Goal: Information Seeking & Learning: Learn about a topic

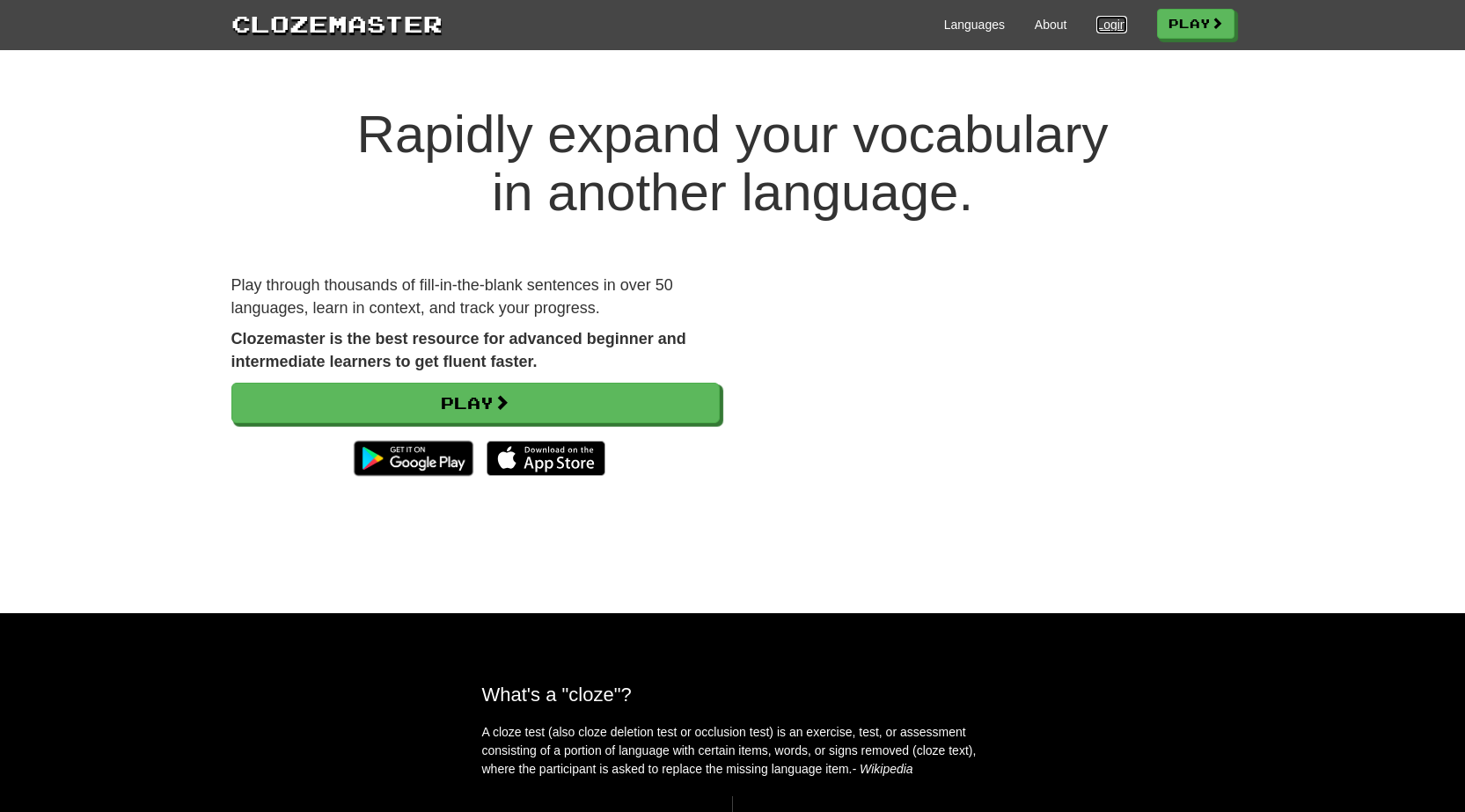
click at [1110, 27] on link "Login" at bounding box center [1111, 24] width 30 height 17
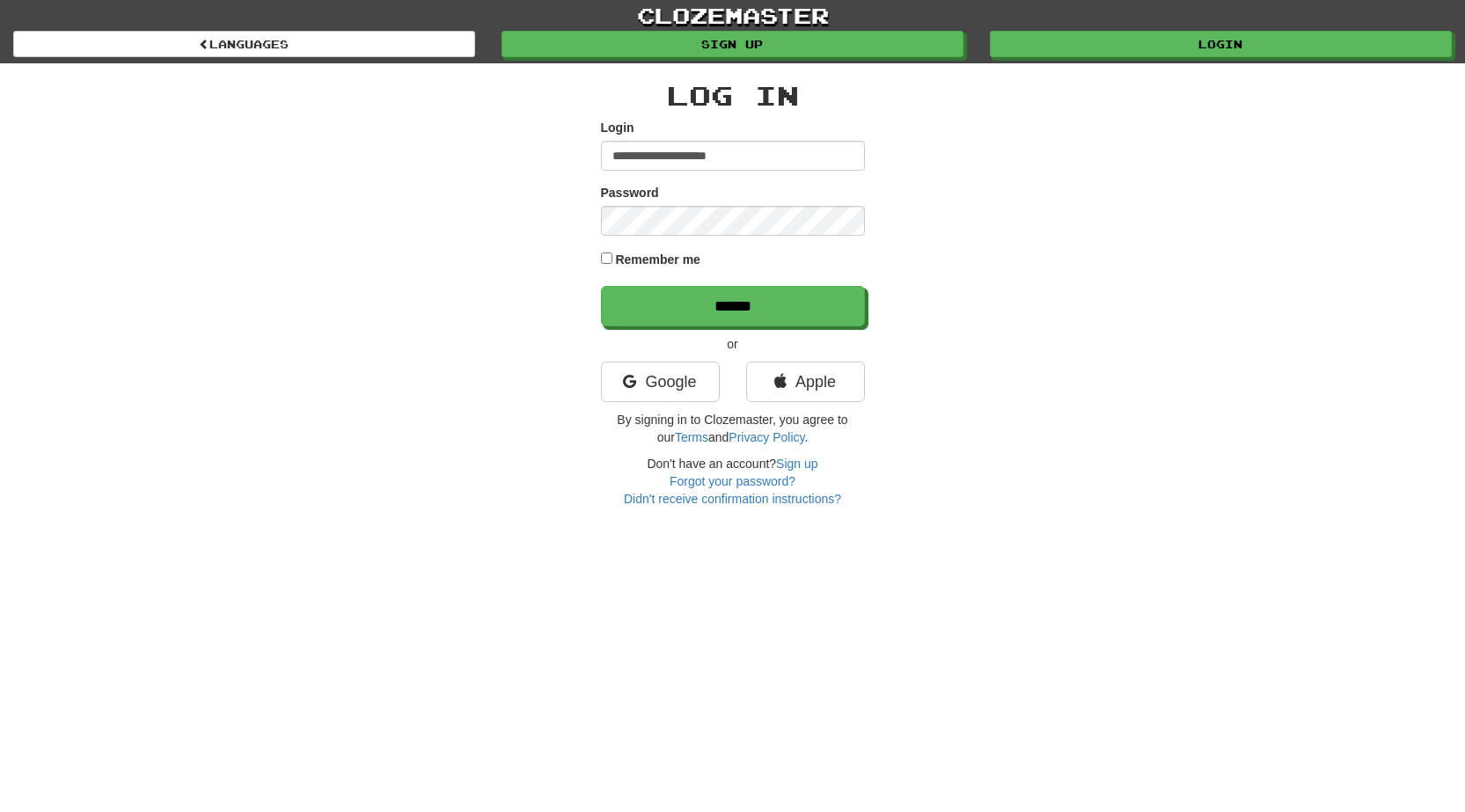
type input "**********"
click at [601, 286] on input "******" at bounding box center [733, 306] width 264 height 41
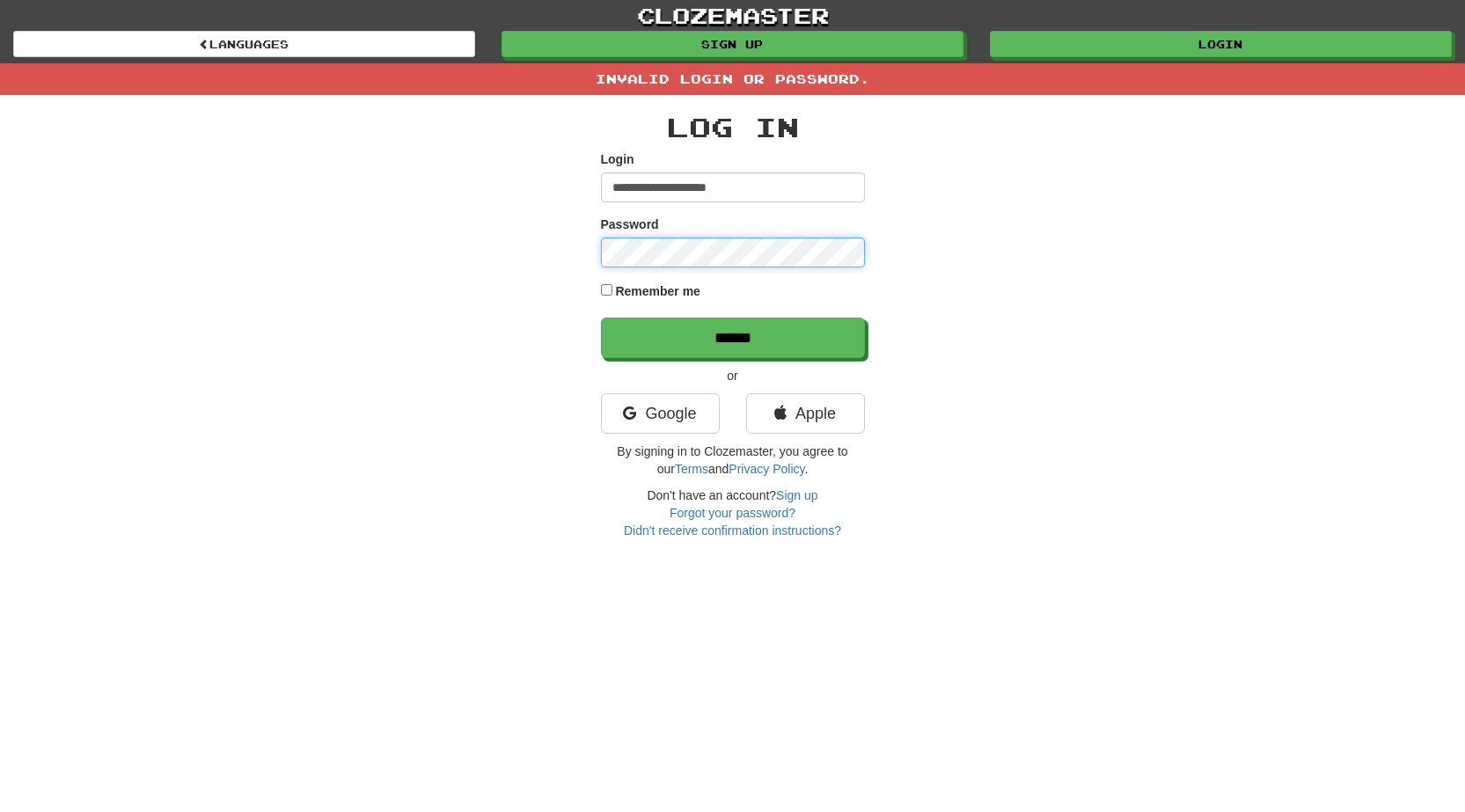
click at [601, 318] on input "******" at bounding box center [733, 338] width 264 height 41
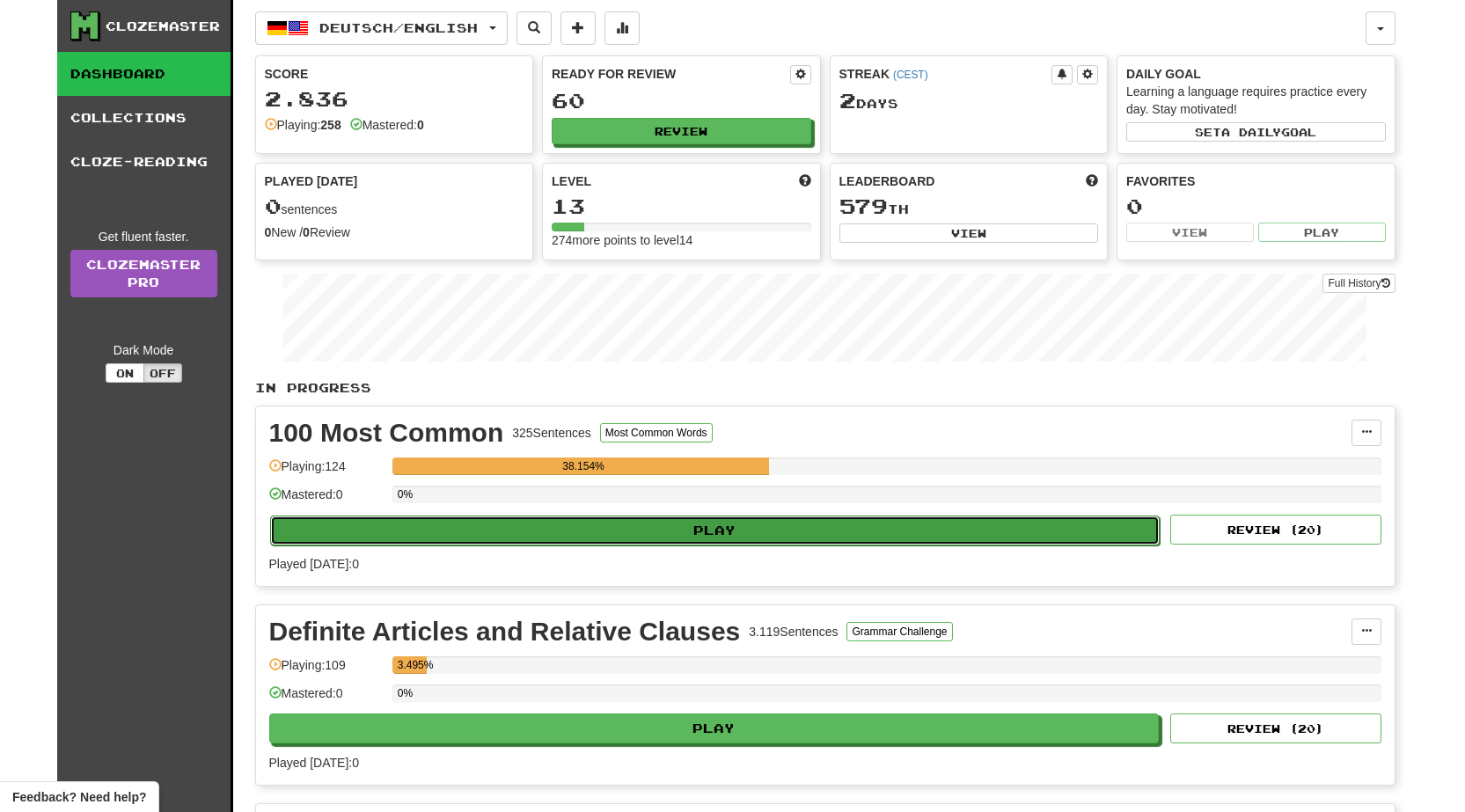
click at [632, 522] on button "Play" at bounding box center [715, 530] width 890 height 30
select select "**"
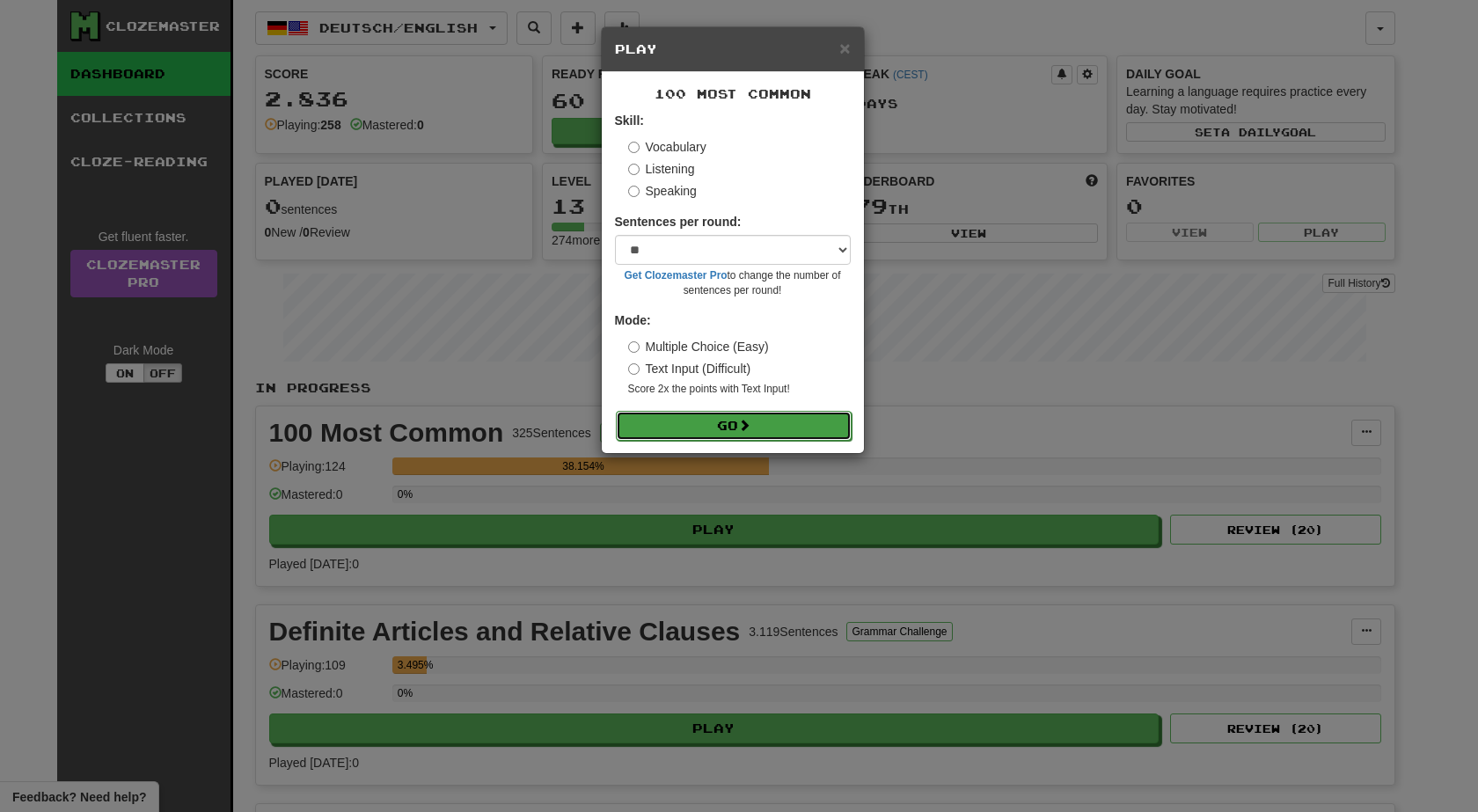
click at [757, 431] on button "Go" at bounding box center [734, 425] width 236 height 30
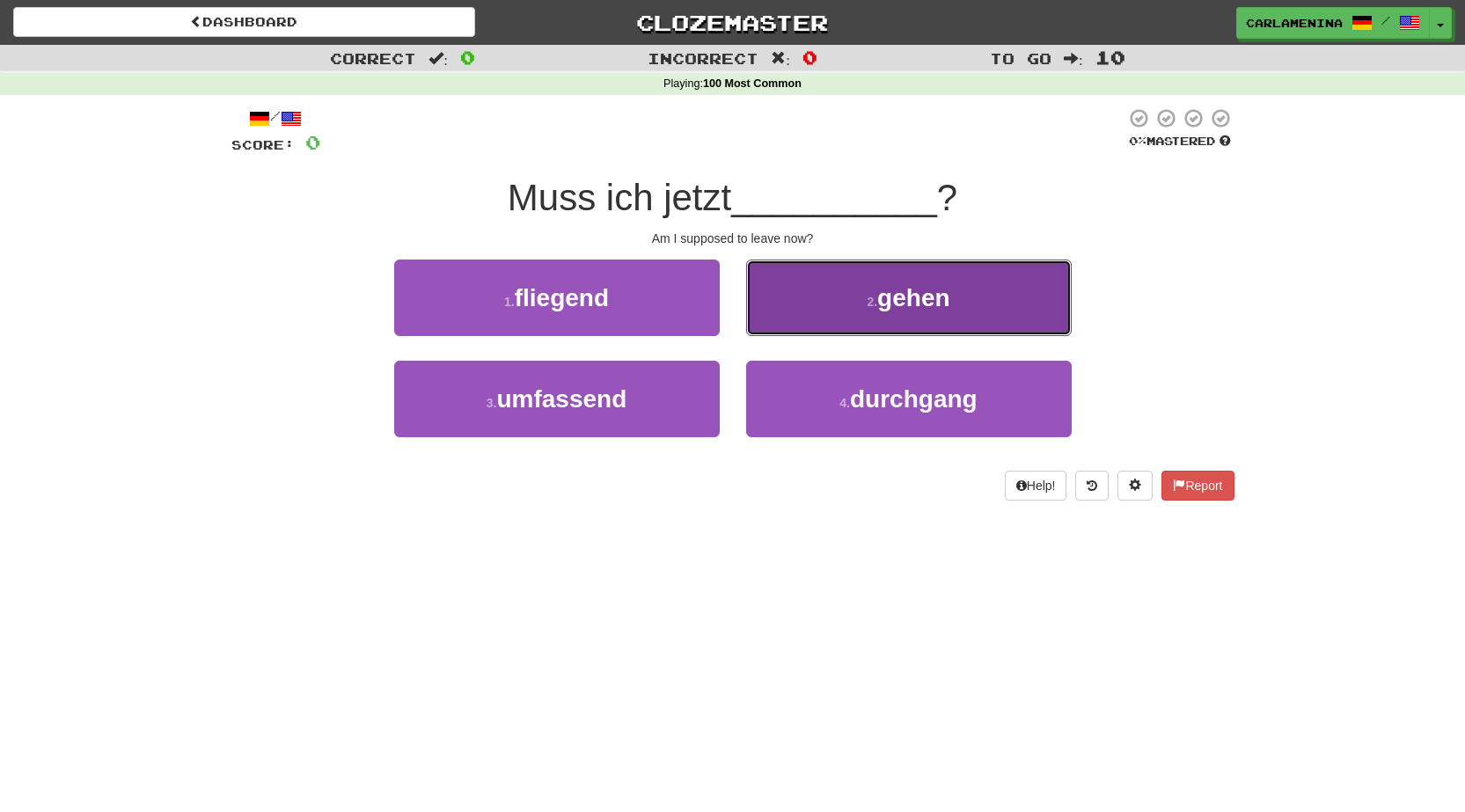
click at [894, 310] on span "gehen" at bounding box center [913, 298] width 72 height 27
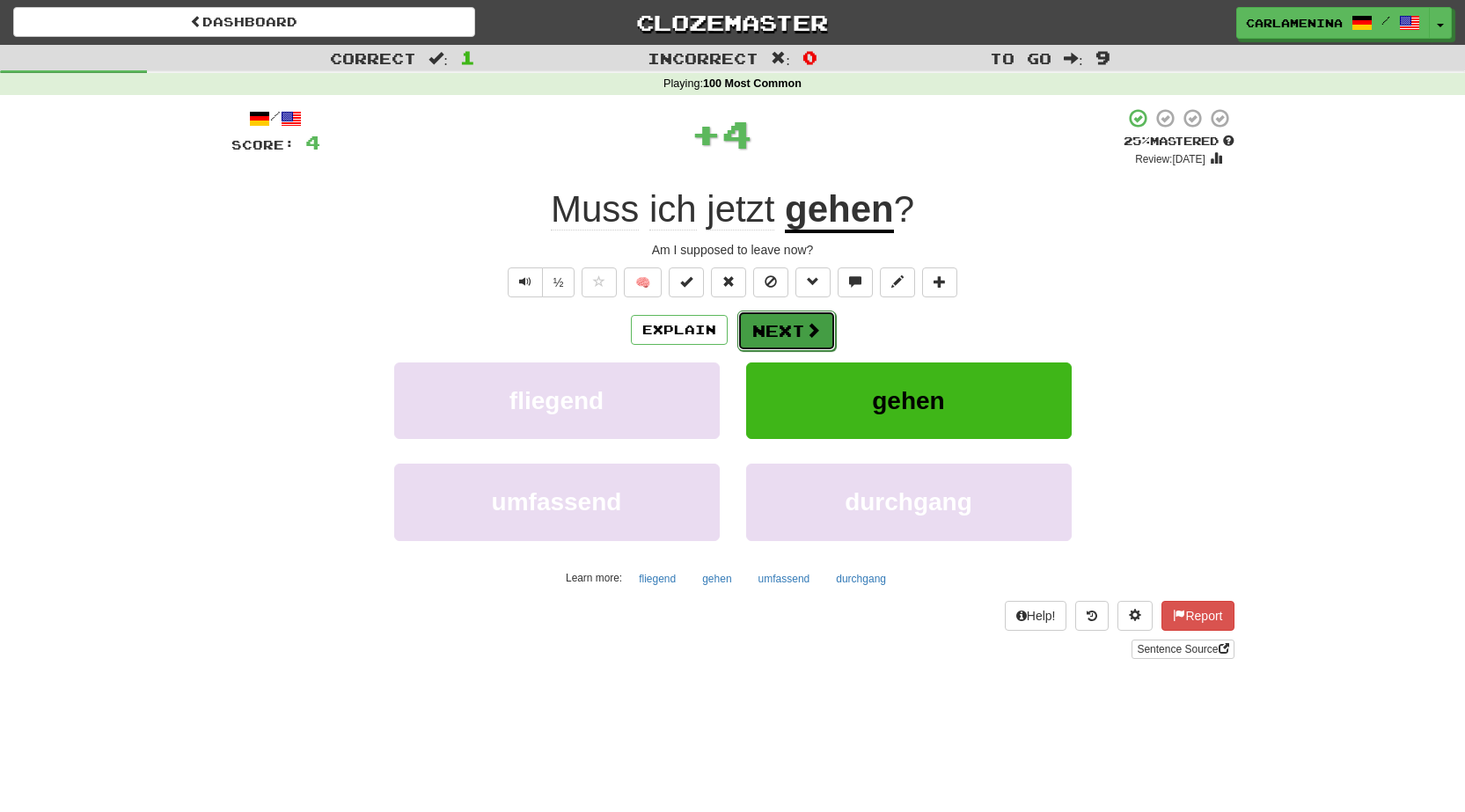
click at [821, 335] on button "Next" at bounding box center [787, 331] width 98 height 41
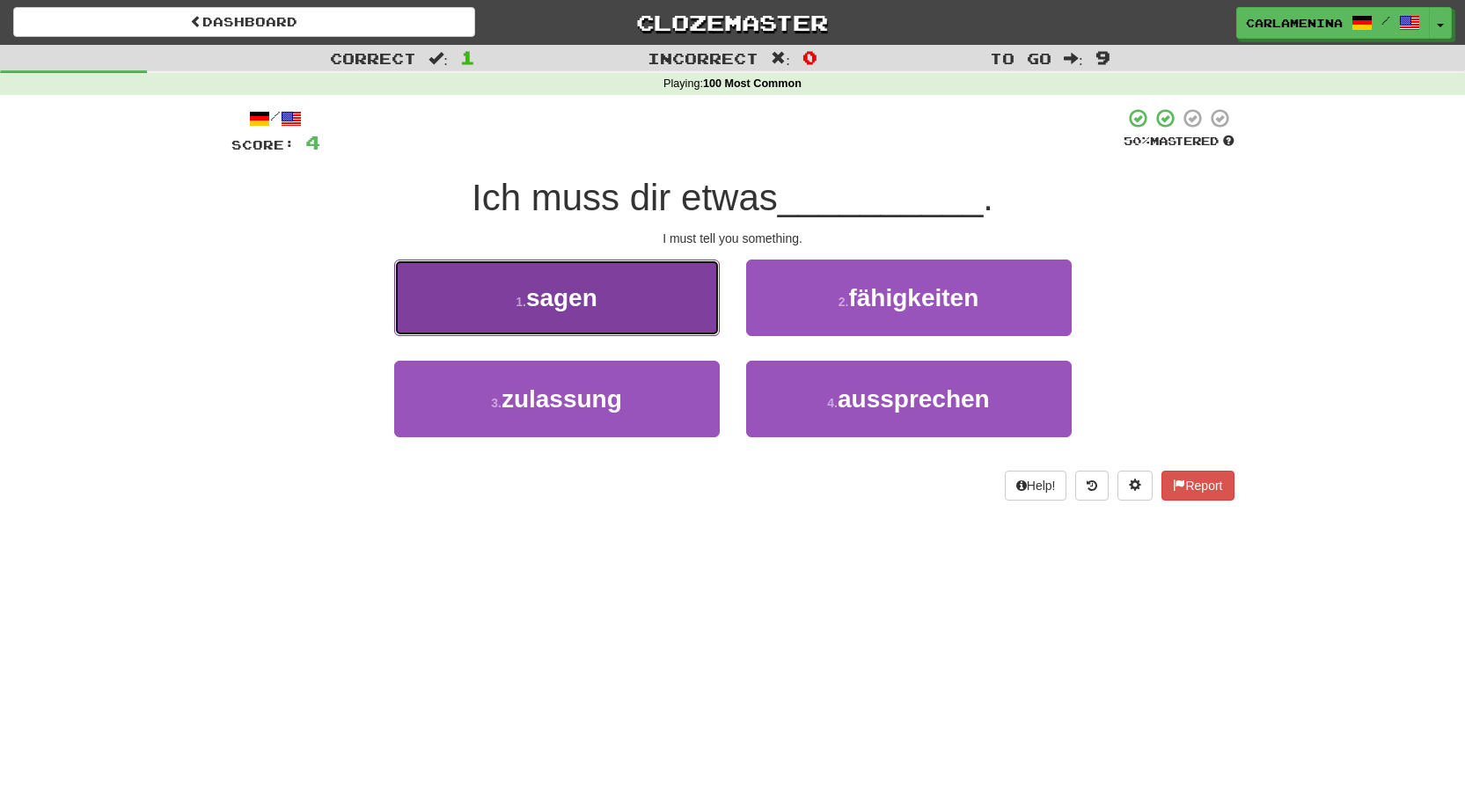
click at [618, 302] on button "1 . sagen" at bounding box center [557, 298] width 325 height 76
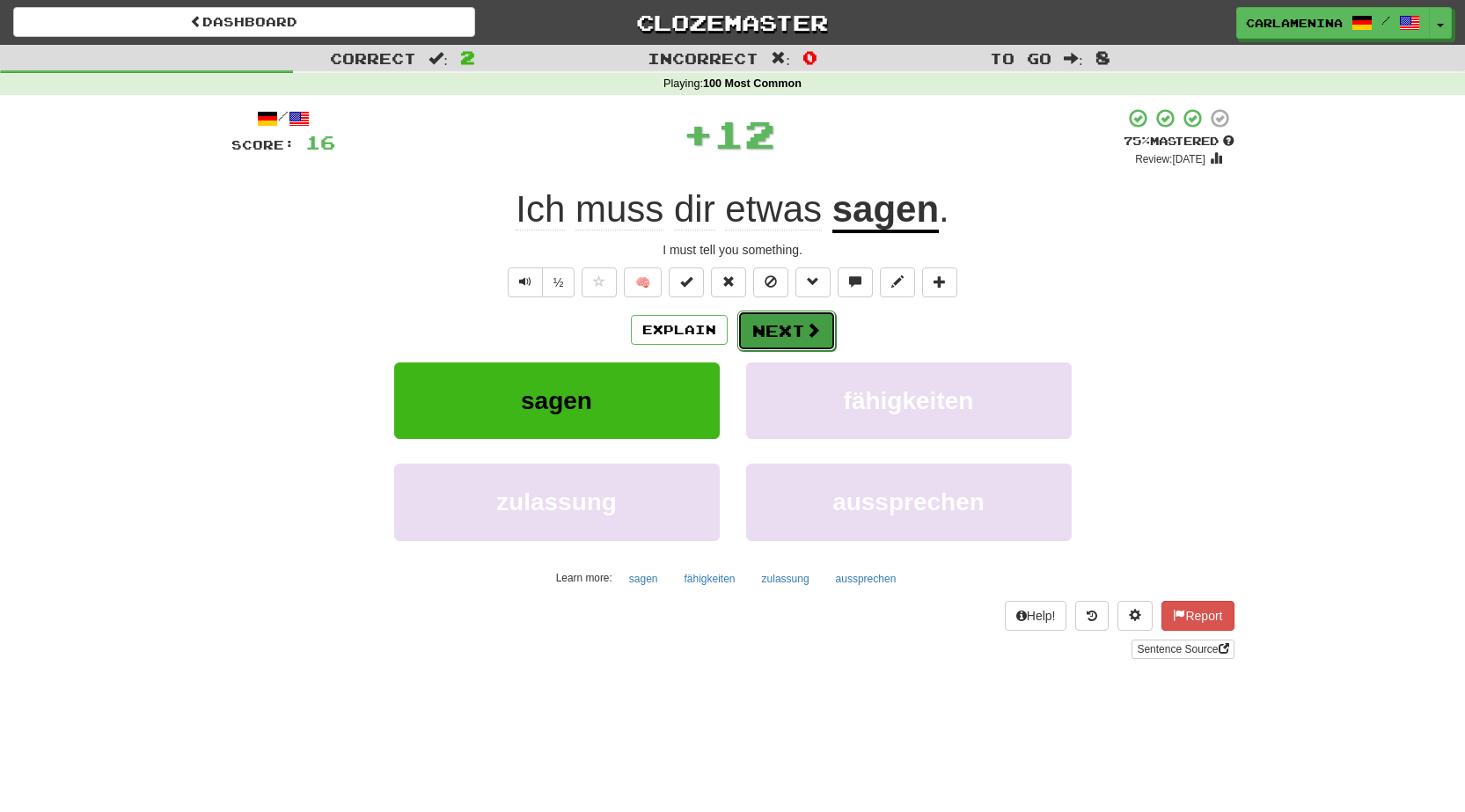
click at [822, 323] on button "Next" at bounding box center [787, 331] width 98 height 41
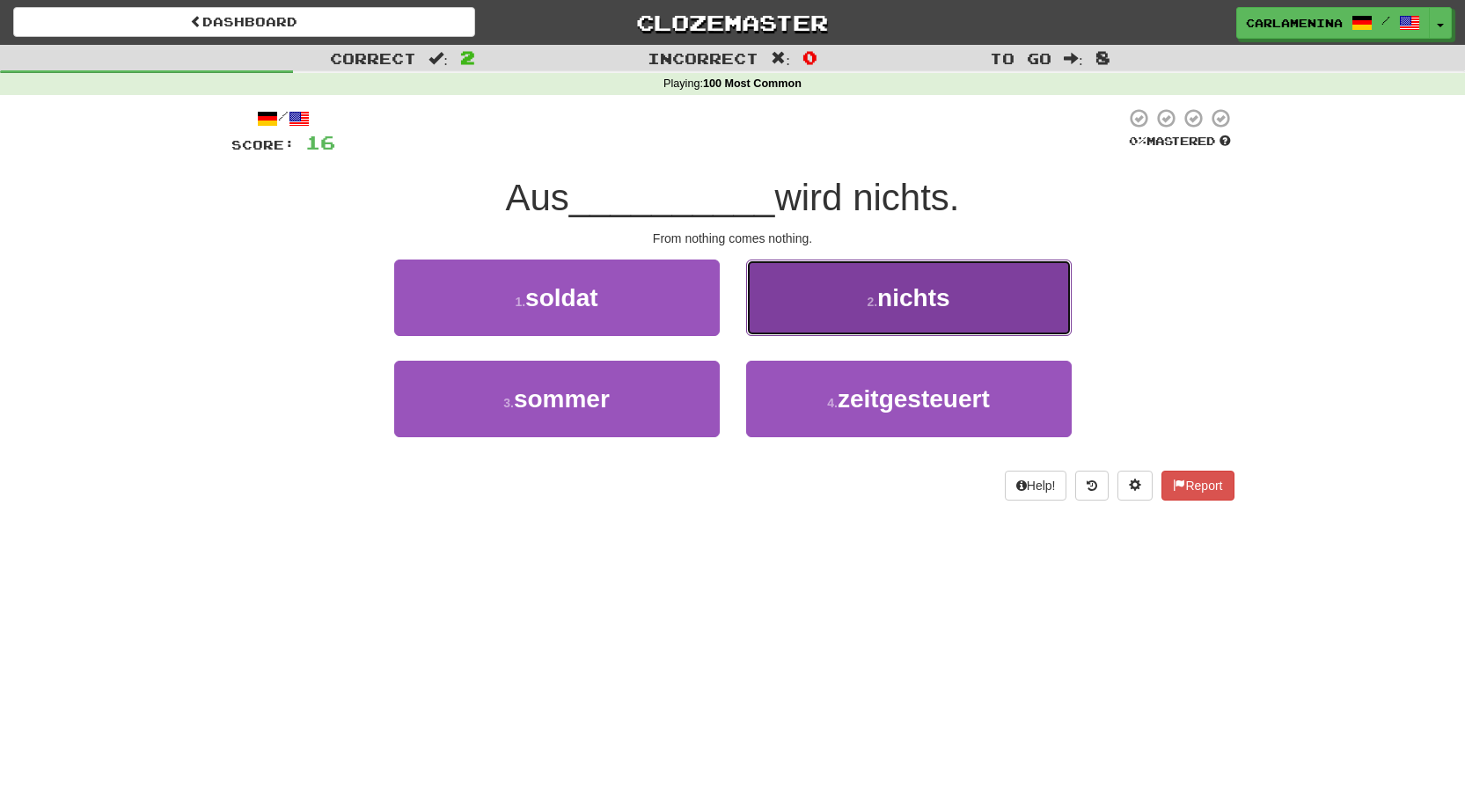
click at [888, 287] on span "nichts" at bounding box center [913, 298] width 72 height 27
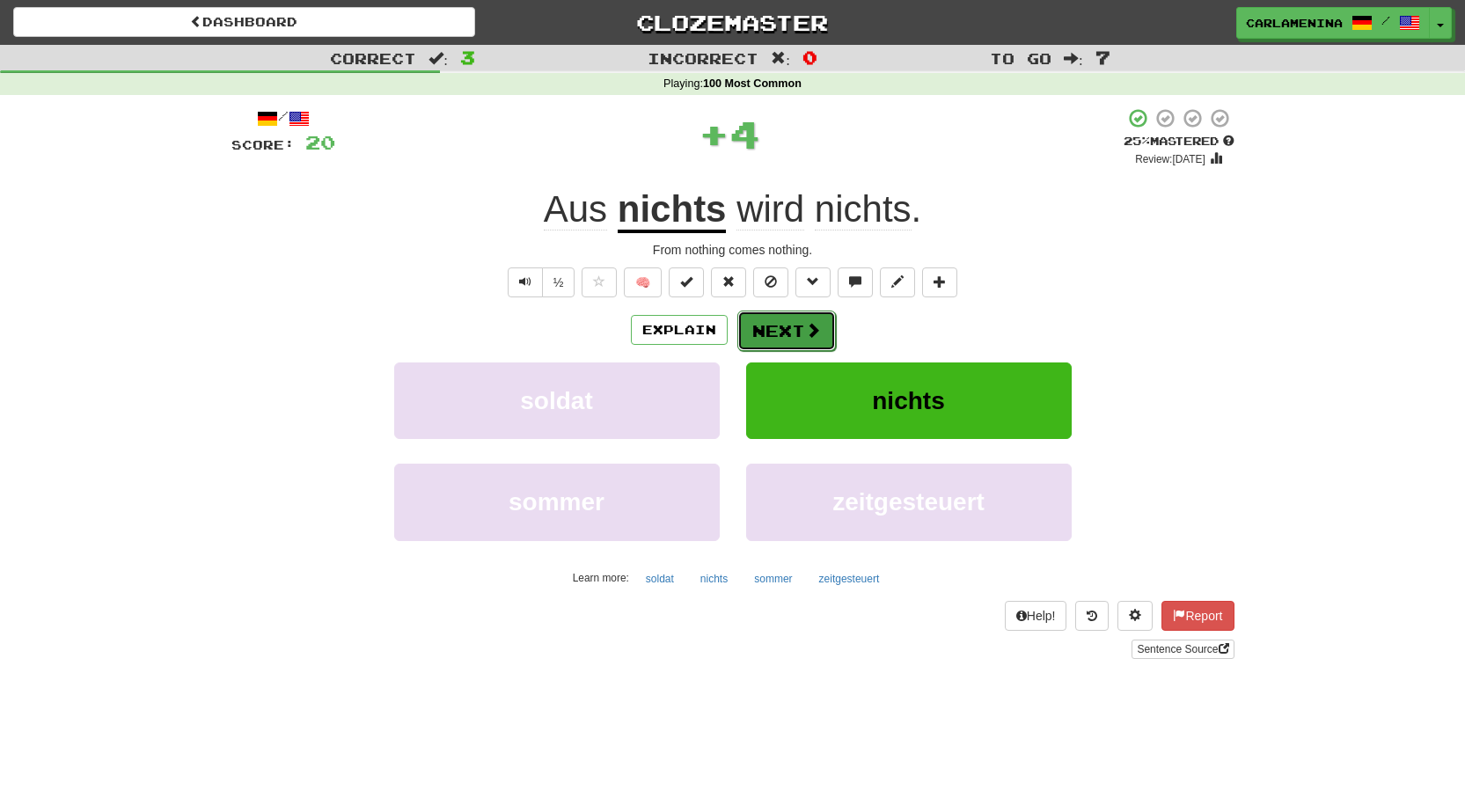
click at [810, 326] on span at bounding box center [812, 330] width 15 height 15
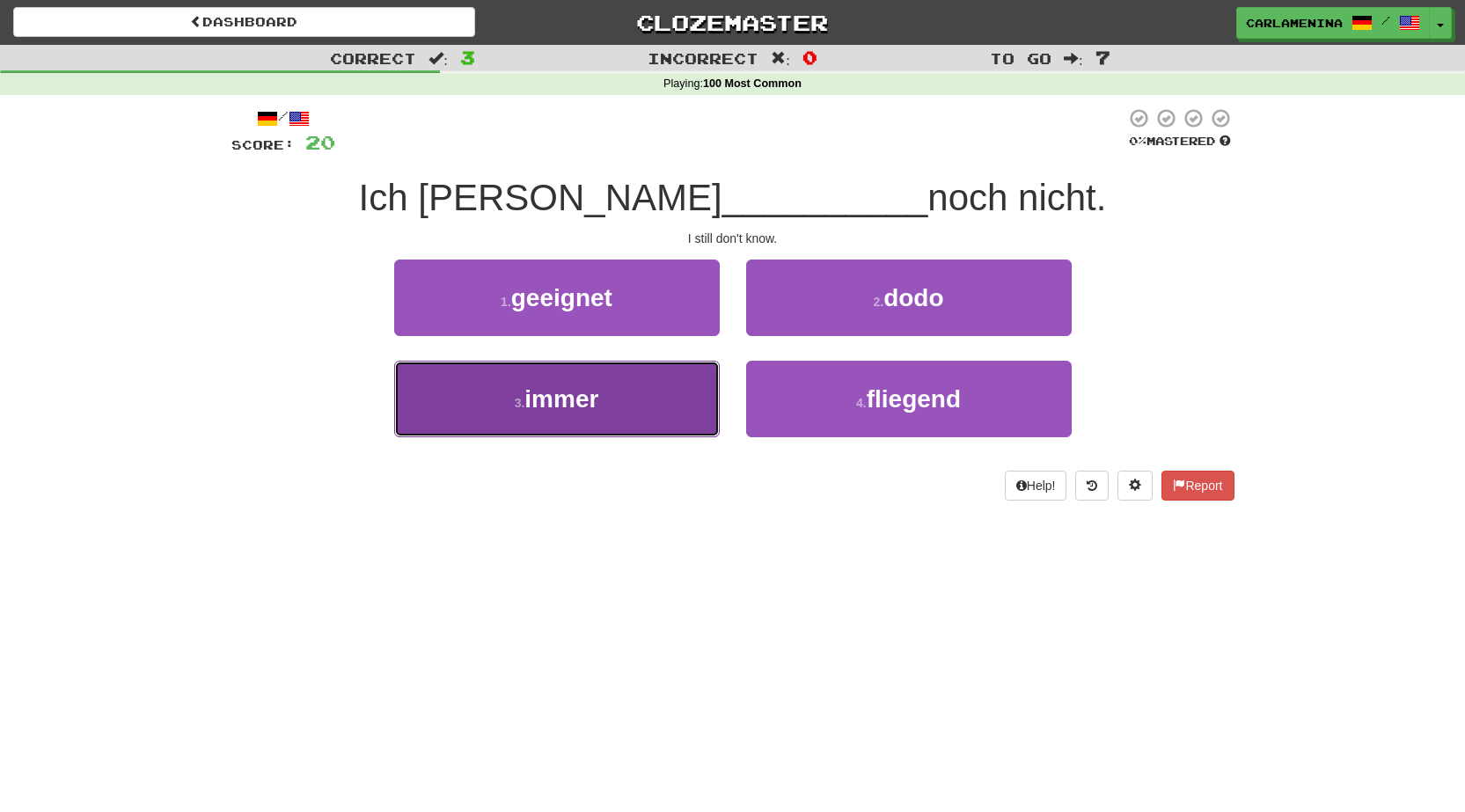
click at [607, 381] on button "3 . immer" at bounding box center [557, 399] width 325 height 76
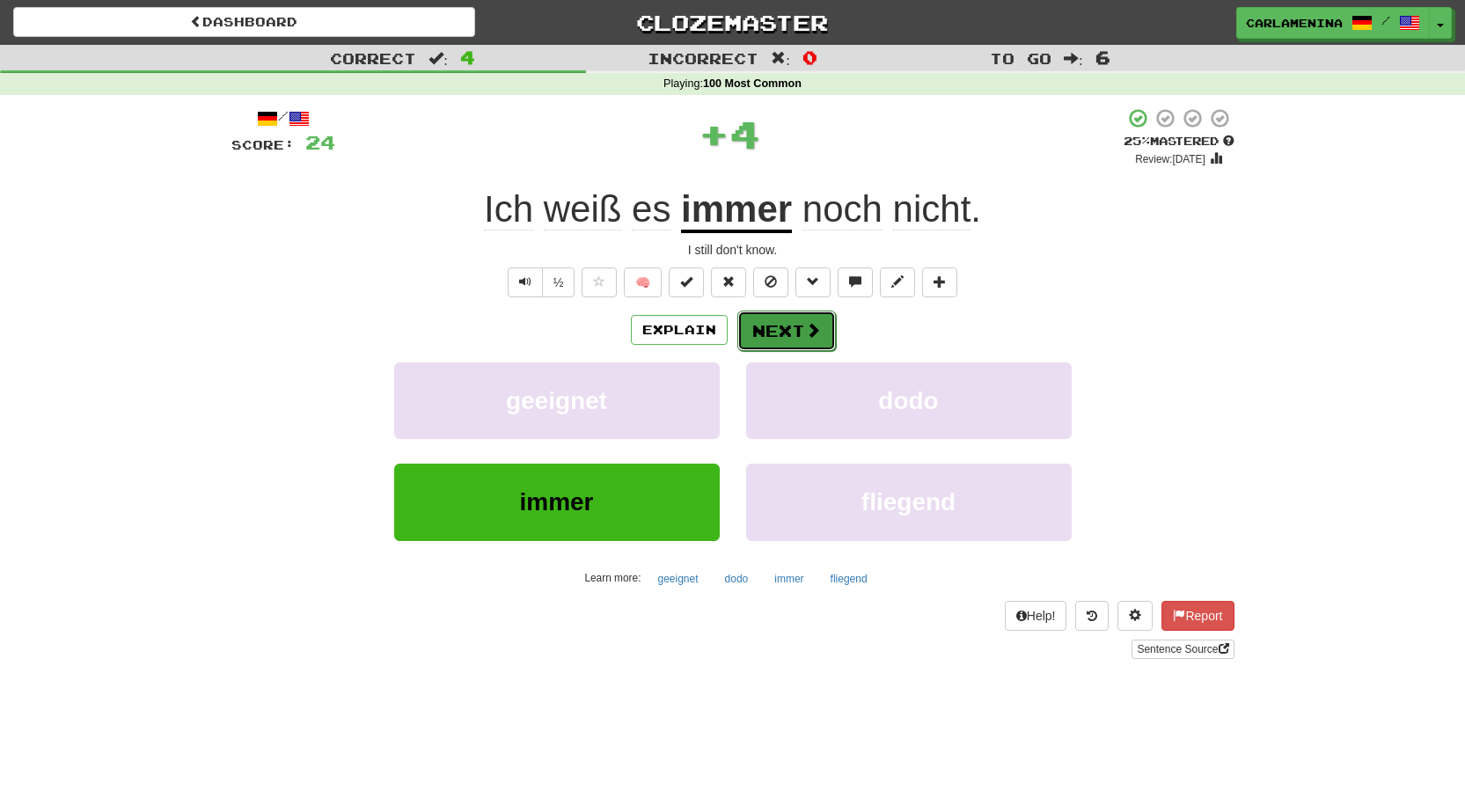
click at [777, 323] on button "Next" at bounding box center [787, 331] width 98 height 41
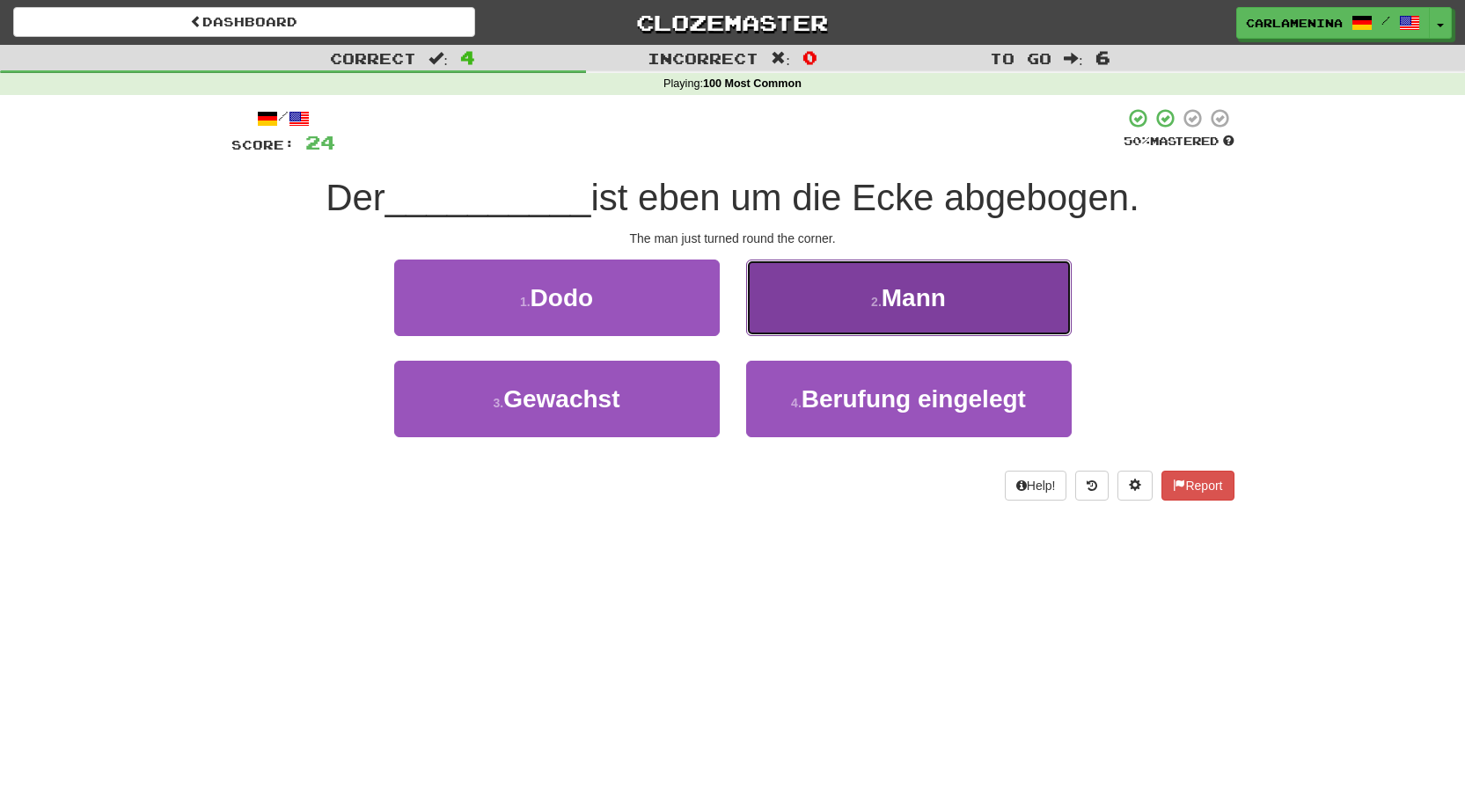
click at [887, 307] on span "Mann" at bounding box center [914, 298] width 64 height 27
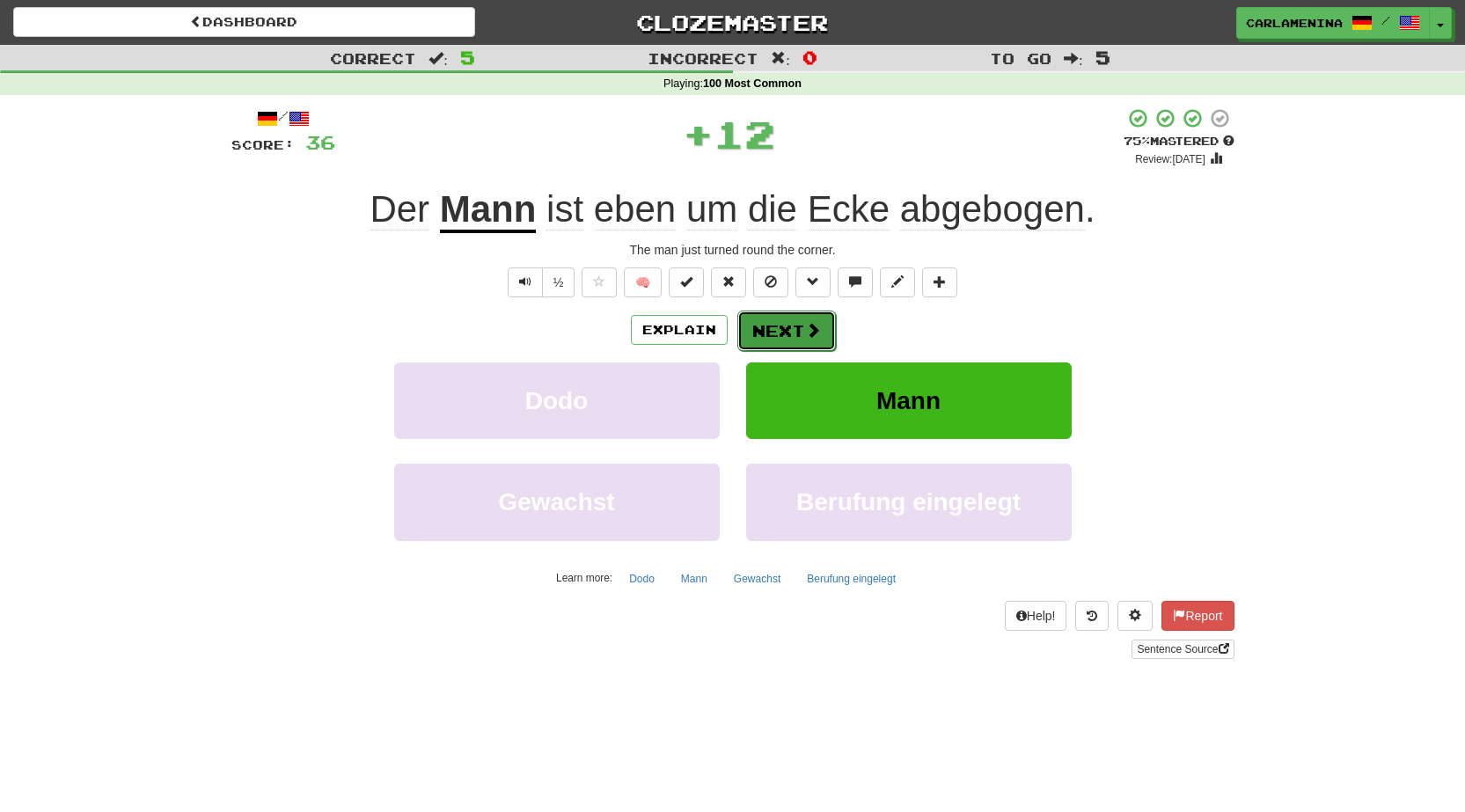
click at [791, 320] on button "Next" at bounding box center [787, 331] width 98 height 41
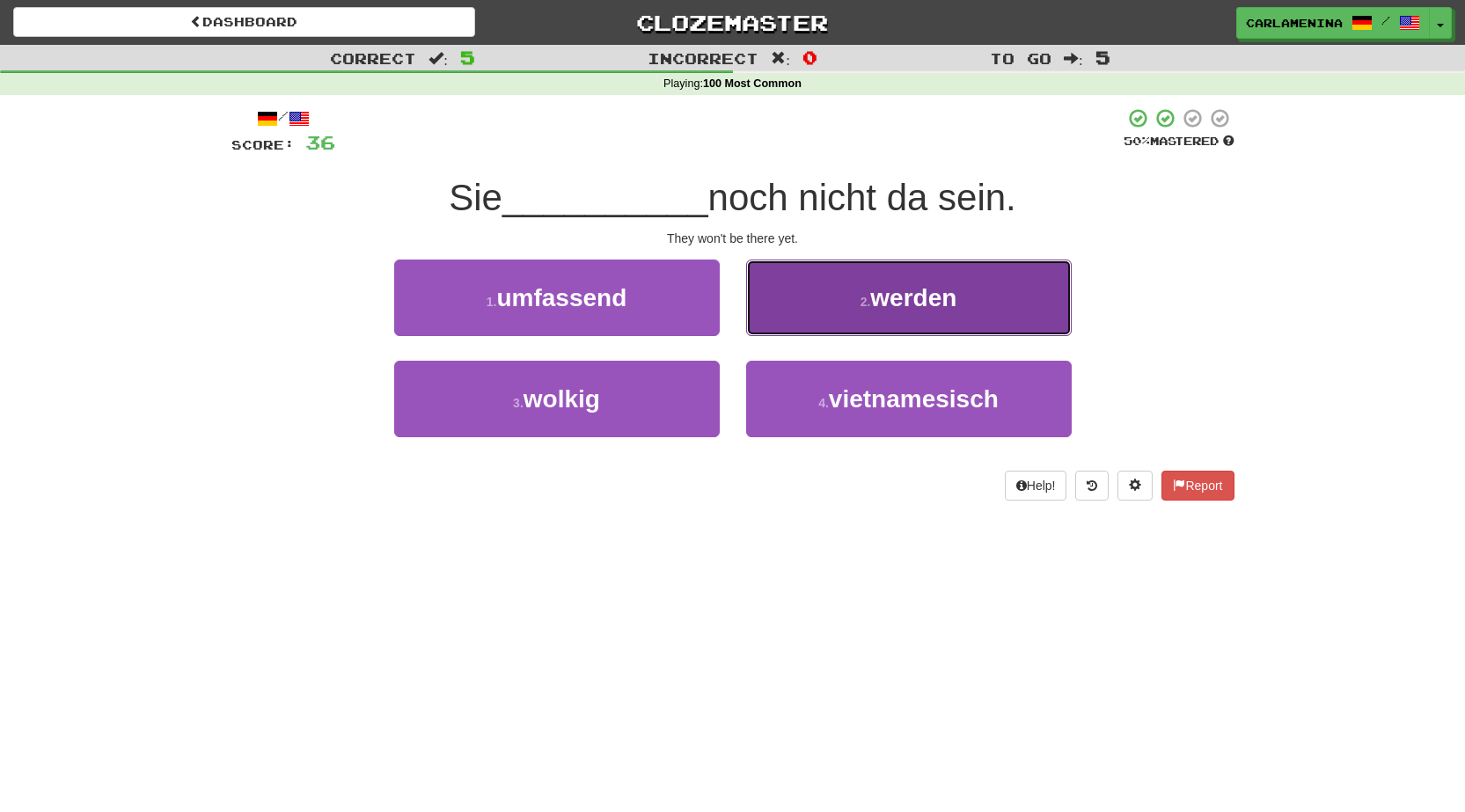
click at [891, 306] on span "werden" at bounding box center [913, 298] width 86 height 27
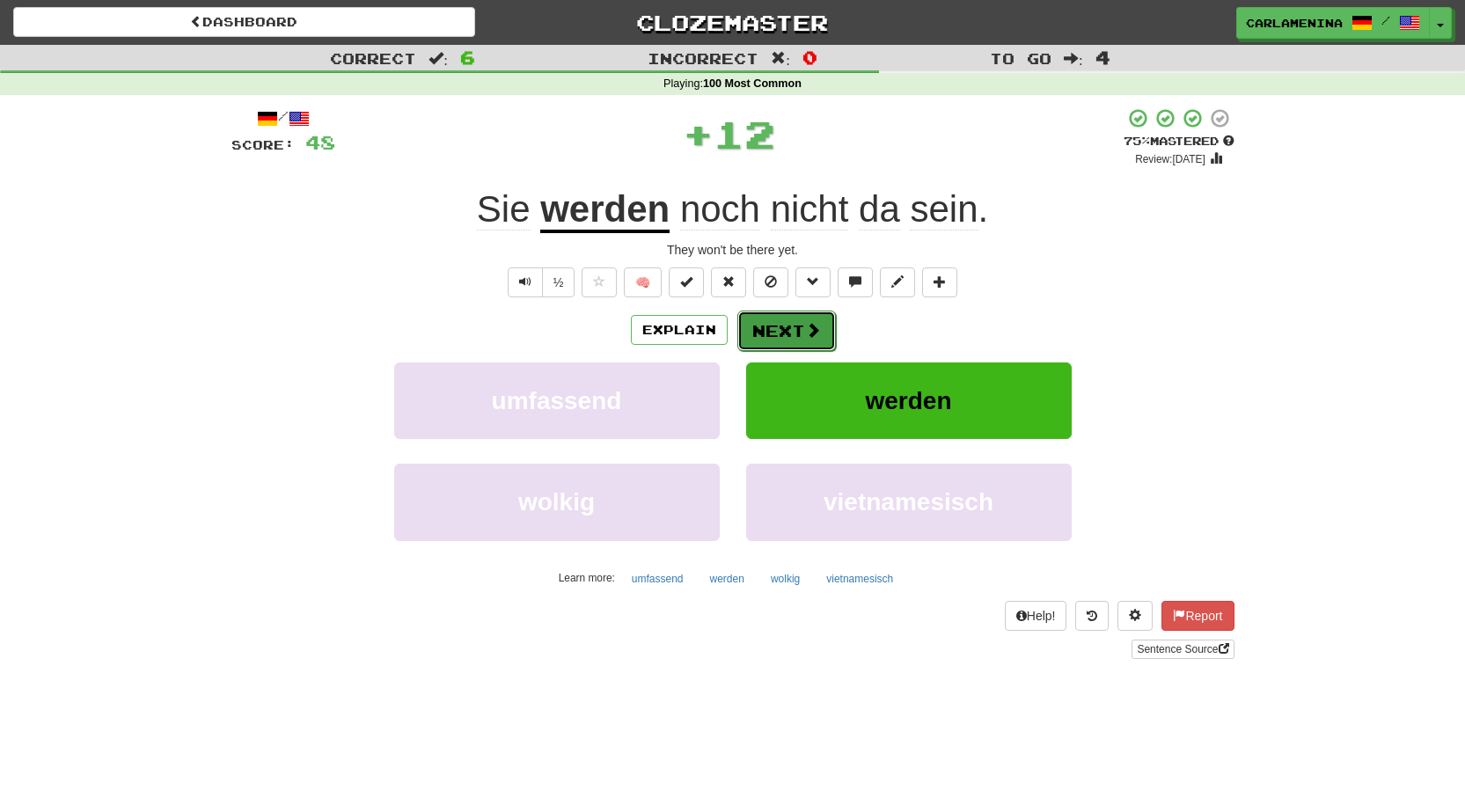
click at [811, 328] on span at bounding box center [812, 330] width 15 height 15
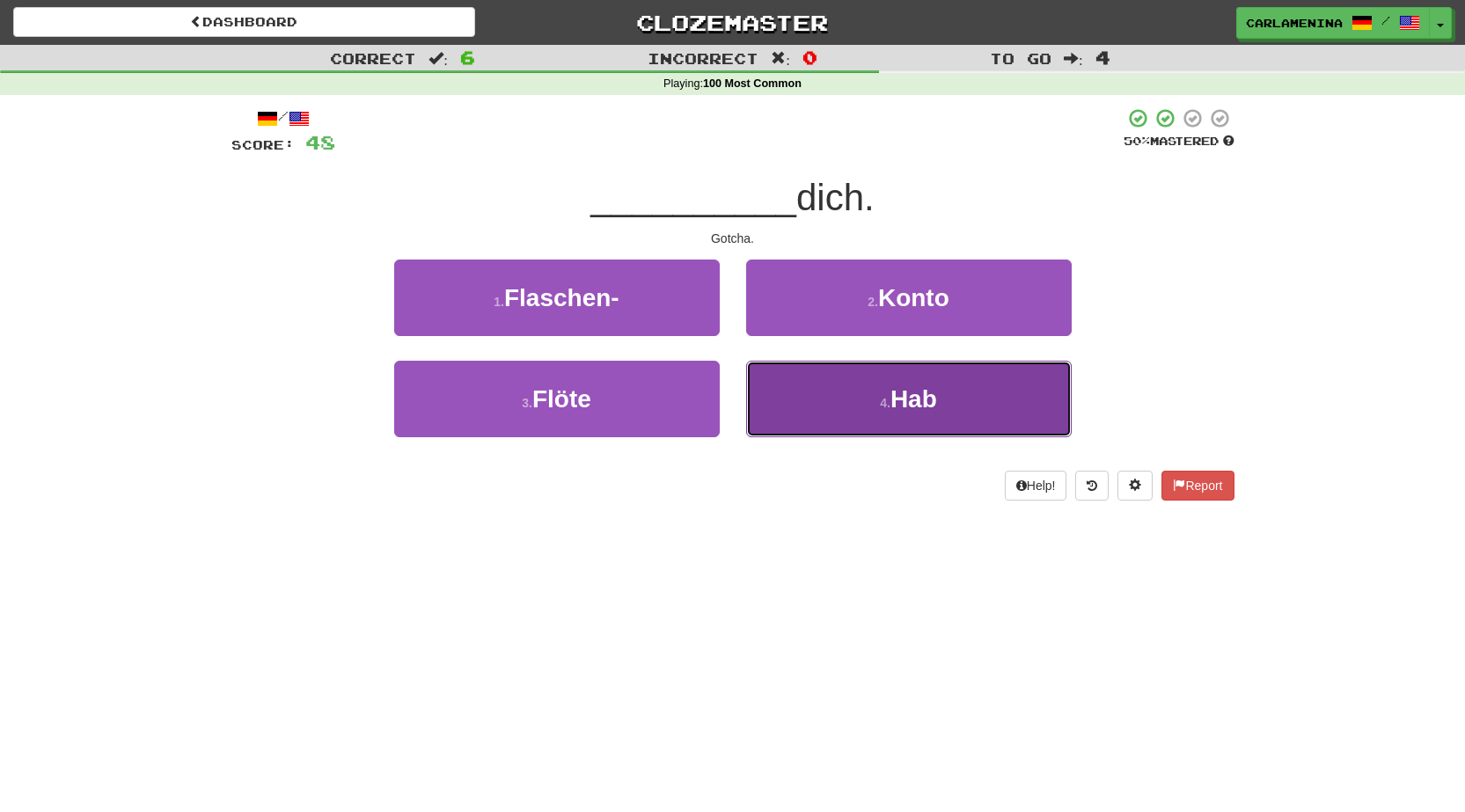
click at [924, 395] on span "Hab" at bounding box center [913, 399] width 46 height 27
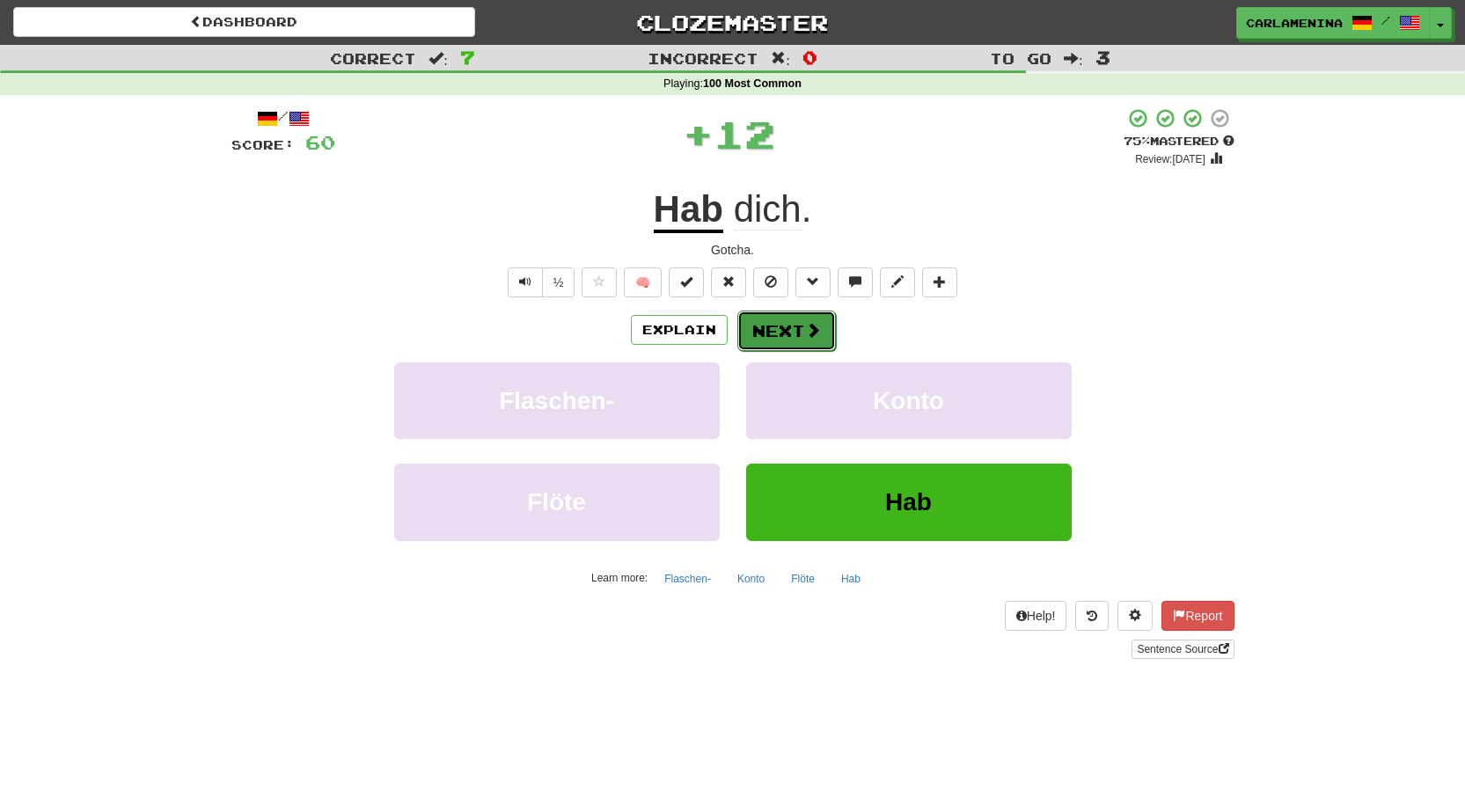
click at [822, 327] on button "Next" at bounding box center [787, 331] width 98 height 41
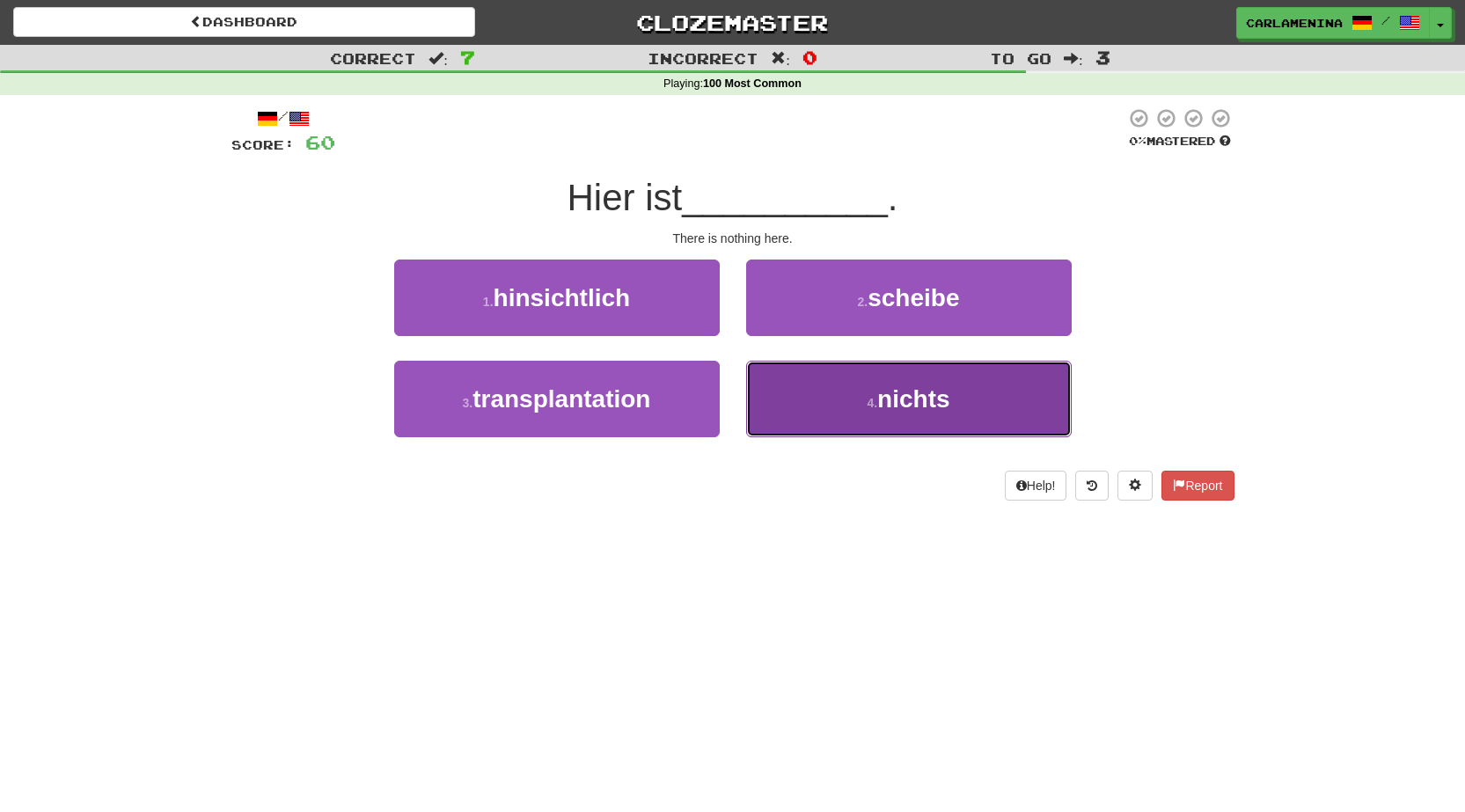
click at [893, 396] on span "nichts" at bounding box center [913, 399] width 72 height 27
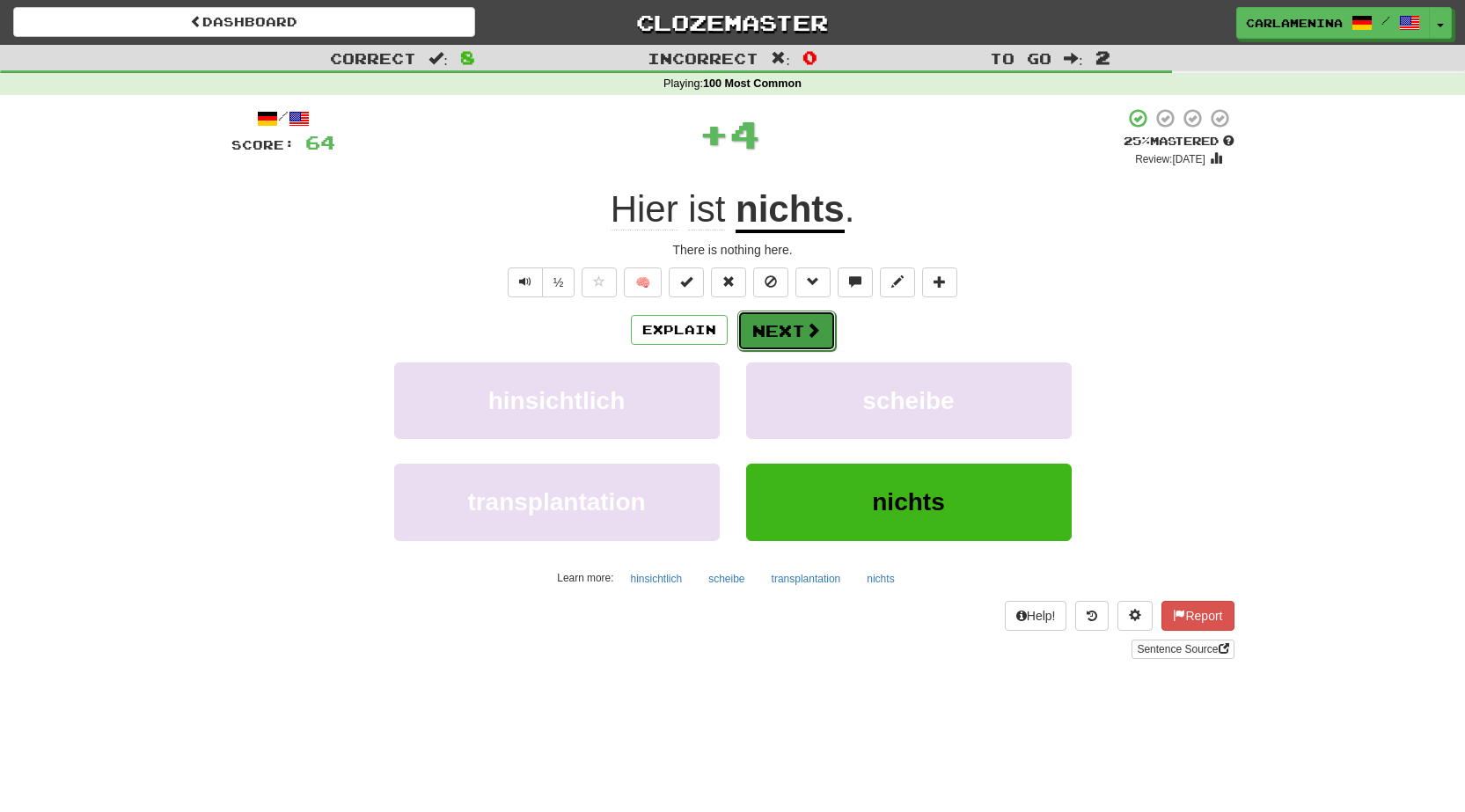
click at [796, 328] on button "Next" at bounding box center [787, 331] width 98 height 41
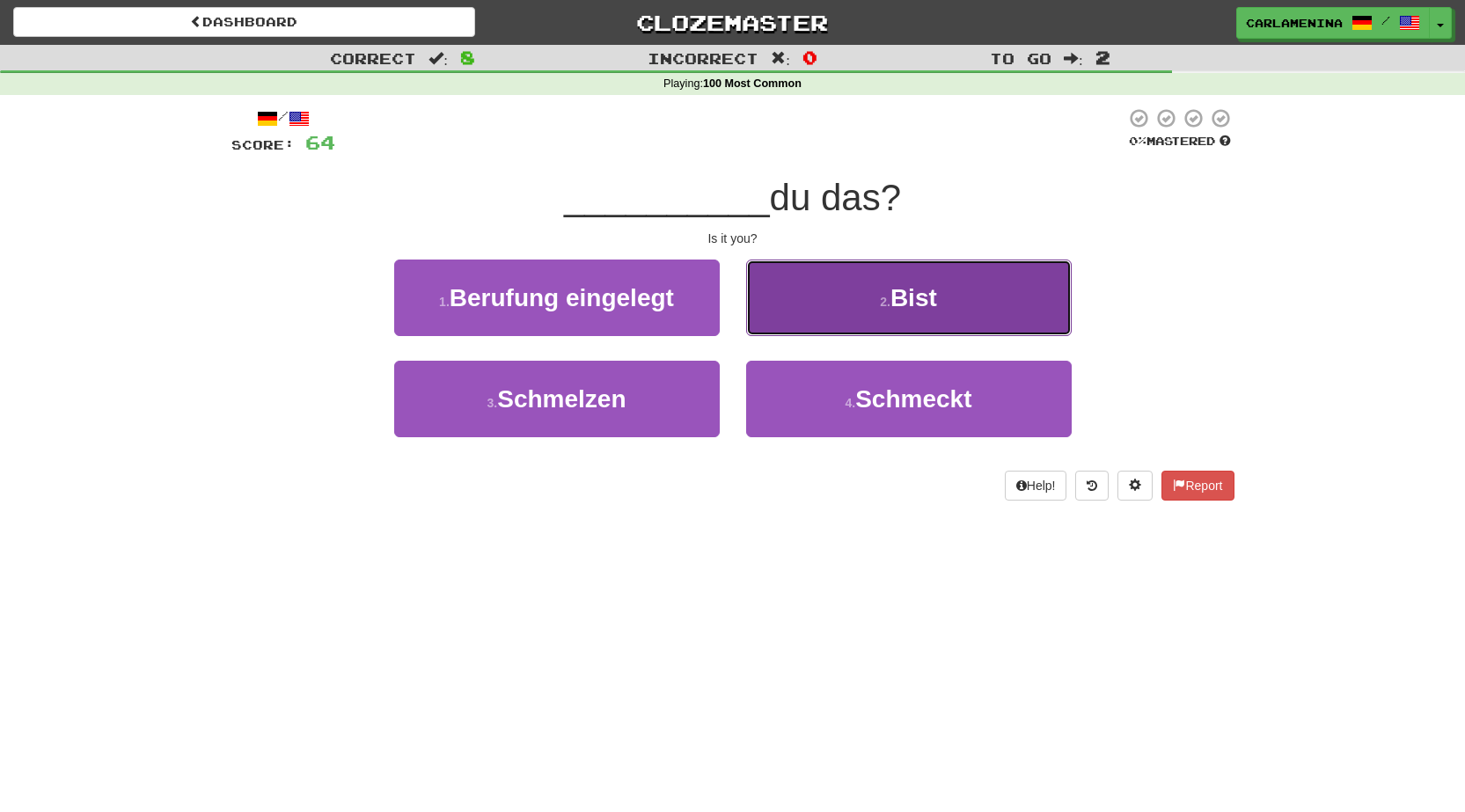
click at [892, 322] on button "2 . Bist" at bounding box center [908, 298] width 325 height 76
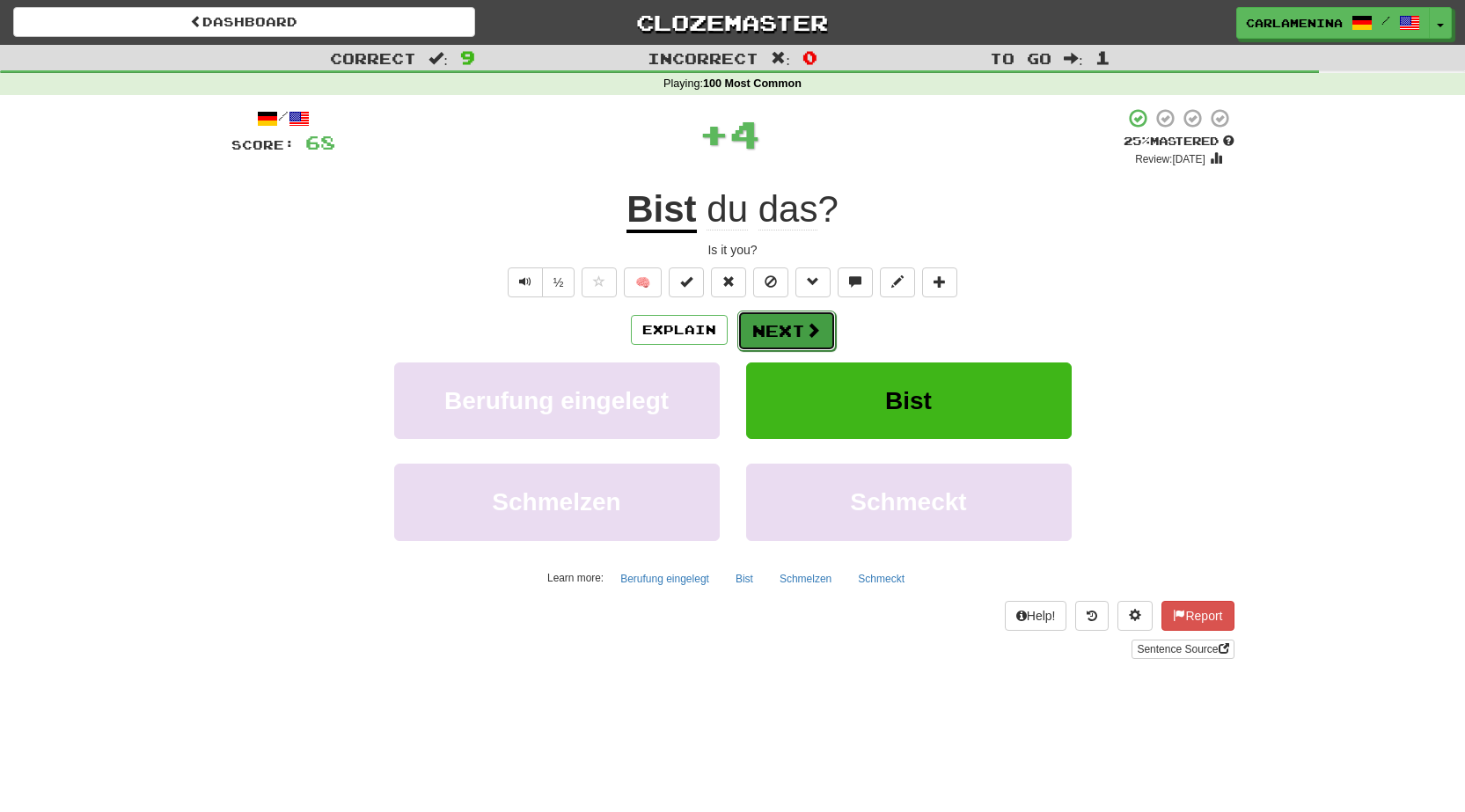
click at [814, 344] on button "Next" at bounding box center [787, 331] width 98 height 41
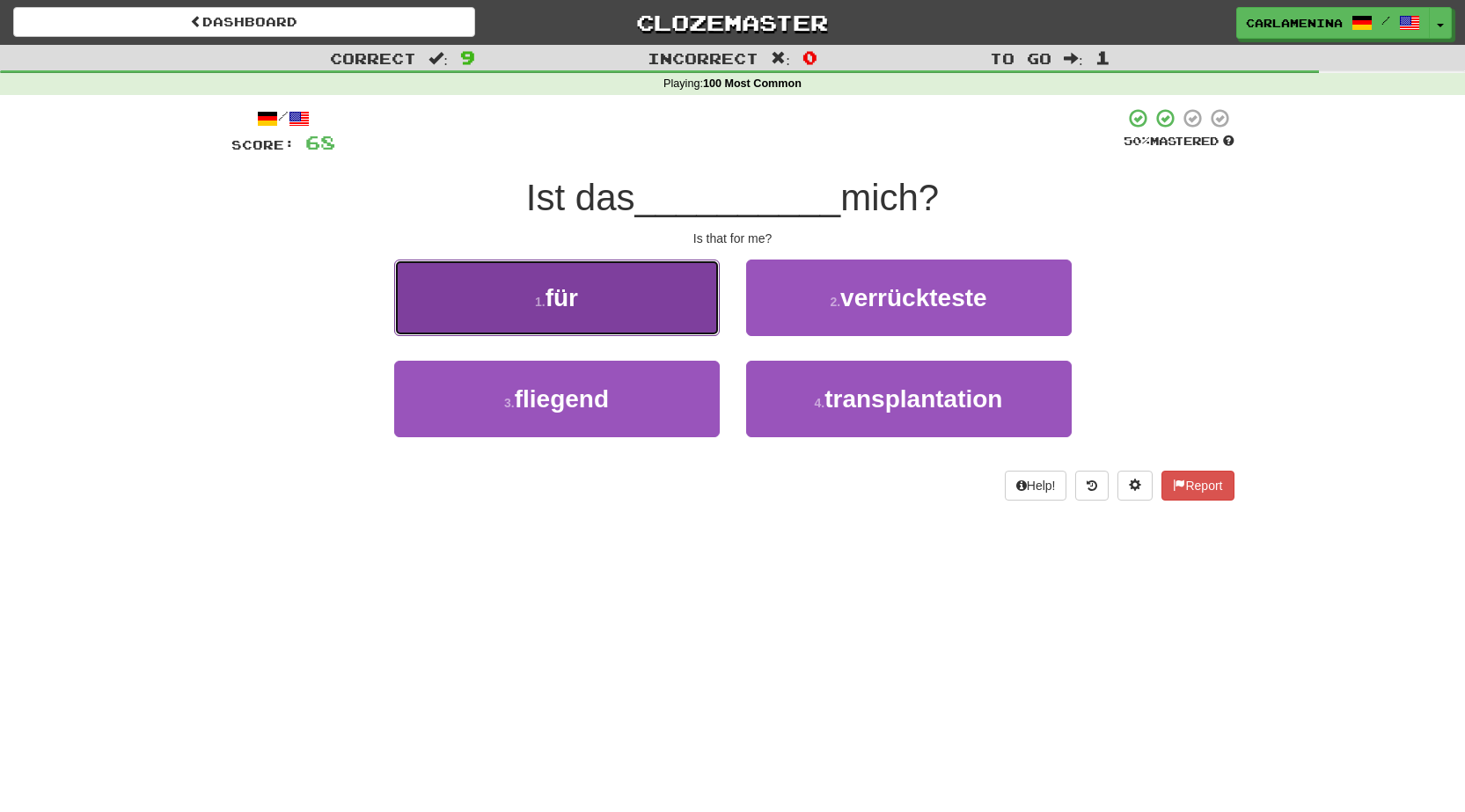
click at [569, 306] on span "für" at bounding box center [562, 298] width 33 height 27
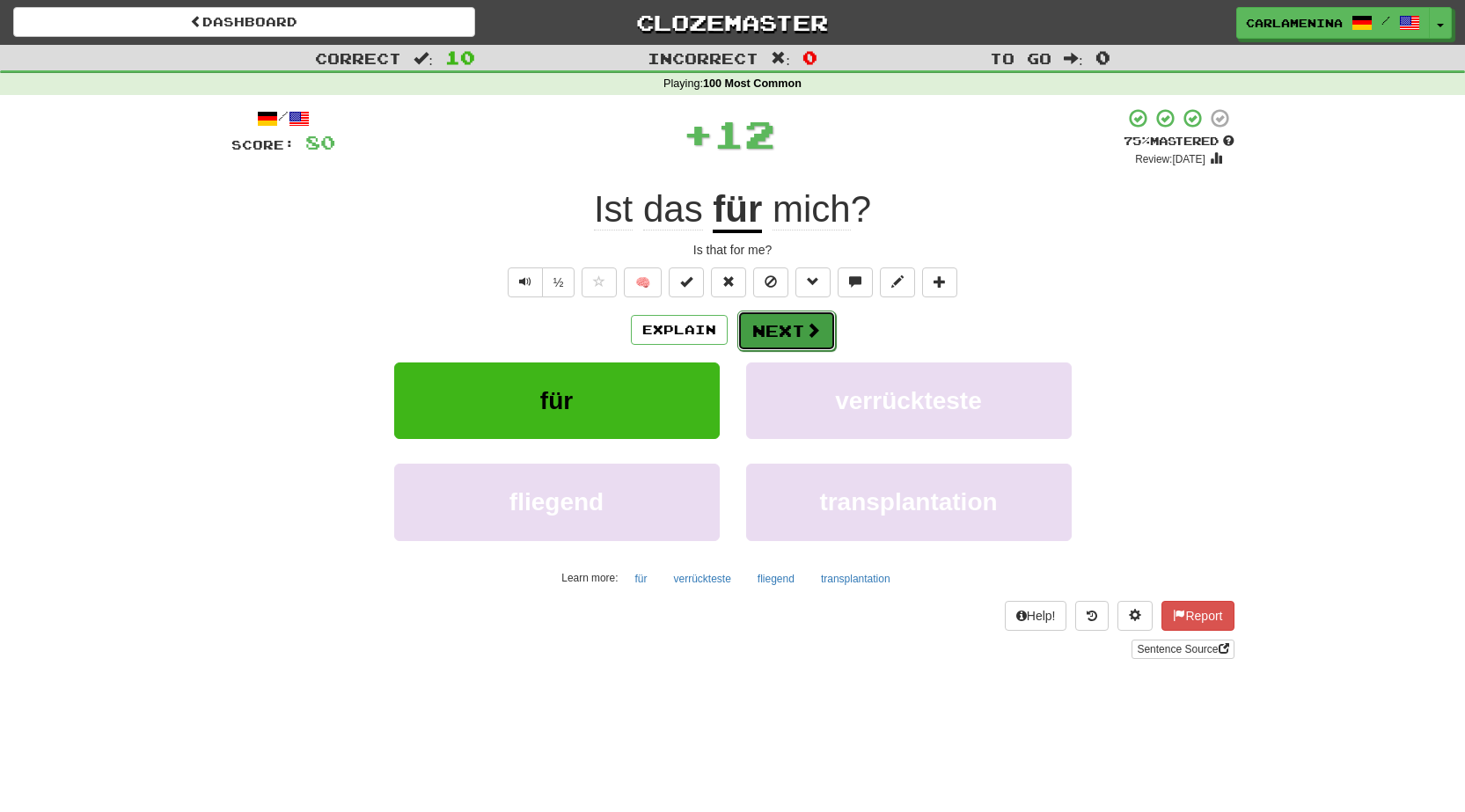
click at [801, 327] on button "Next" at bounding box center [787, 331] width 98 height 41
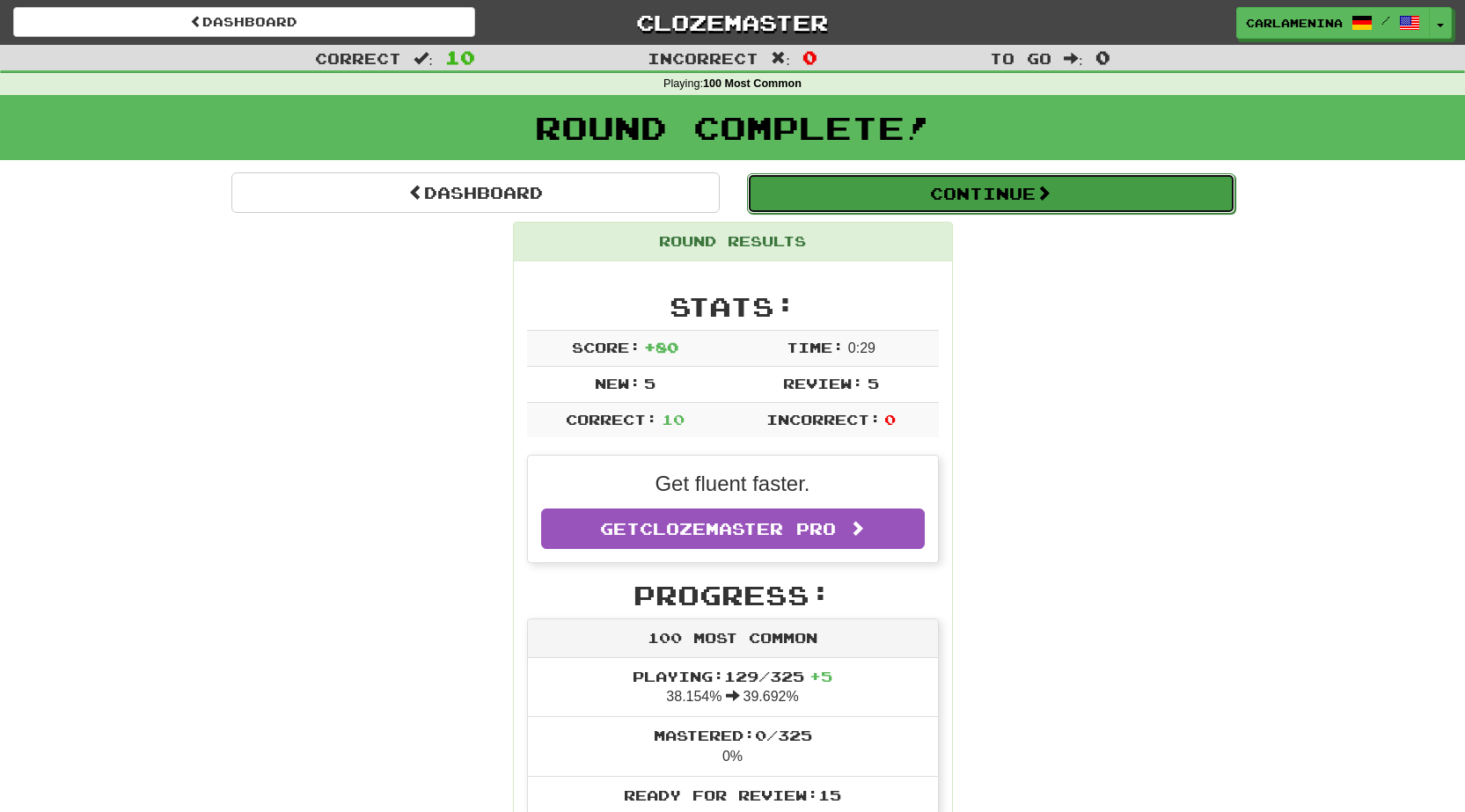
click at [1023, 184] on button "Continue" at bounding box center [991, 193] width 489 height 41
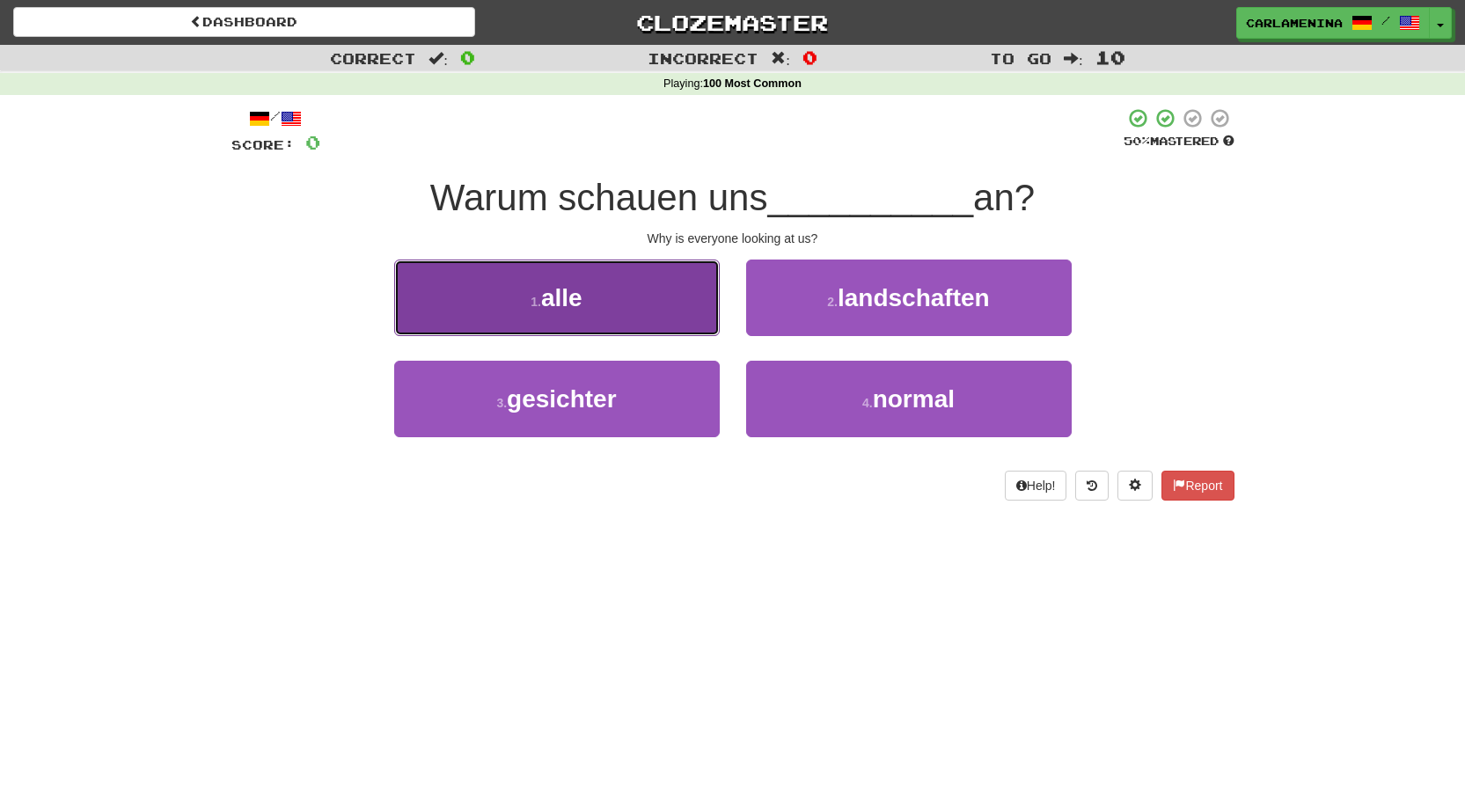
click at [624, 324] on button "1 . alle" at bounding box center [557, 298] width 325 height 76
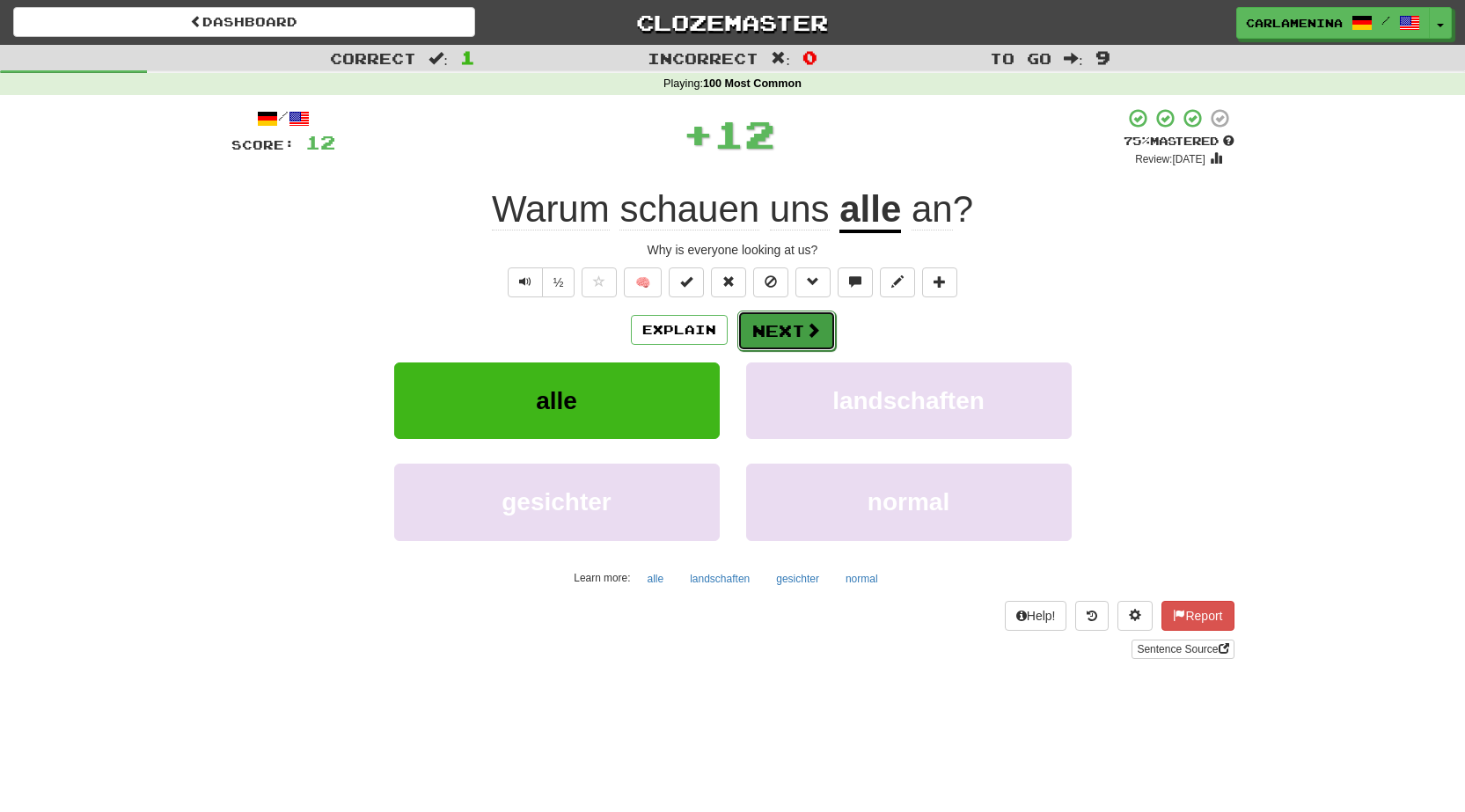
click at [770, 313] on button "Next" at bounding box center [787, 331] width 98 height 41
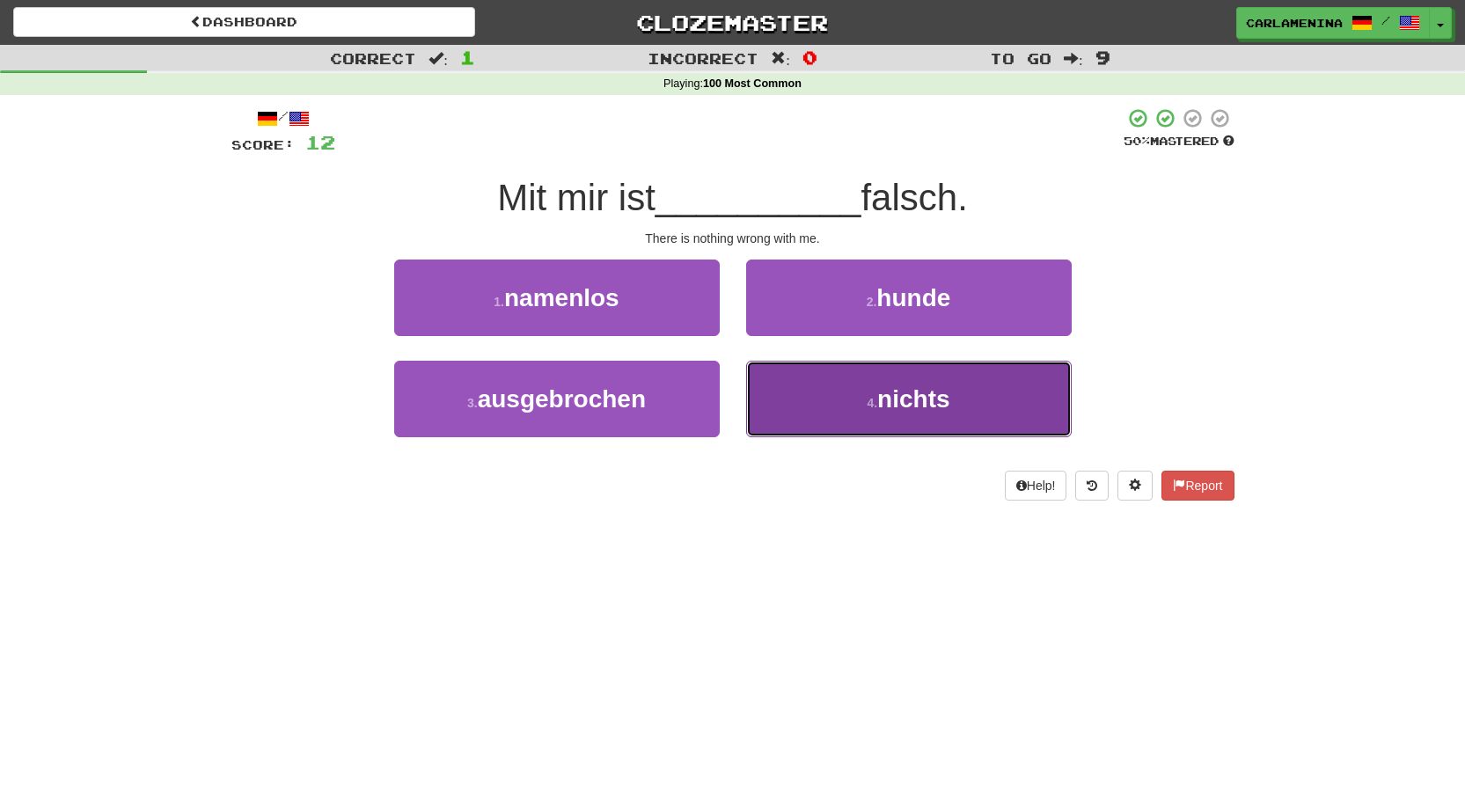
click at [953, 394] on button "4 . nichts" at bounding box center [908, 399] width 325 height 76
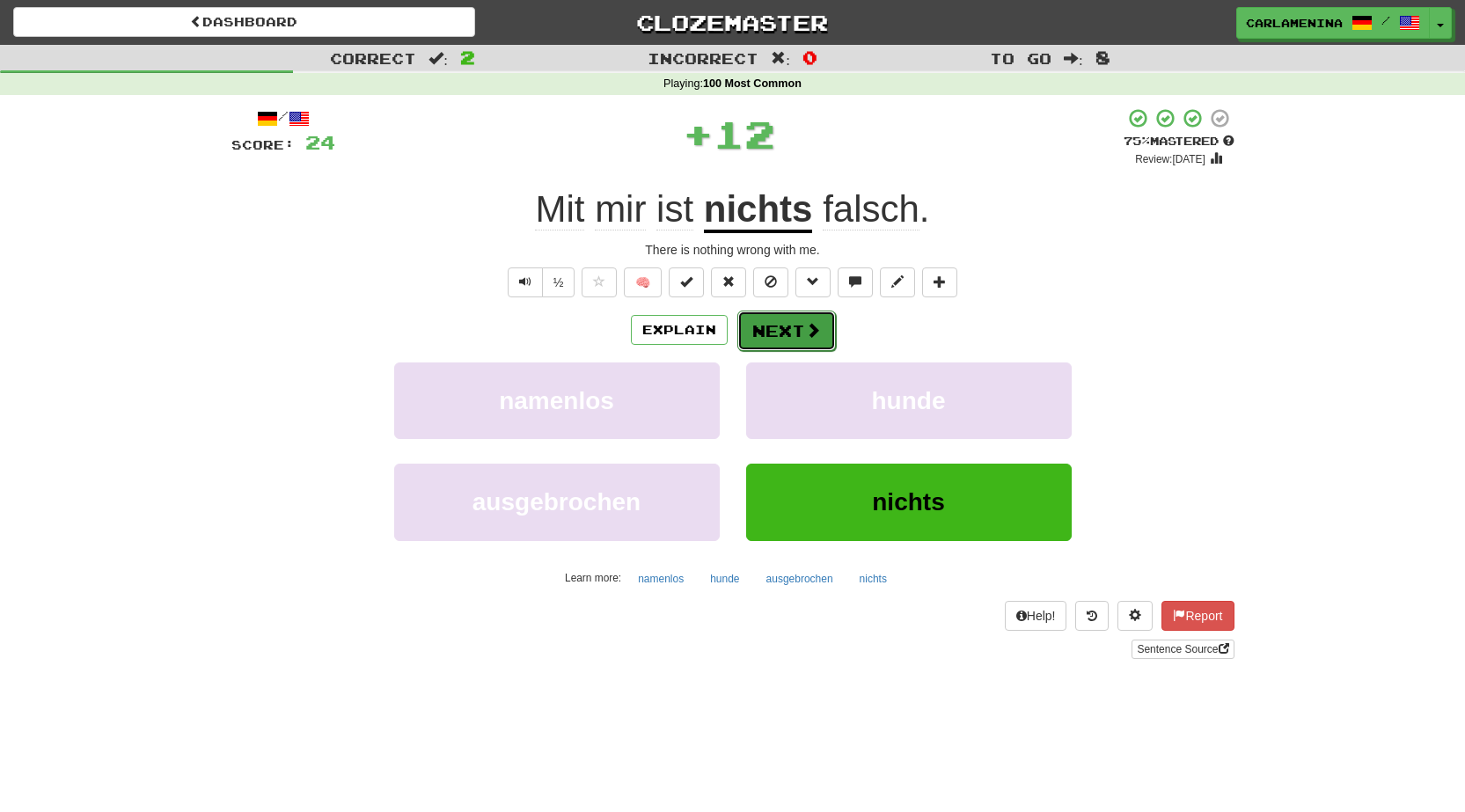
click at [813, 325] on span at bounding box center [812, 330] width 15 height 15
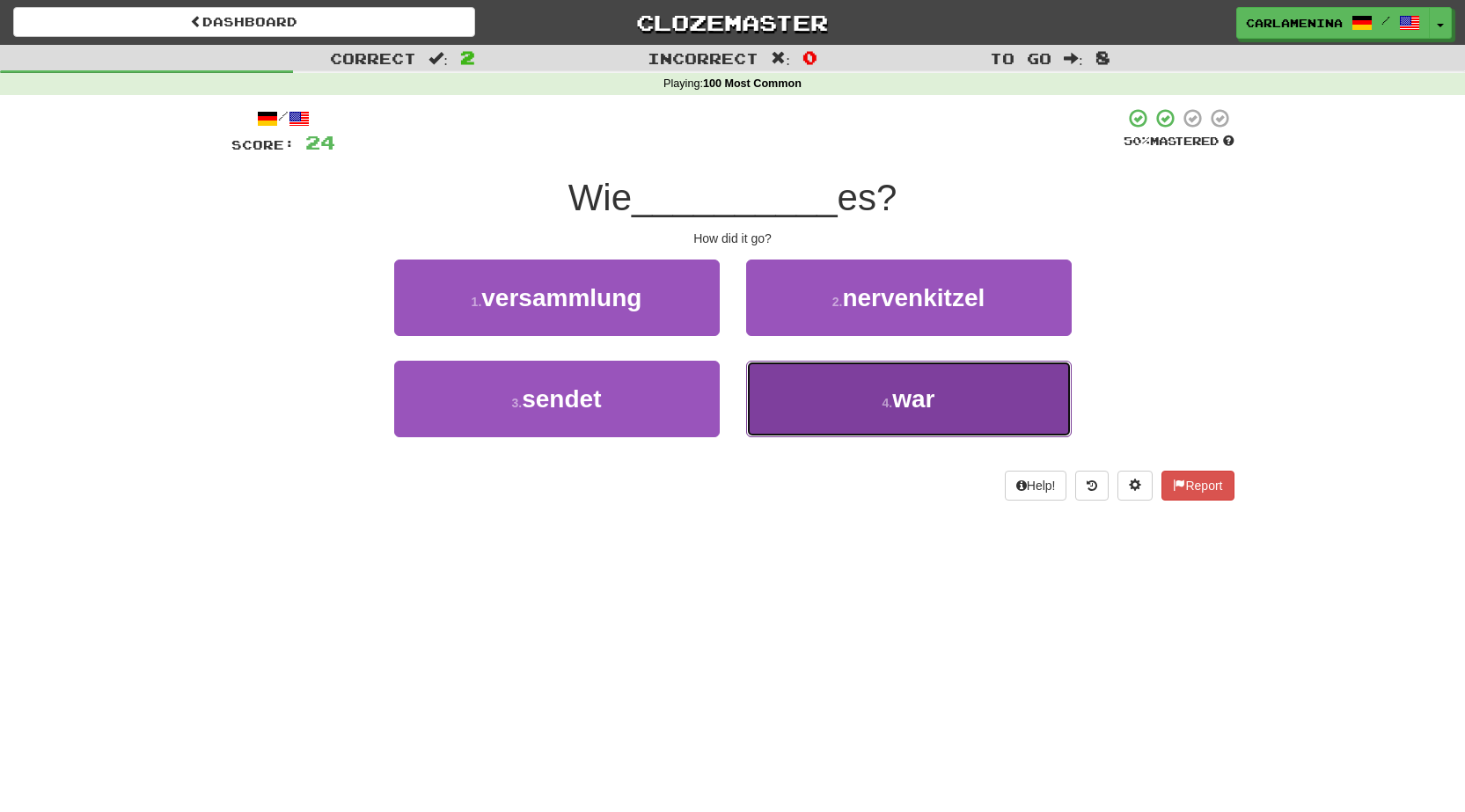
click at [918, 403] on span "war" at bounding box center [913, 399] width 42 height 27
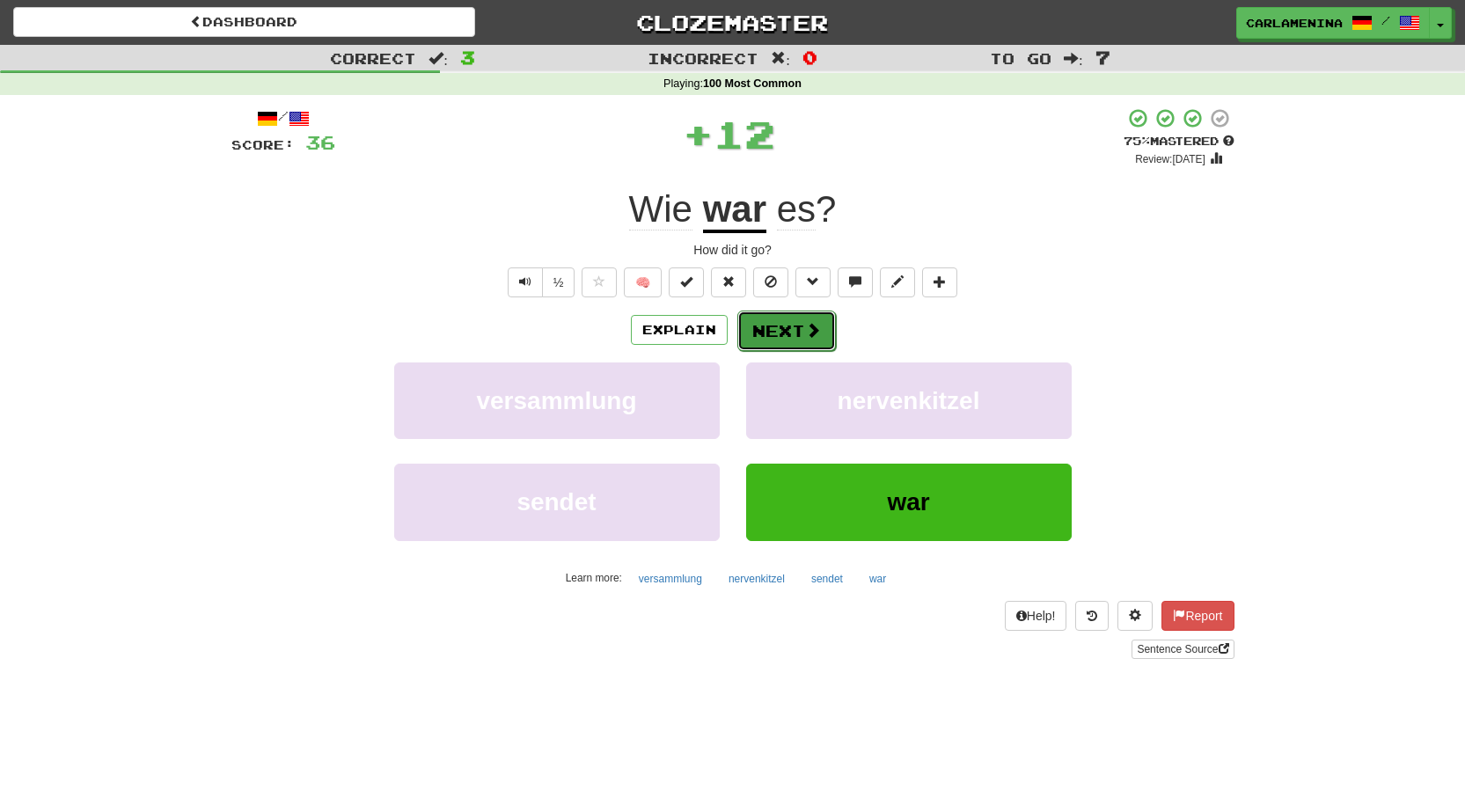
click at [791, 325] on button "Next" at bounding box center [787, 331] width 98 height 41
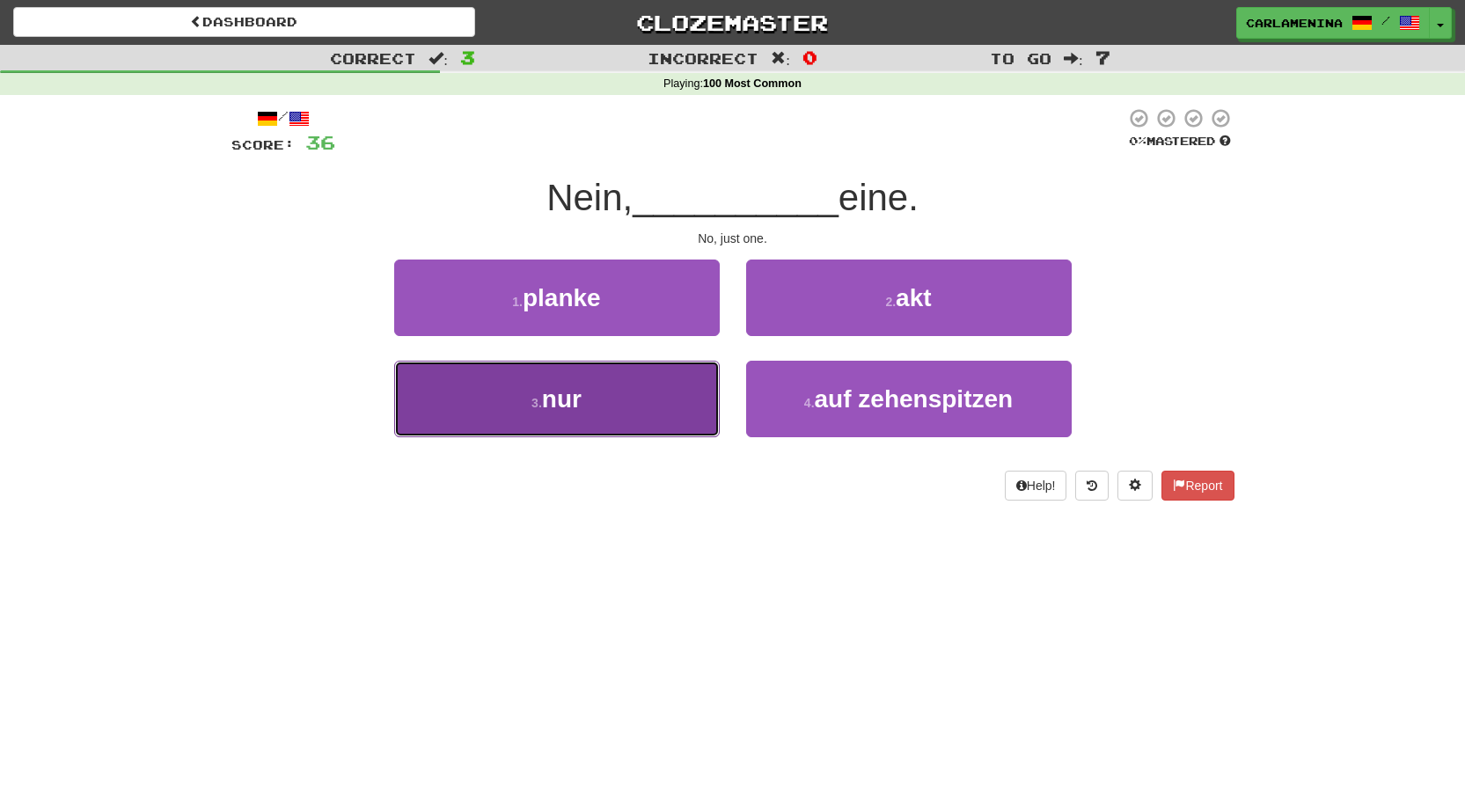
click at [678, 401] on button "3 . nur" at bounding box center [557, 399] width 325 height 76
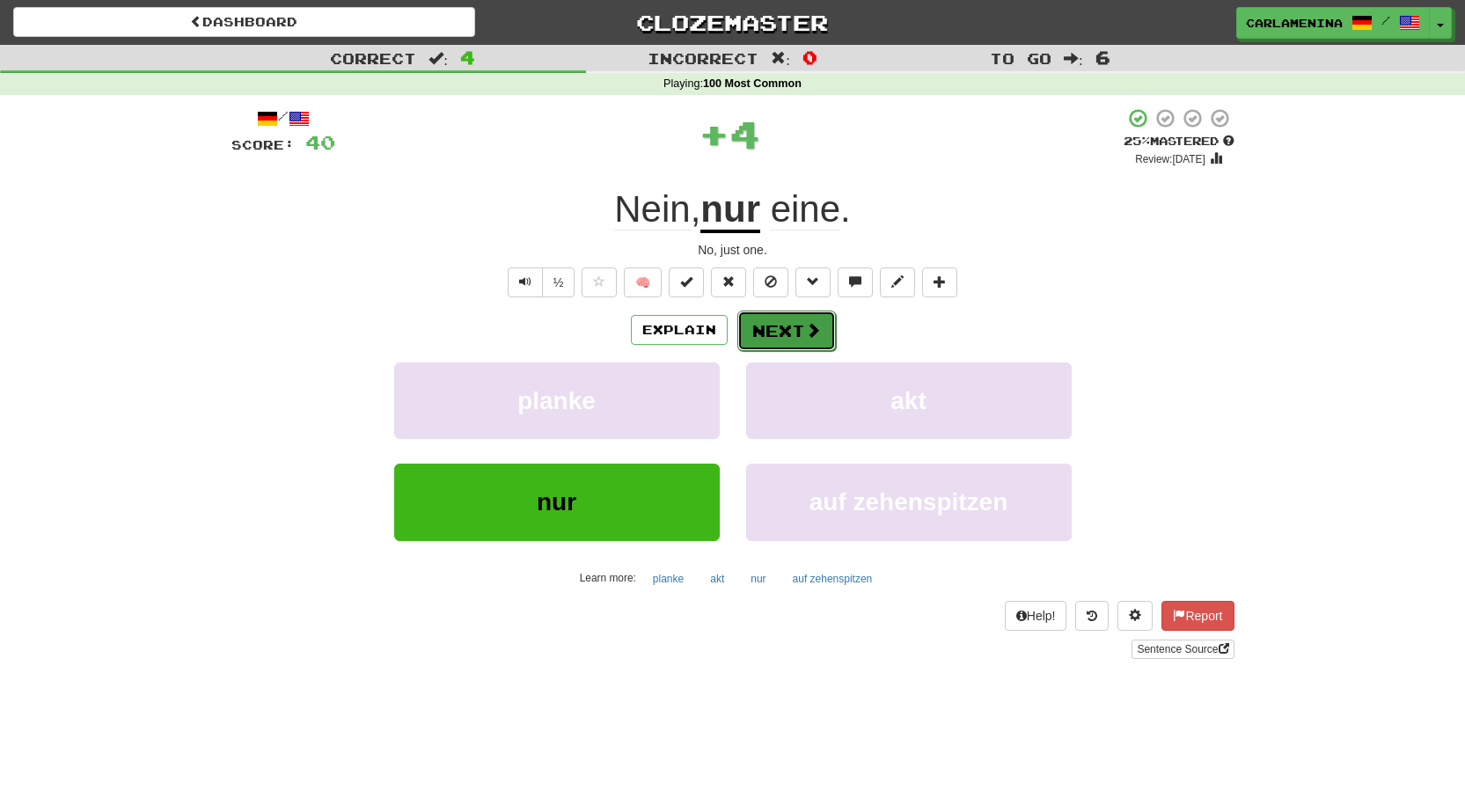
click at [800, 333] on button "Next" at bounding box center [787, 331] width 98 height 41
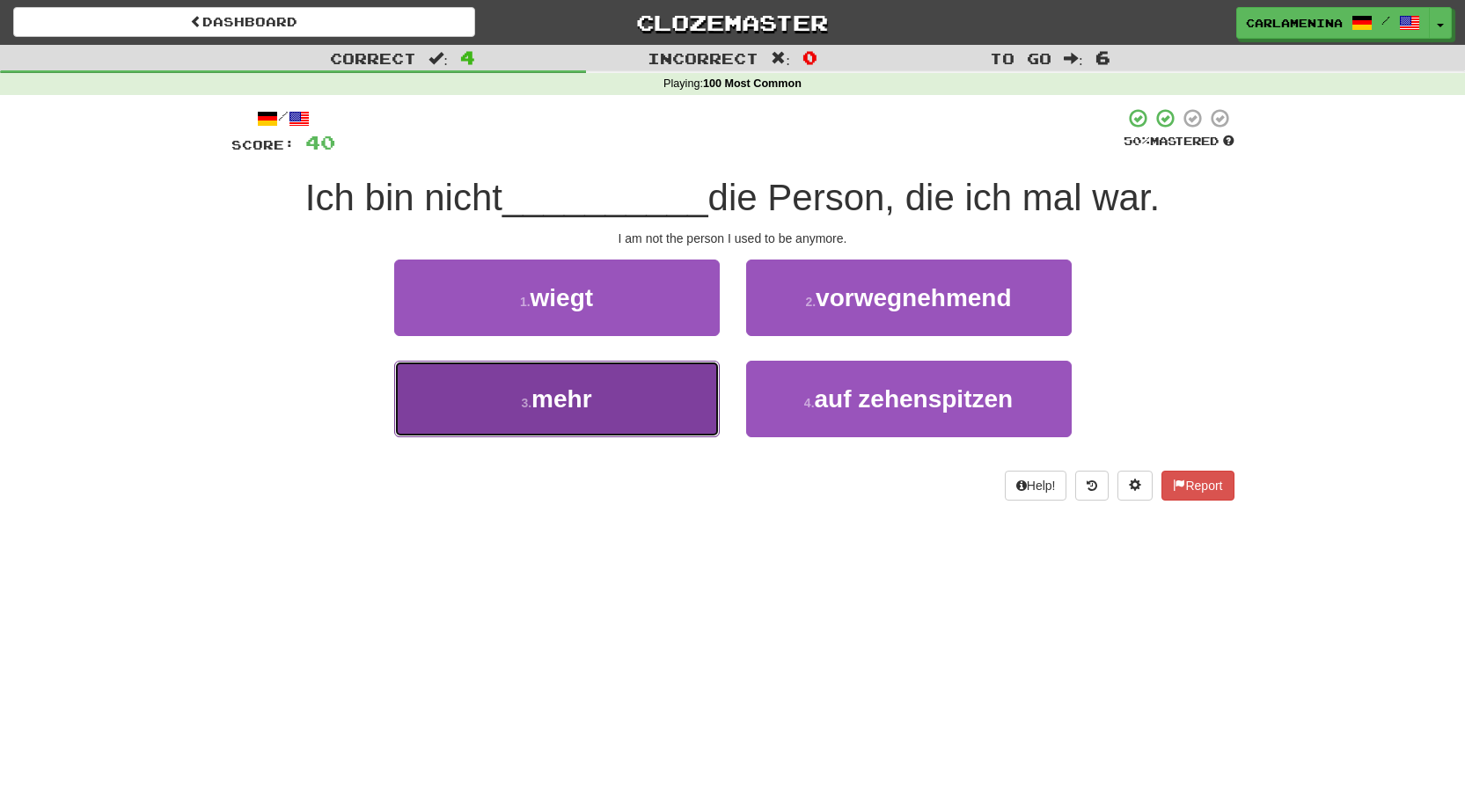
click at [638, 414] on button "3 . mehr" at bounding box center [557, 399] width 325 height 76
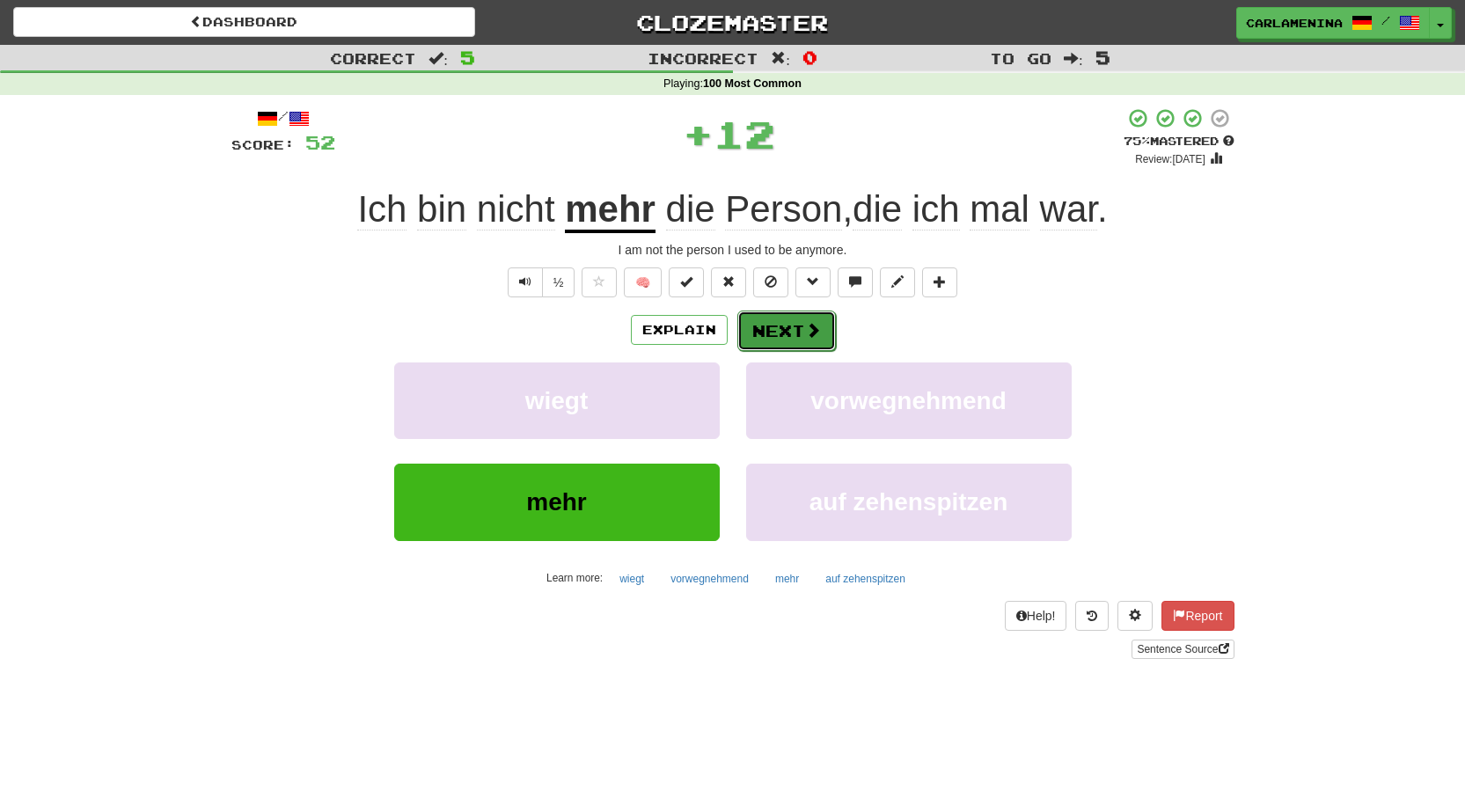
click at [792, 315] on button "Next" at bounding box center [787, 331] width 98 height 41
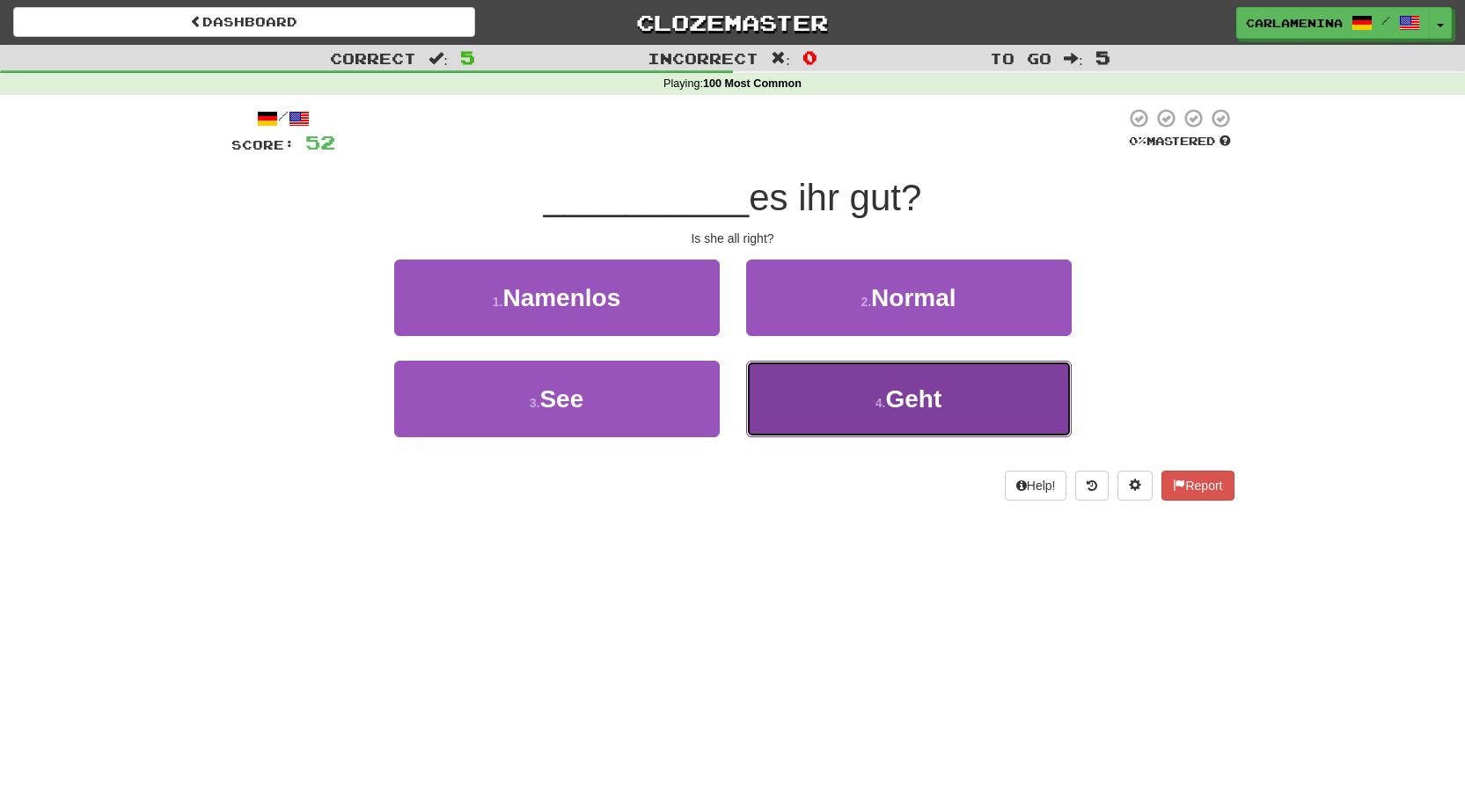
click at [911, 403] on span "Geht" at bounding box center [913, 399] width 56 height 27
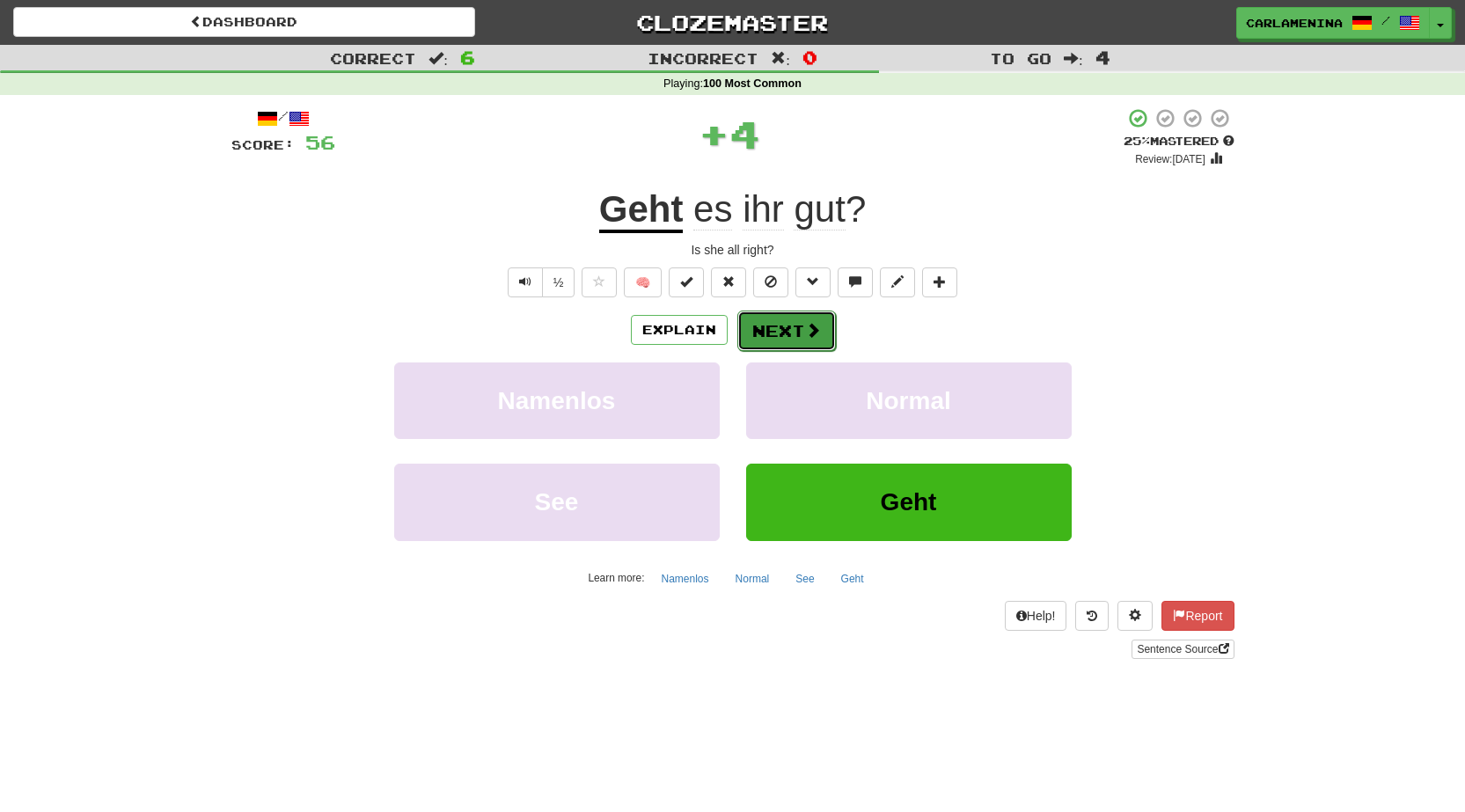
click at [818, 325] on span at bounding box center [812, 330] width 15 height 15
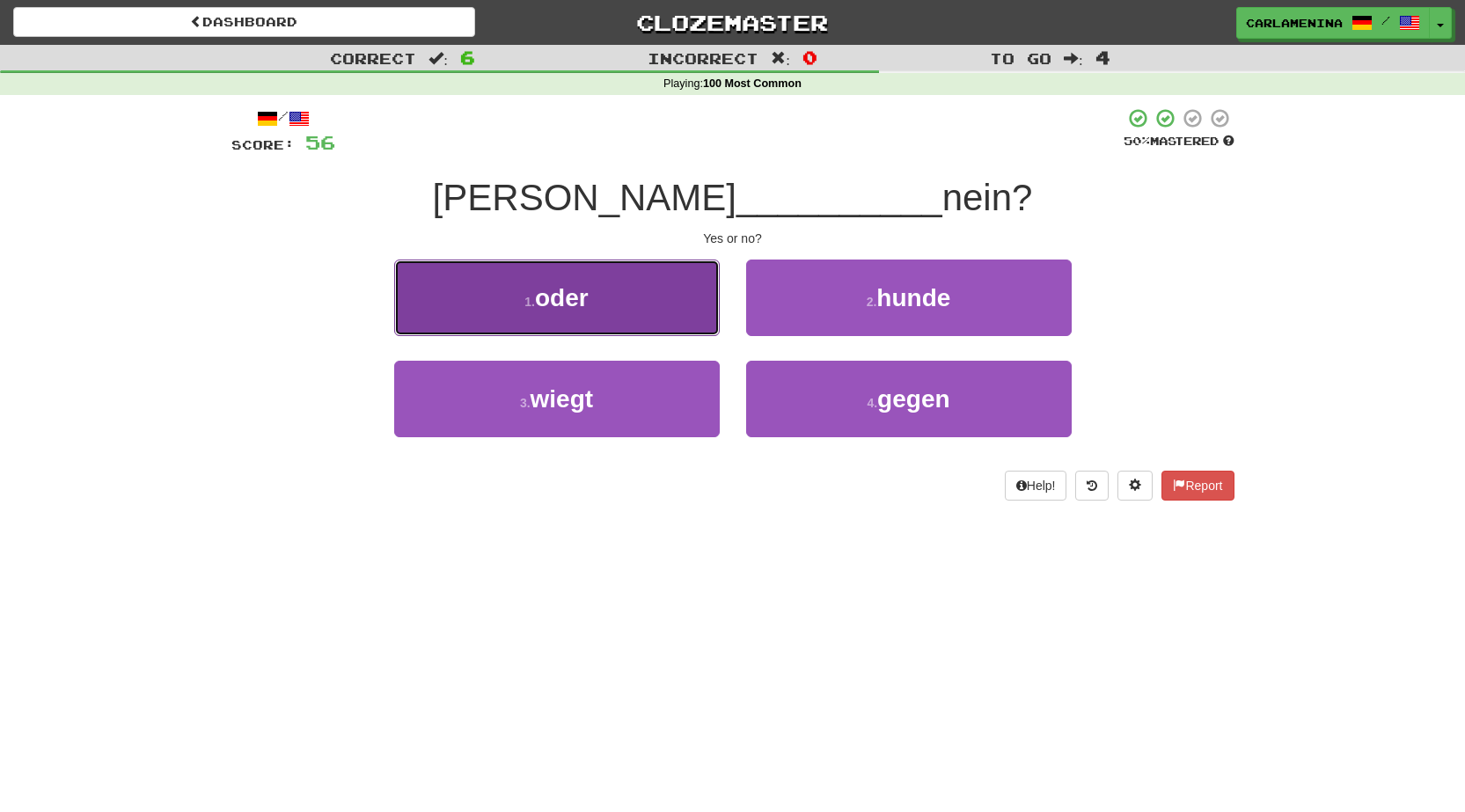
click at [618, 292] on button "1 . oder" at bounding box center [557, 298] width 325 height 76
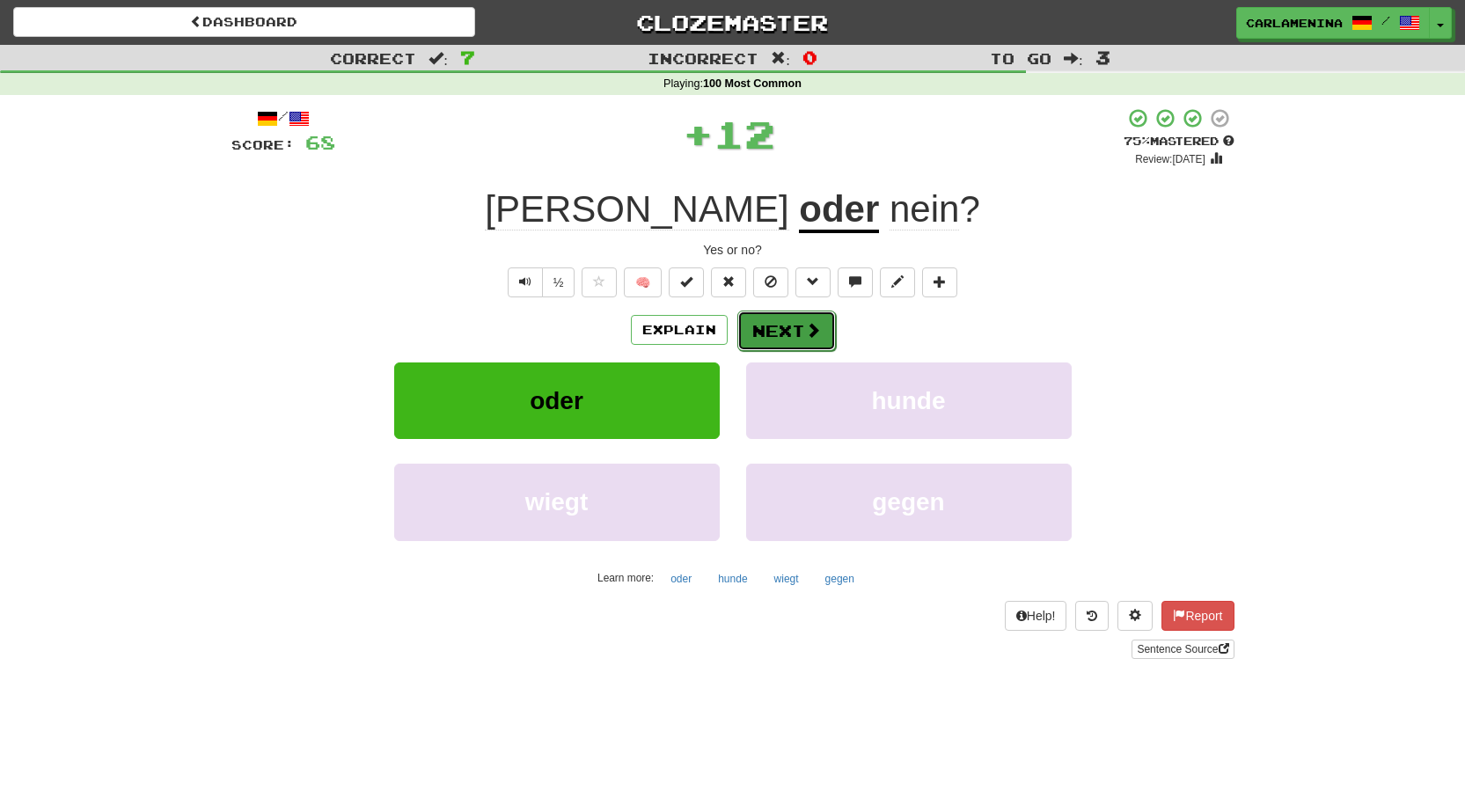
click at [812, 322] on span at bounding box center [812, 330] width 15 height 15
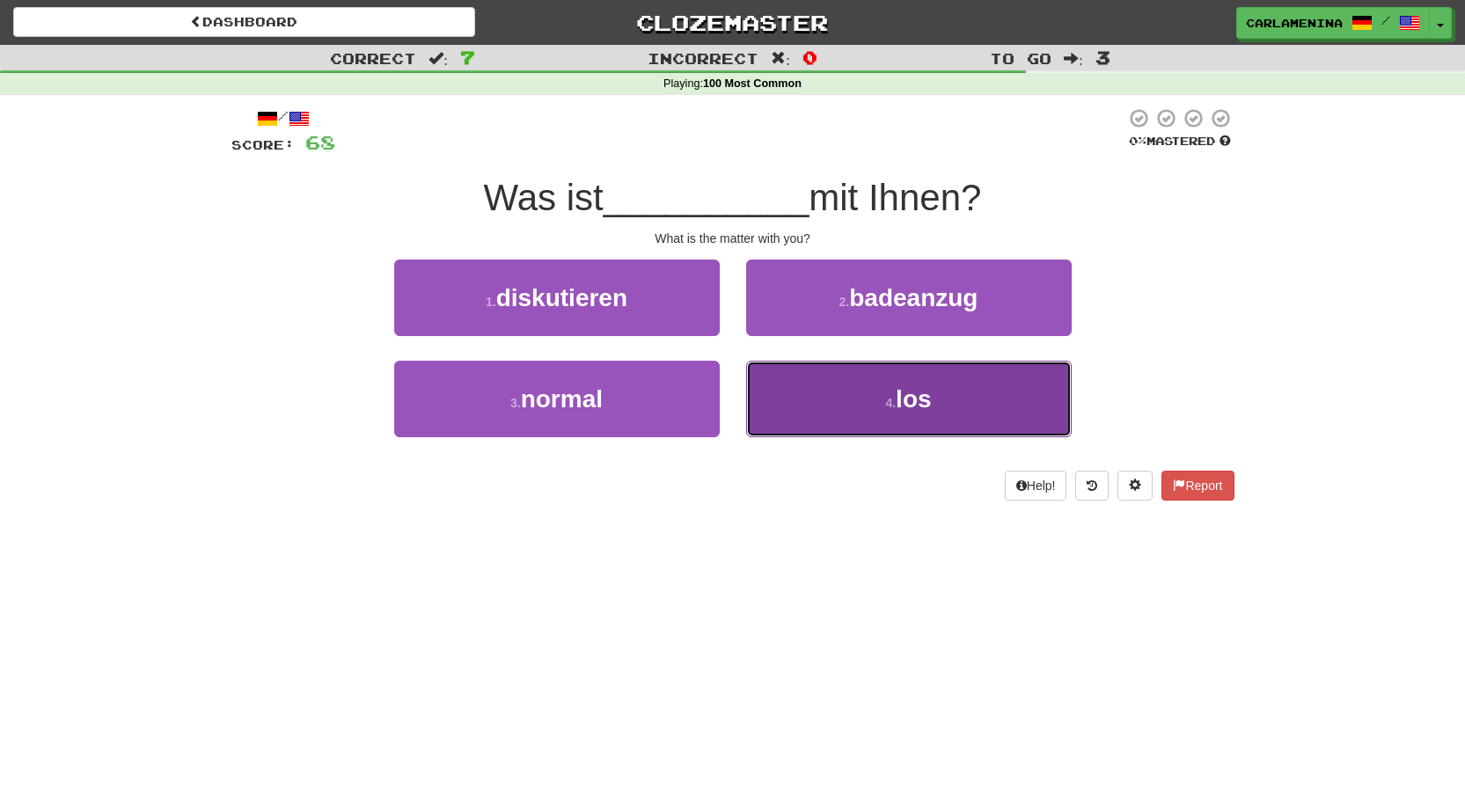
click at [942, 407] on button "4 . los" at bounding box center [908, 399] width 325 height 76
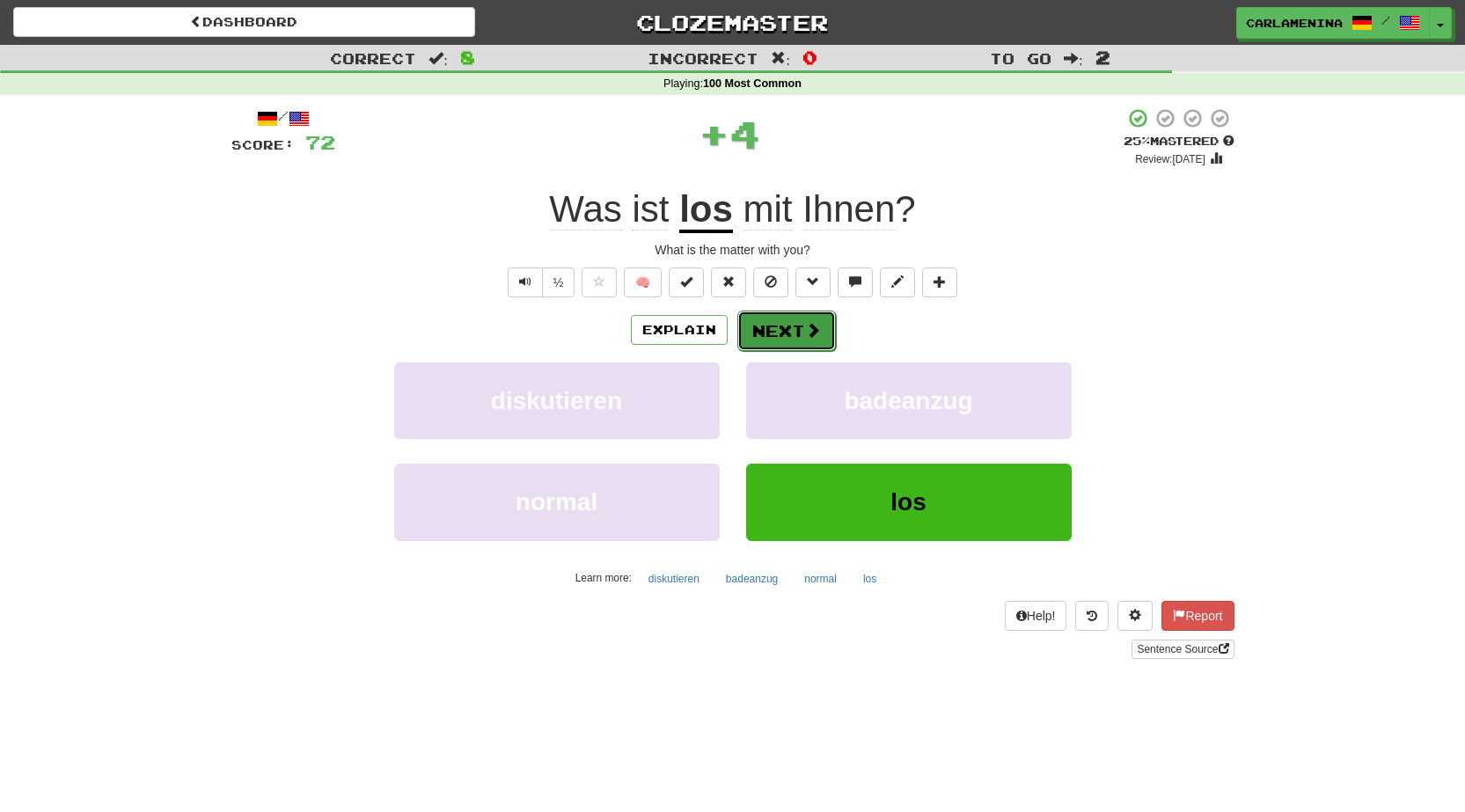
click at [786, 333] on button "Next" at bounding box center [787, 331] width 98 height 41
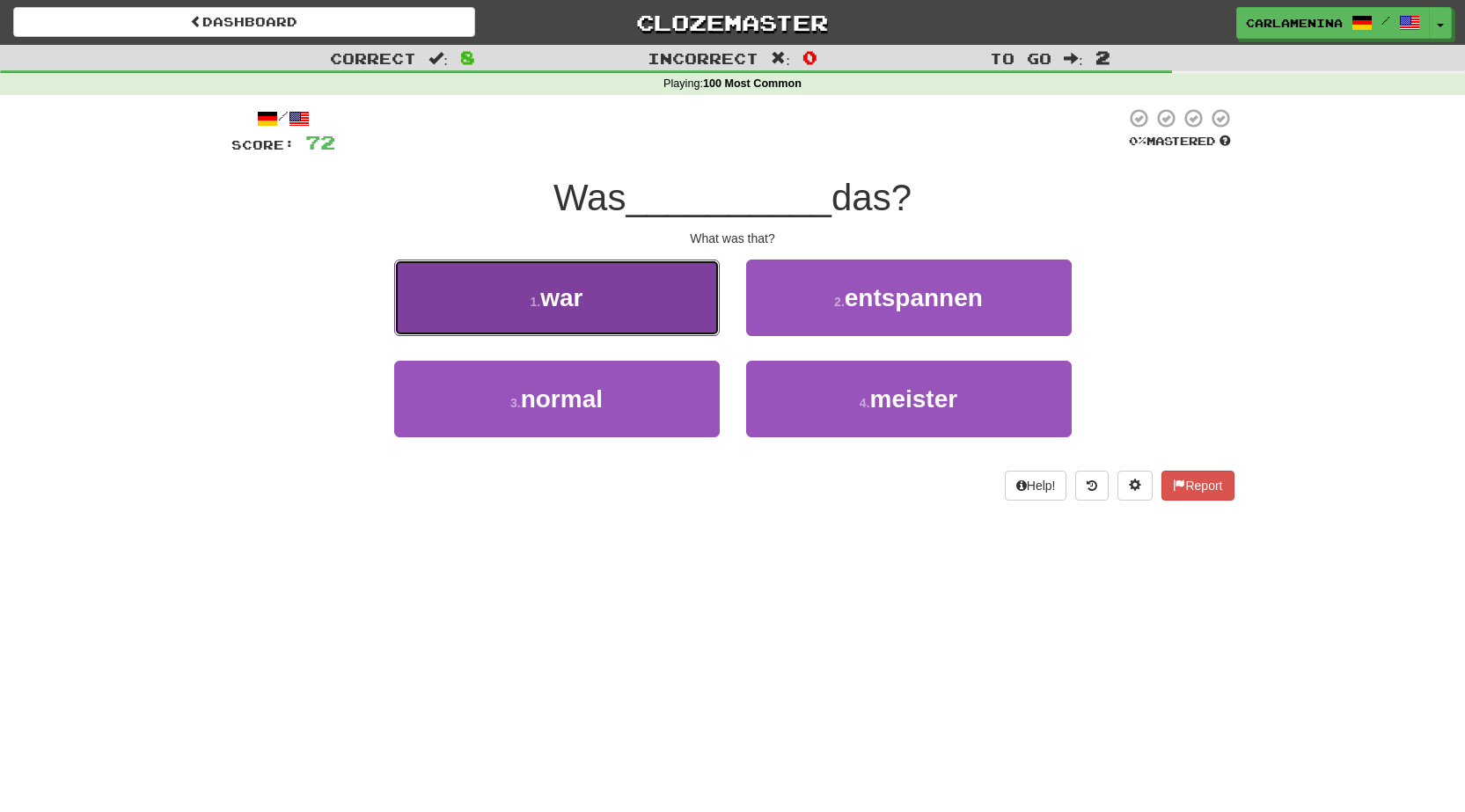
click at [654, 292] on button "1 . war" at bounding box center [557, 298] width 325 height 76
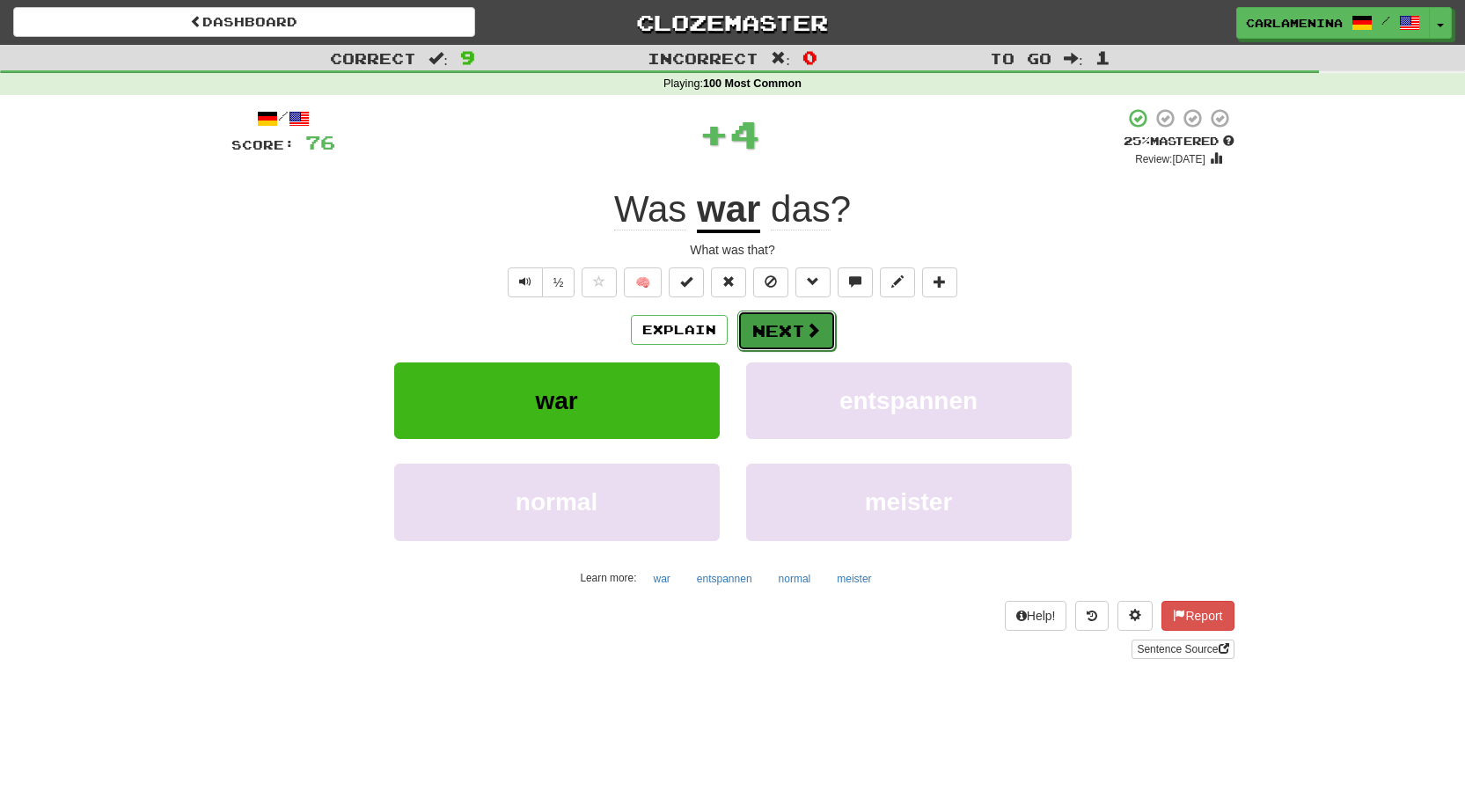
click at [800, 320] on button "Next" at bounding box center [787, 331] width 98 height 41
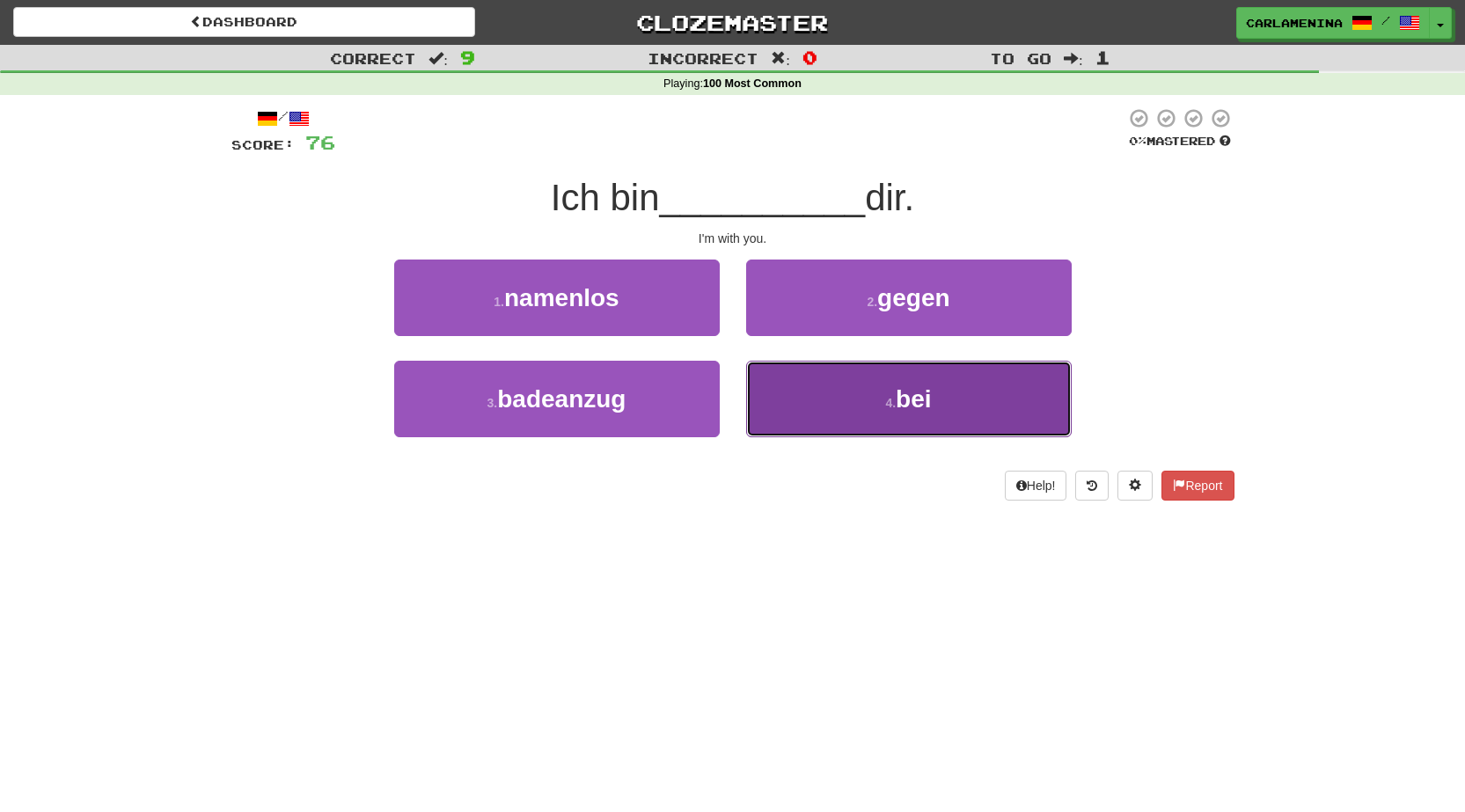
click at [902, 391] on span "bei" at bounding box center [913, 399] width 35 height 27
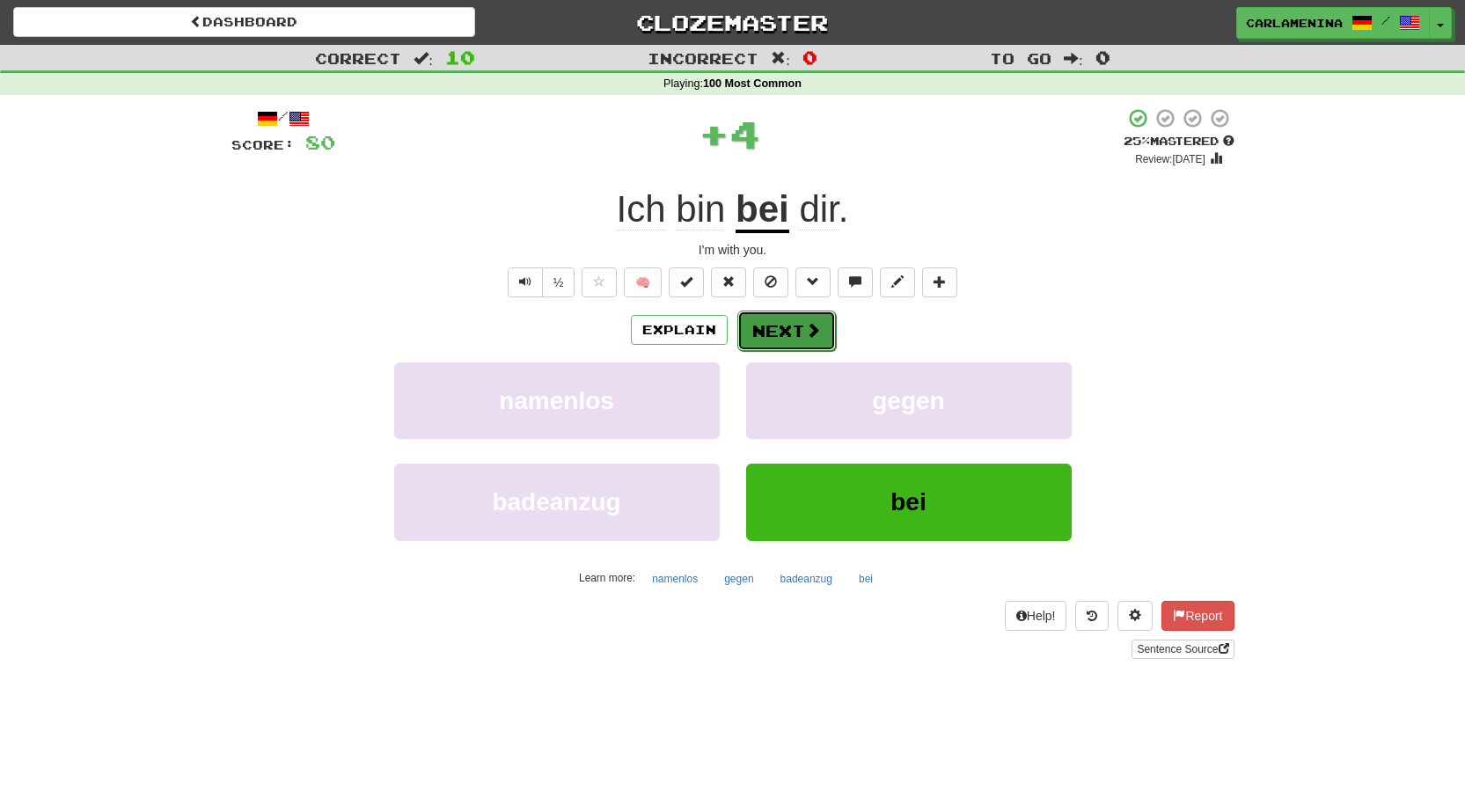
click at [827, 334] on button "Next" at bounding box center [787, 331] width 98 height 41
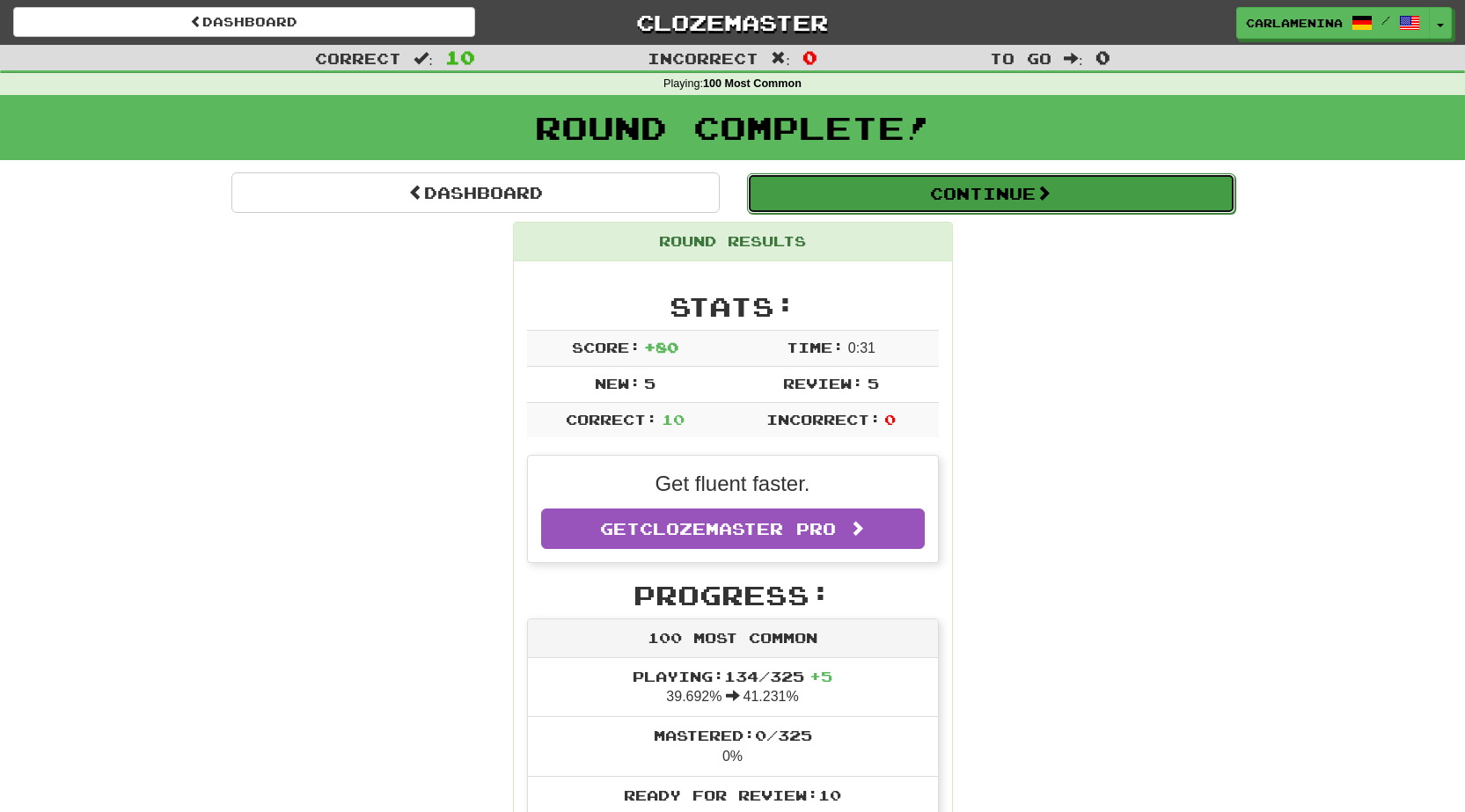
click at [1018, 190] on button "Continue" at bounding box center [991, 193] width 489 height 41
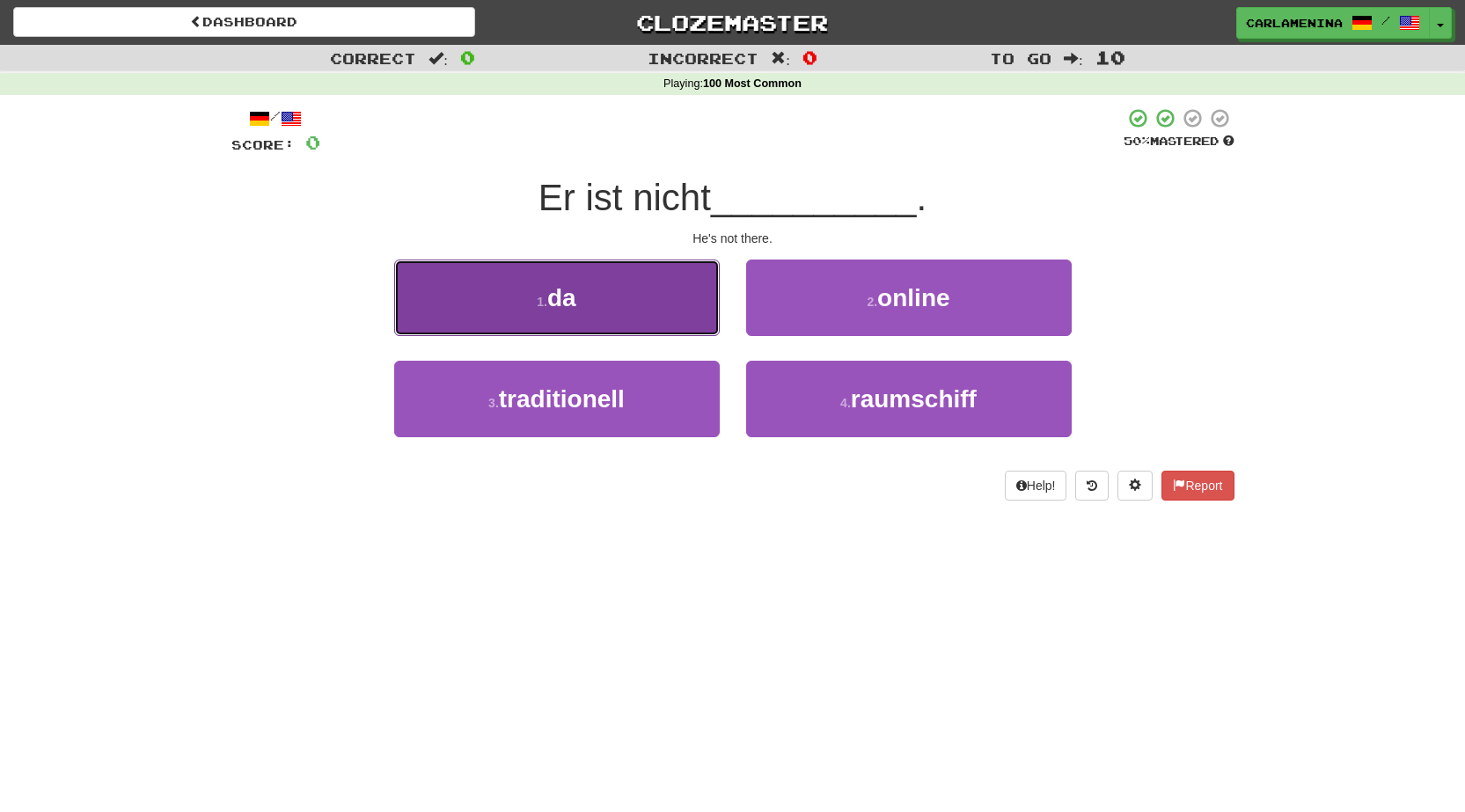
click at [540, 292] on button "1 . da" at bounding box center [557, 298] width 325 height 76
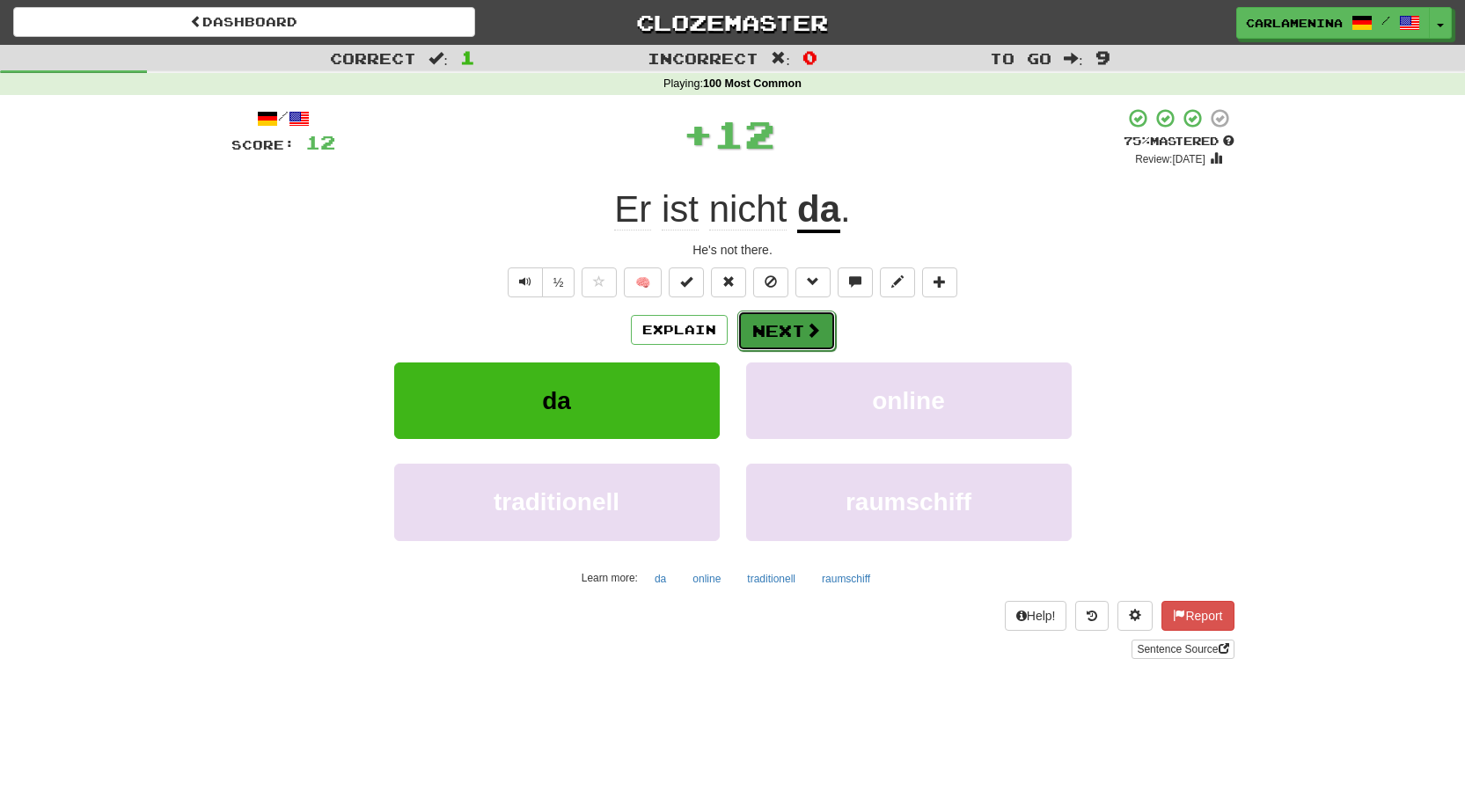
click at [797, 312] on button "Next" at bounding box center [787, 331] width 98 height 41
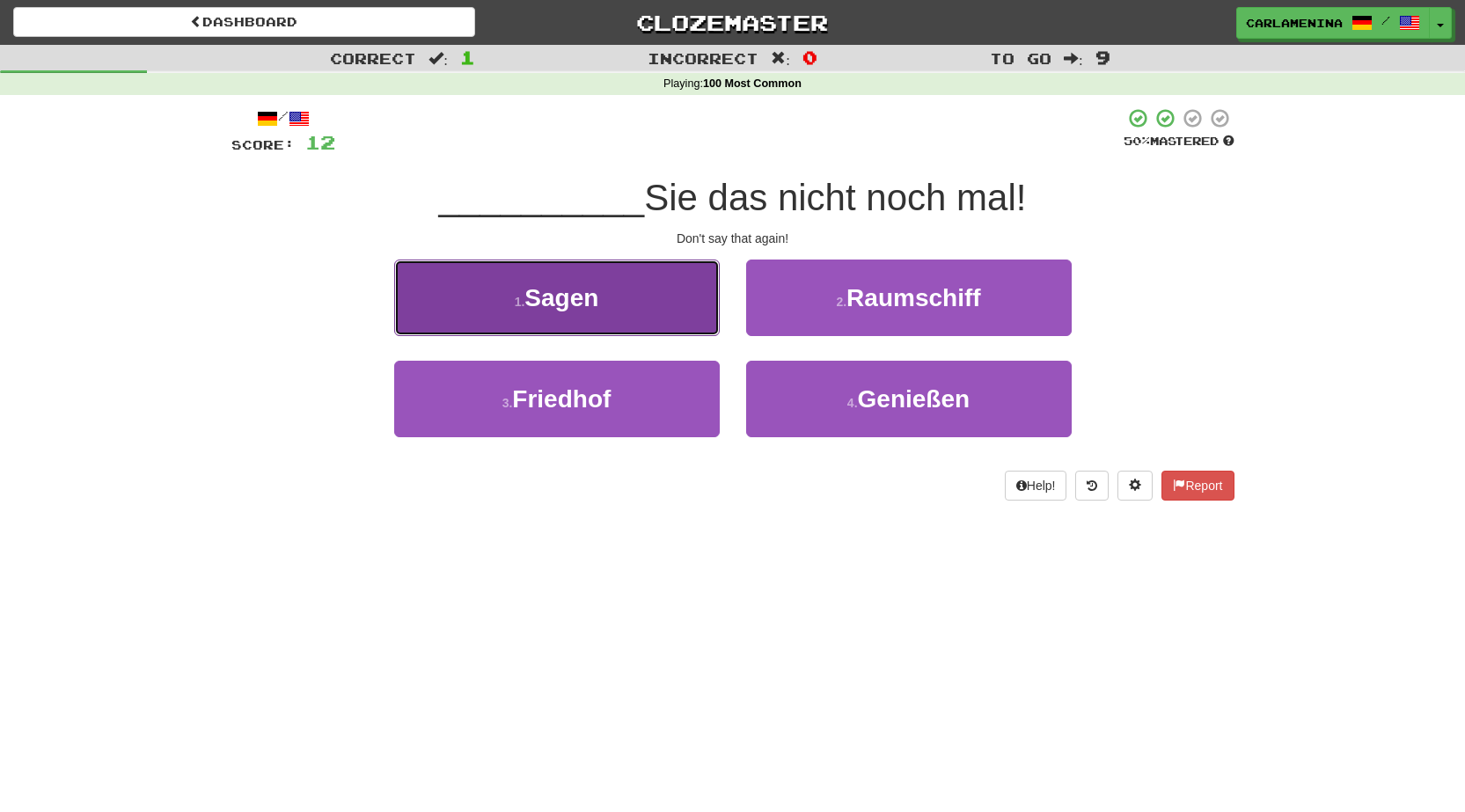
click at [701, 296] on button "1 . Sagen" at bounding box center [557, 298] width 325 height 76
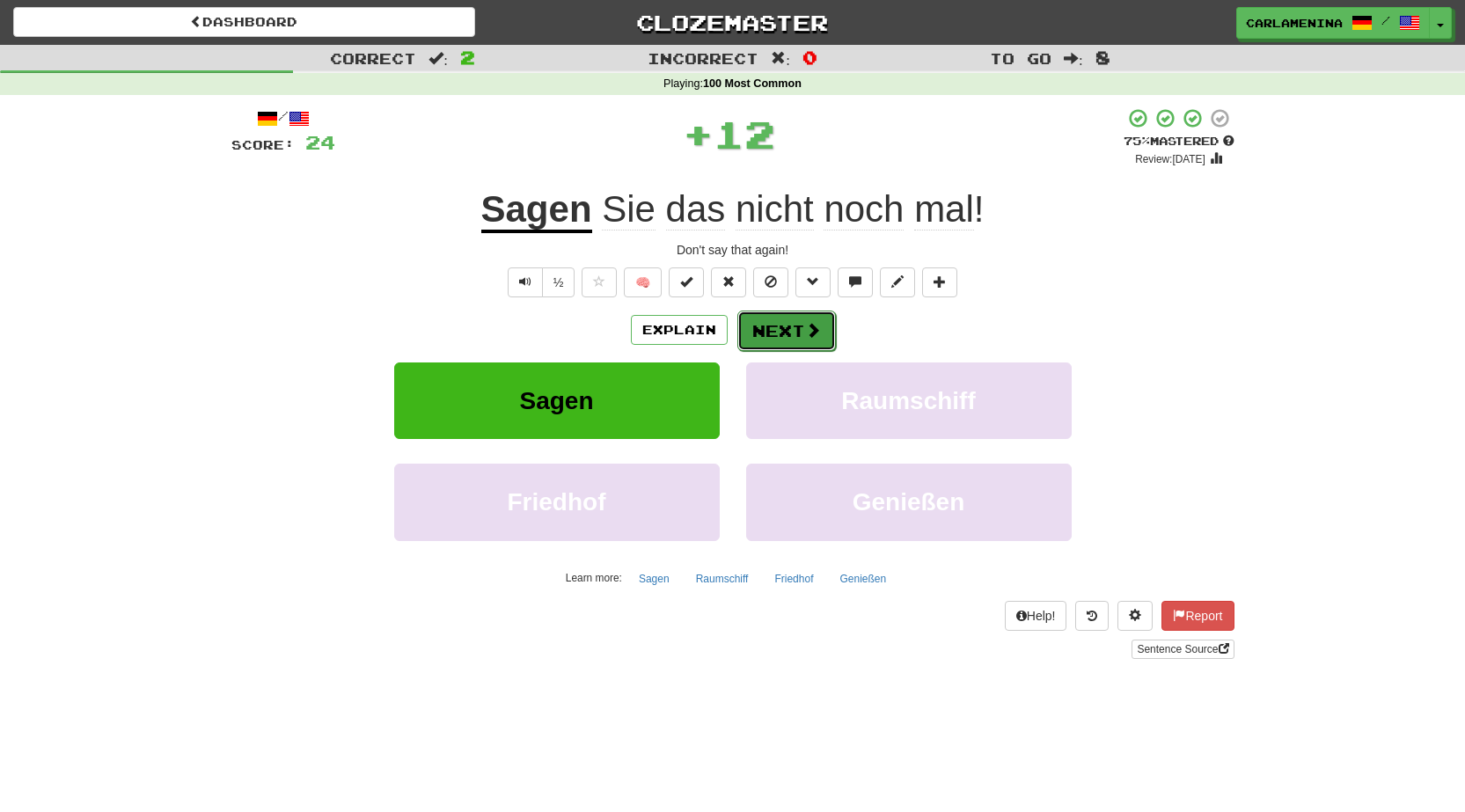
click at [822, 331] on button "Next" at bounding box center [787, 331] width 98 height 41
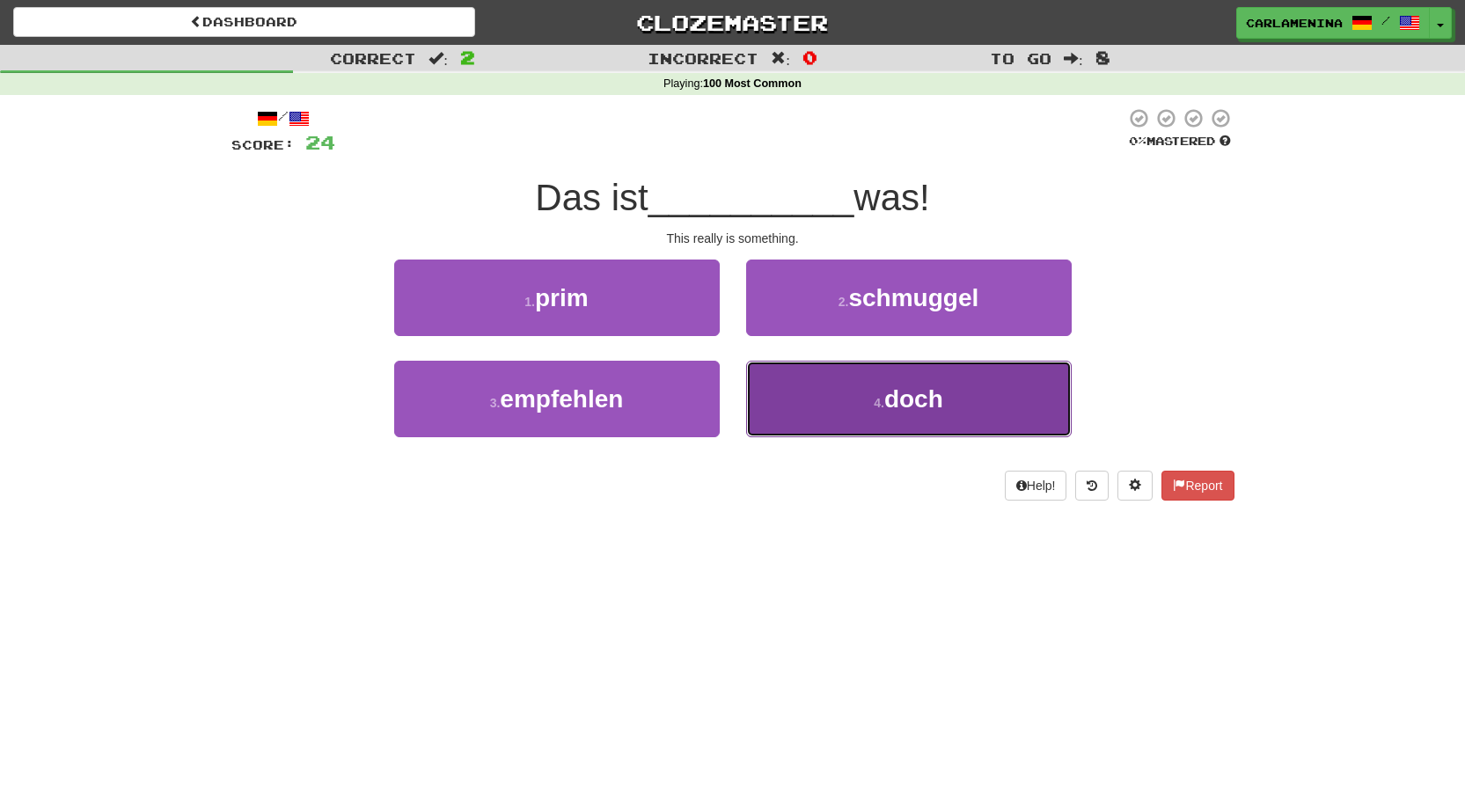
click at [849, 403] on button "4 . doch" at bounding box center [908, 399] width 325 height 76
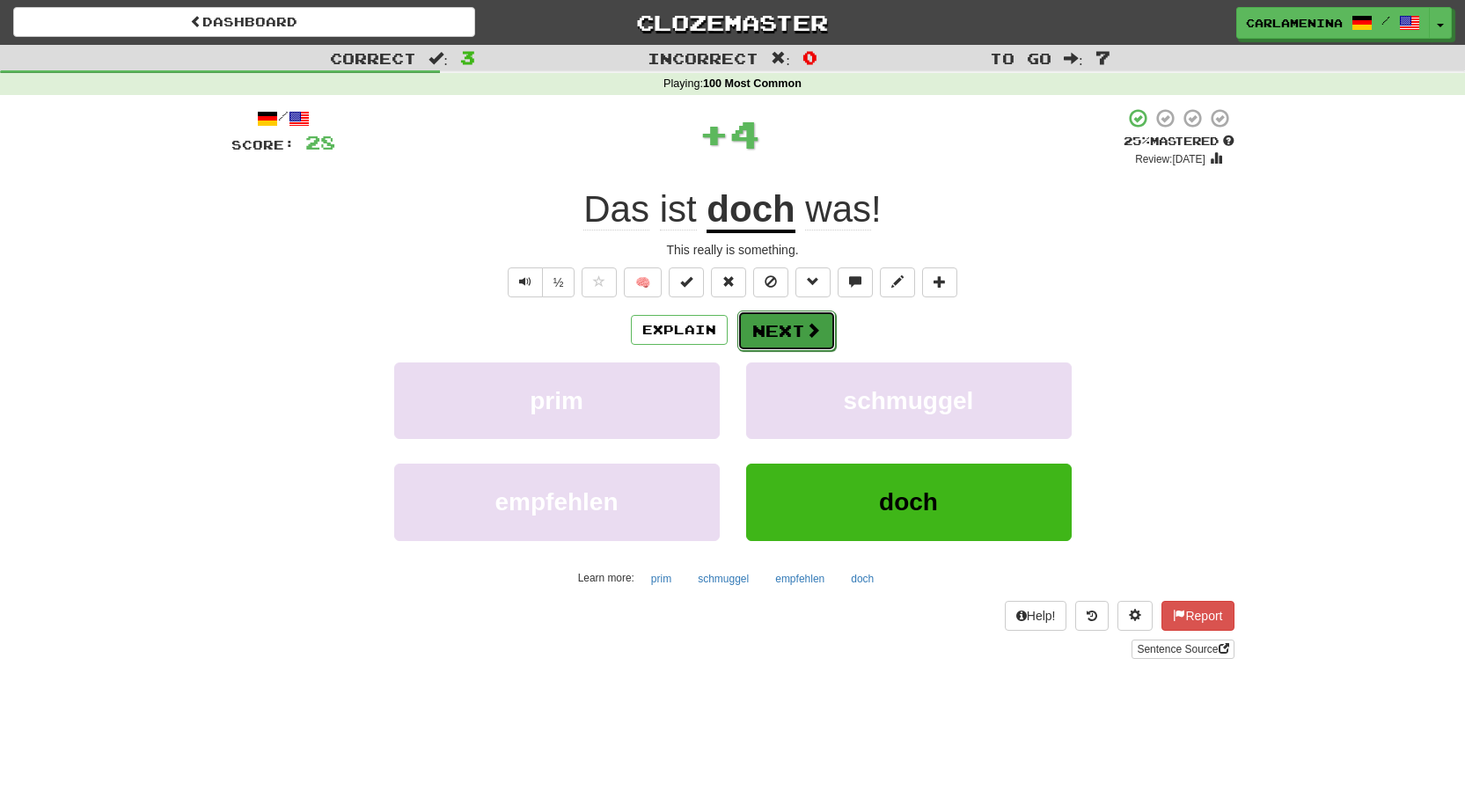
click at [818, 332] on span at bounding box center [812, 330] width 15 height 15
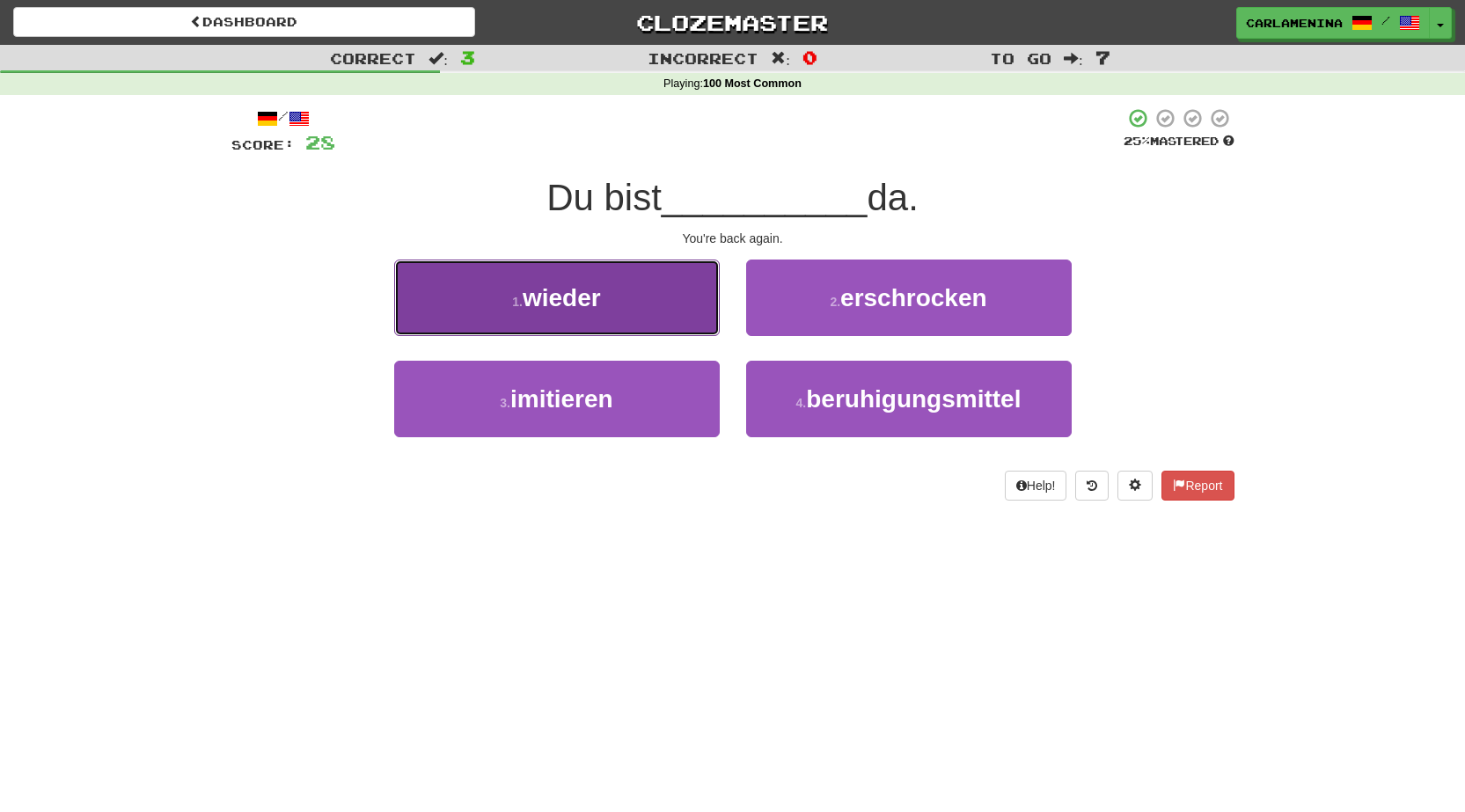
click at [596, 301] on span "wieder" at bounding box center [561, 298] width 78 height 27
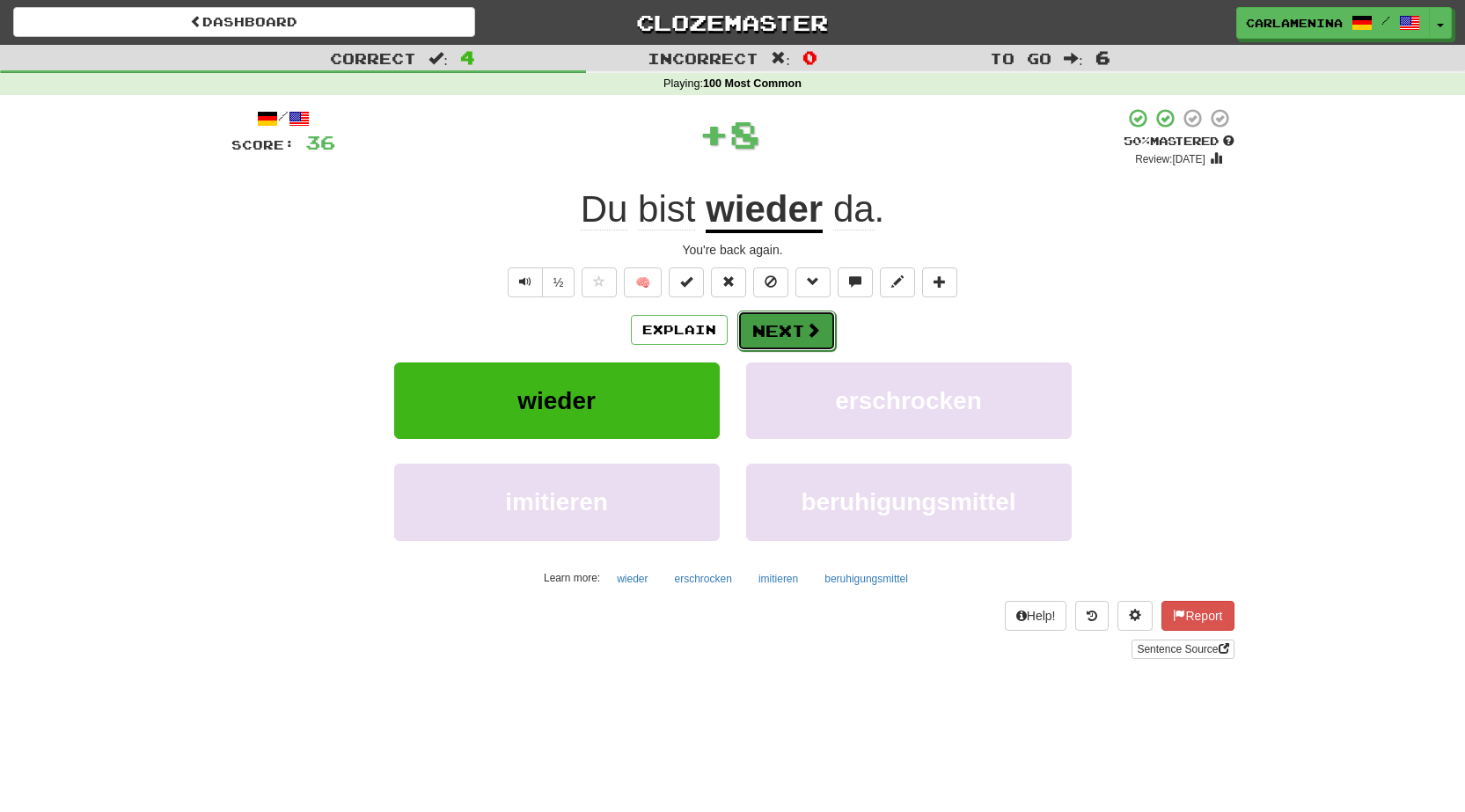
click at [771, 337] on button "Next" at bounding box center [787, 331] width 98 height 41
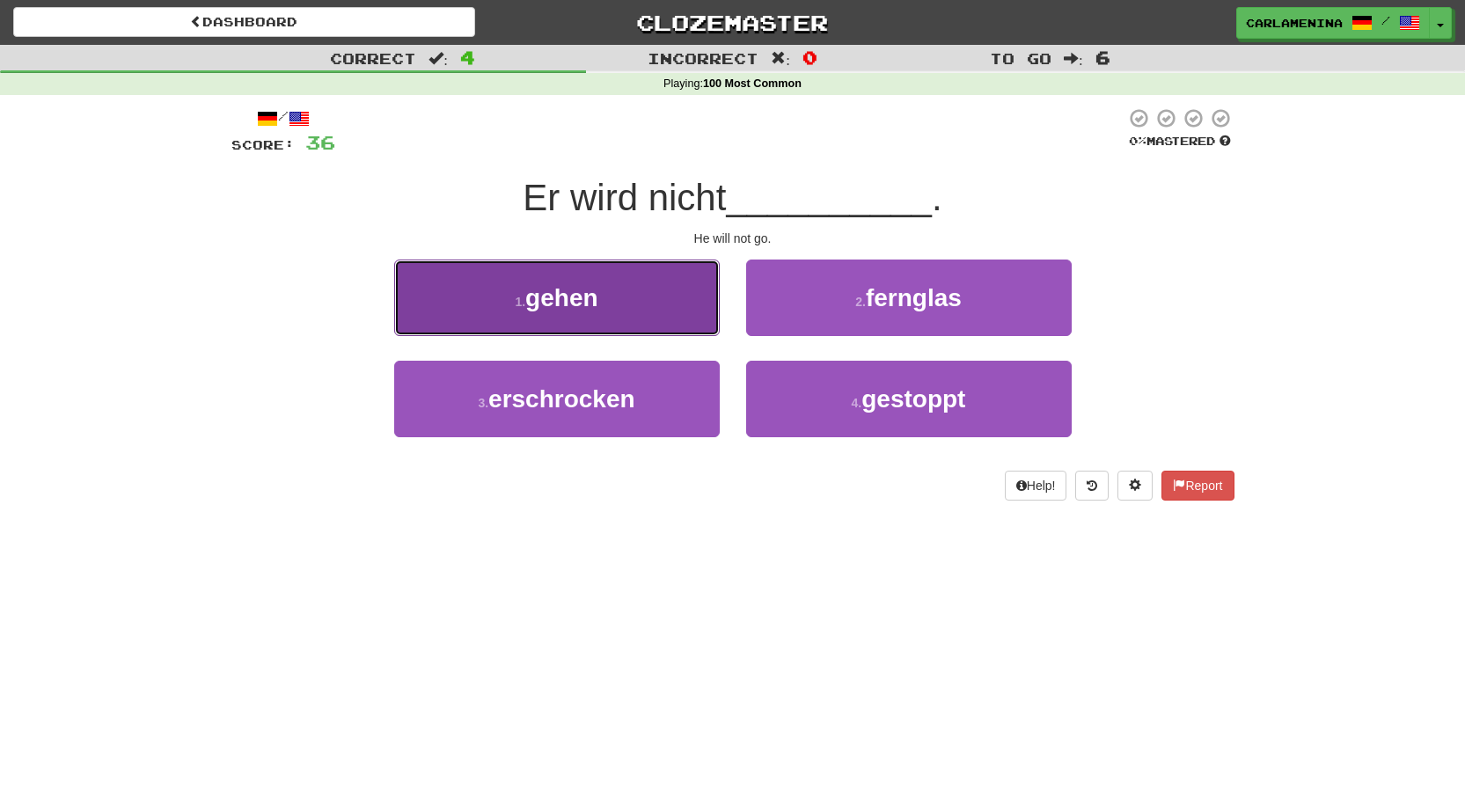
click at [615, 290] on button "1 . gehen" at bounding box center [557, 298] width 325 height 76
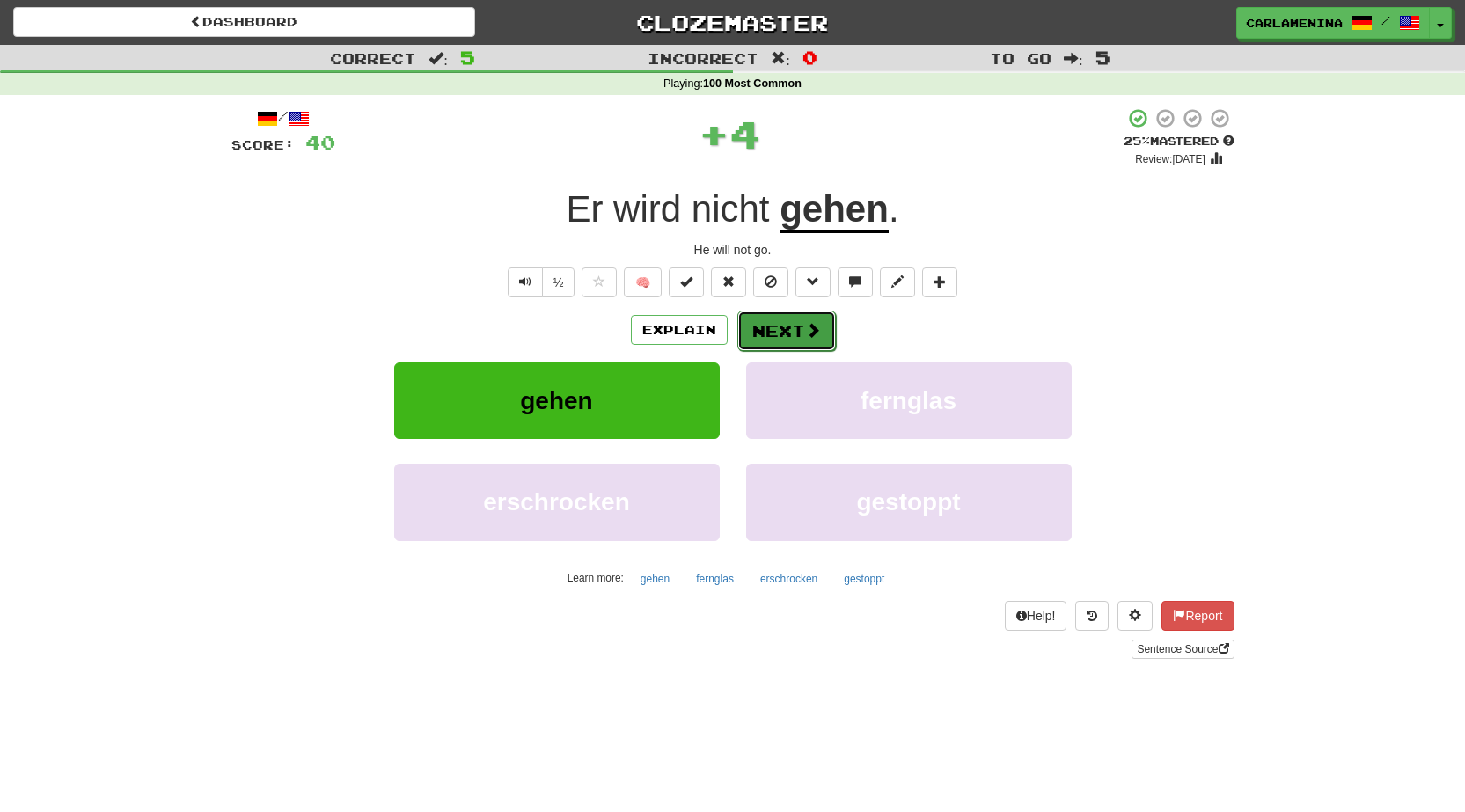
click at [776, 320] on button "Next" at bounding box center [787, 331] width 98 height 41
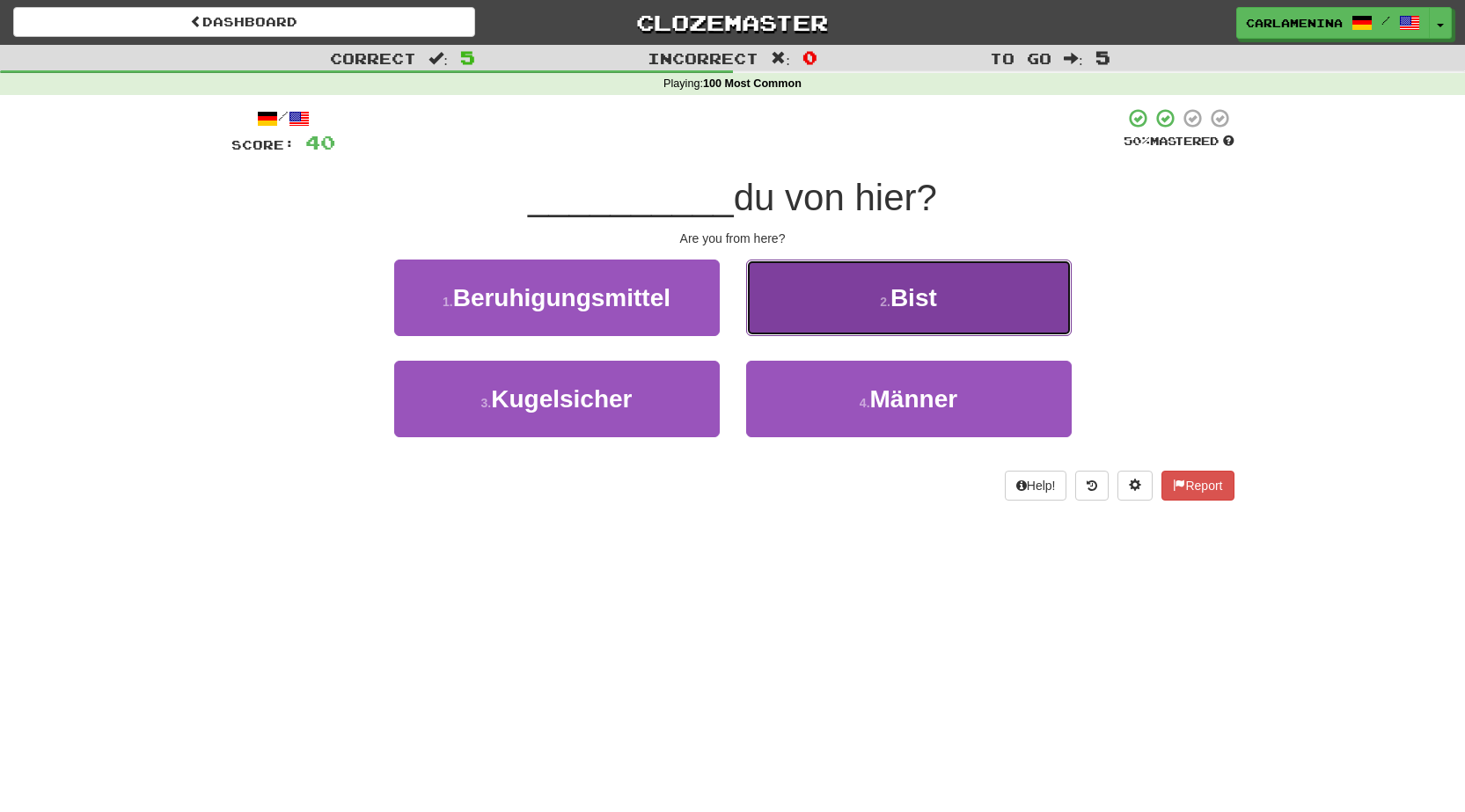
click at [836, 305] on button "2 . Bist" at bounding box center [908, 298] width 325 height 76
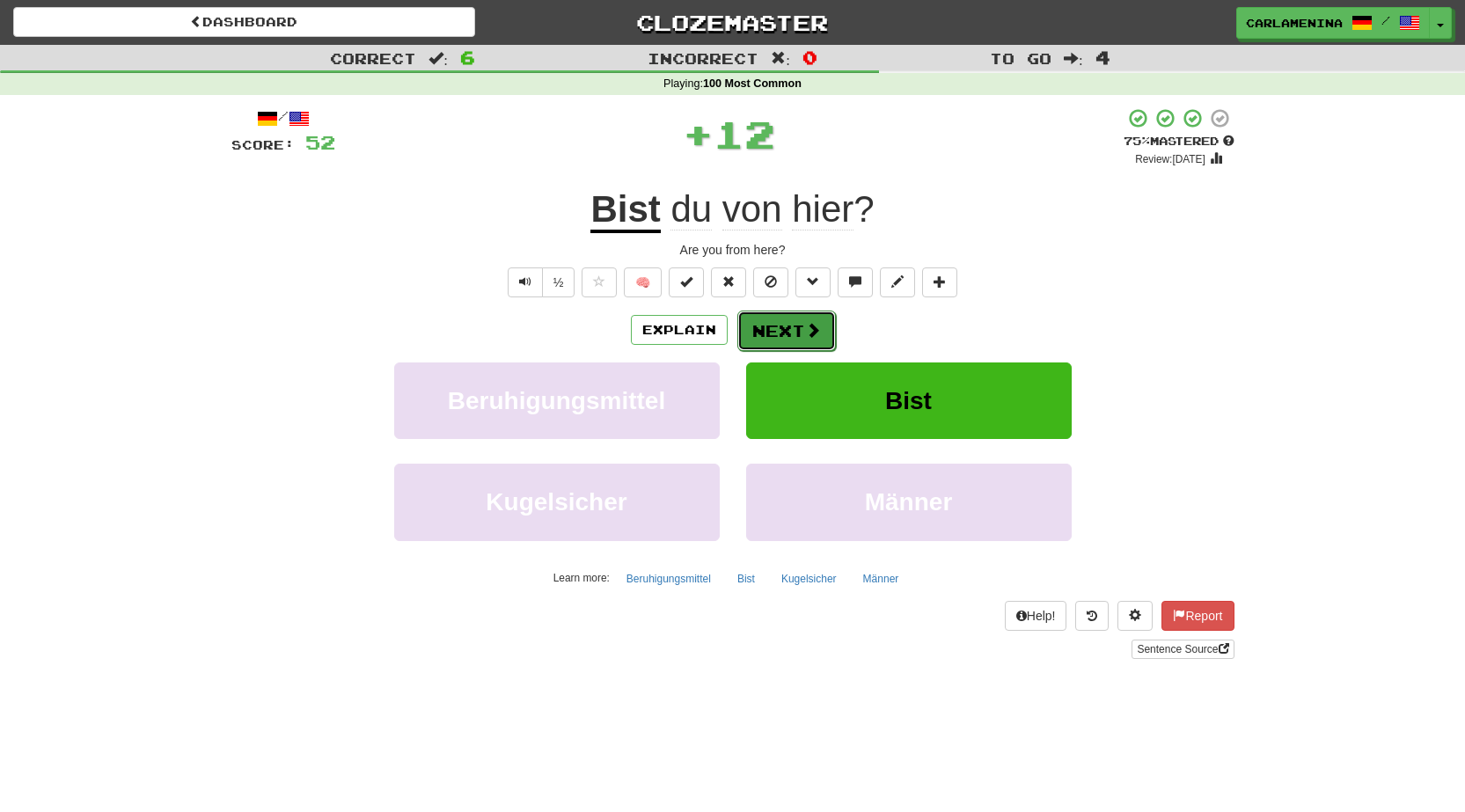
click at [779, 320] on button "Next" at bounding box center [787, 331] width 98 height 41
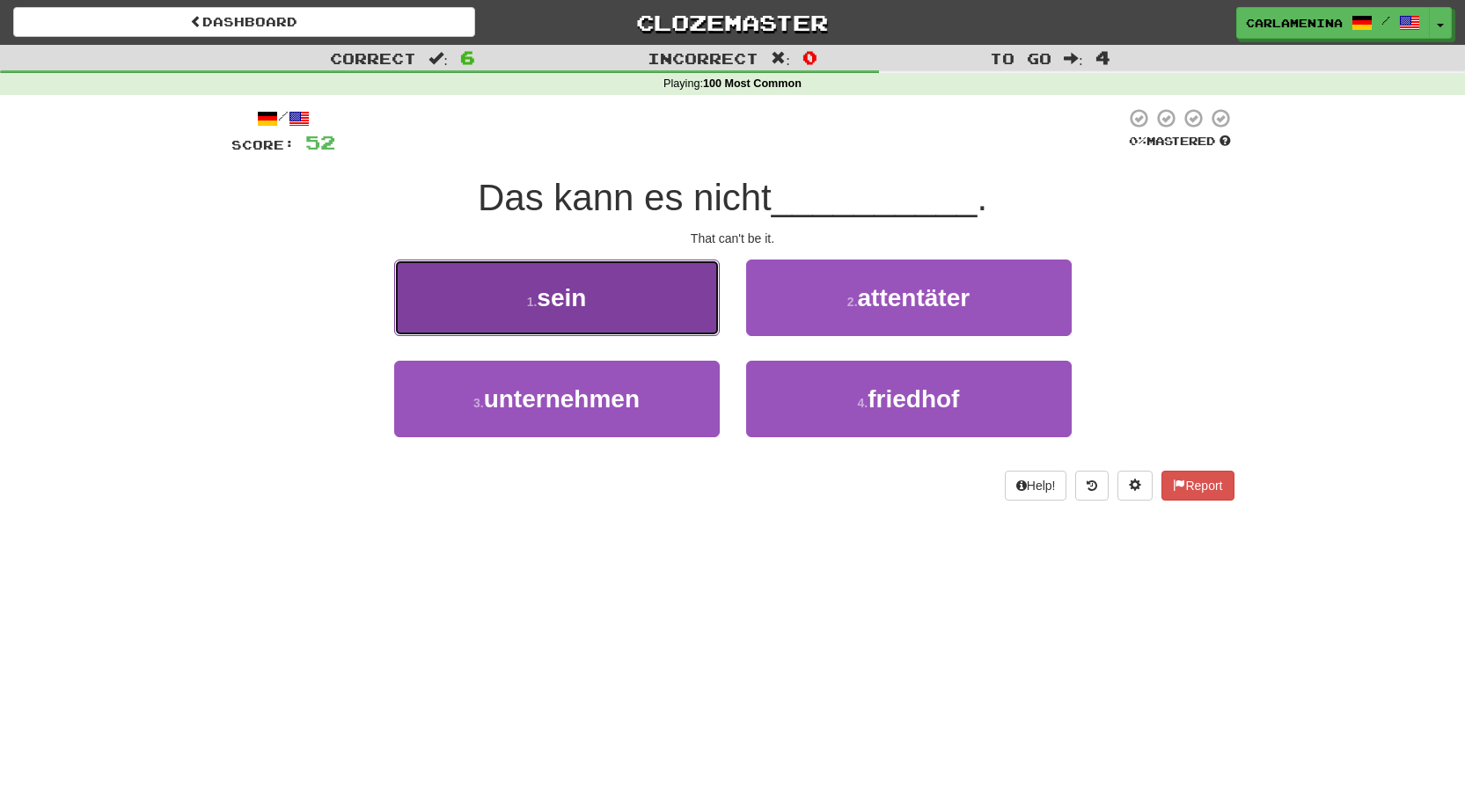
click at [646, 324] on button "1 . sein" at bounding box center [557, 298] width 325 height 76
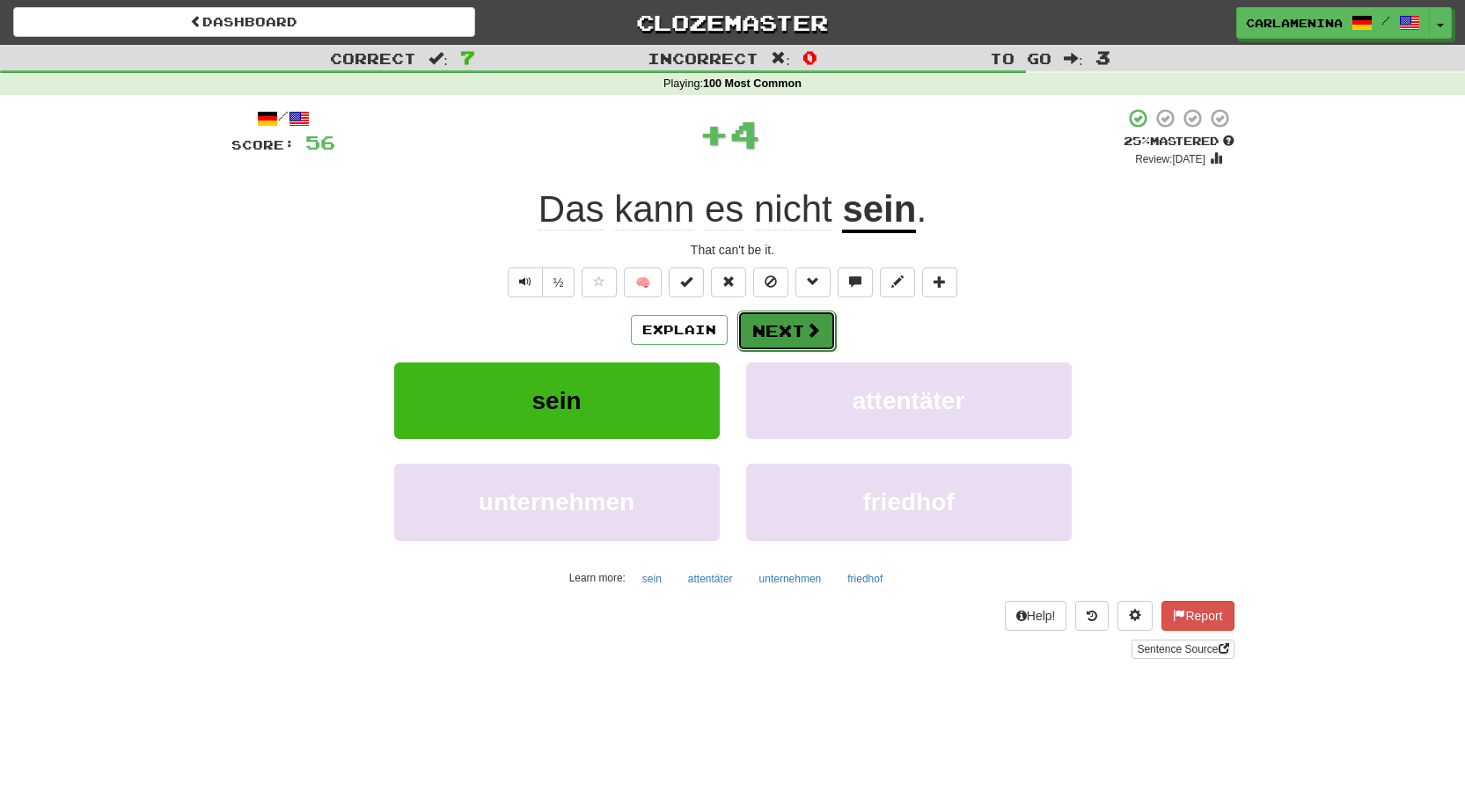
click at [768, 338] on button "Next" at bounding box center [787, 331] width 98 height 41
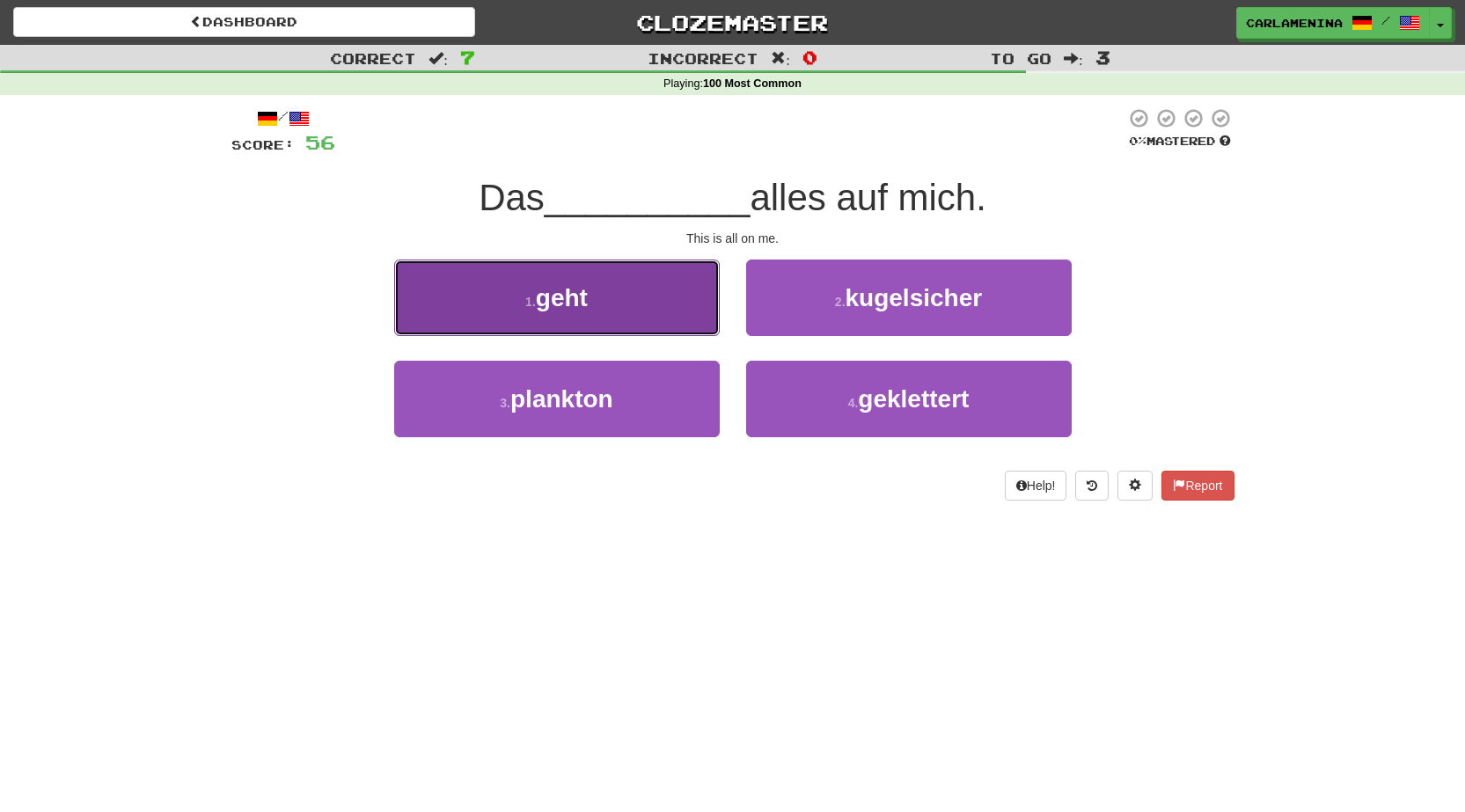
click at [635, 295] on button "1 . geht" at bounding box center [557, 298] width 325 height 76
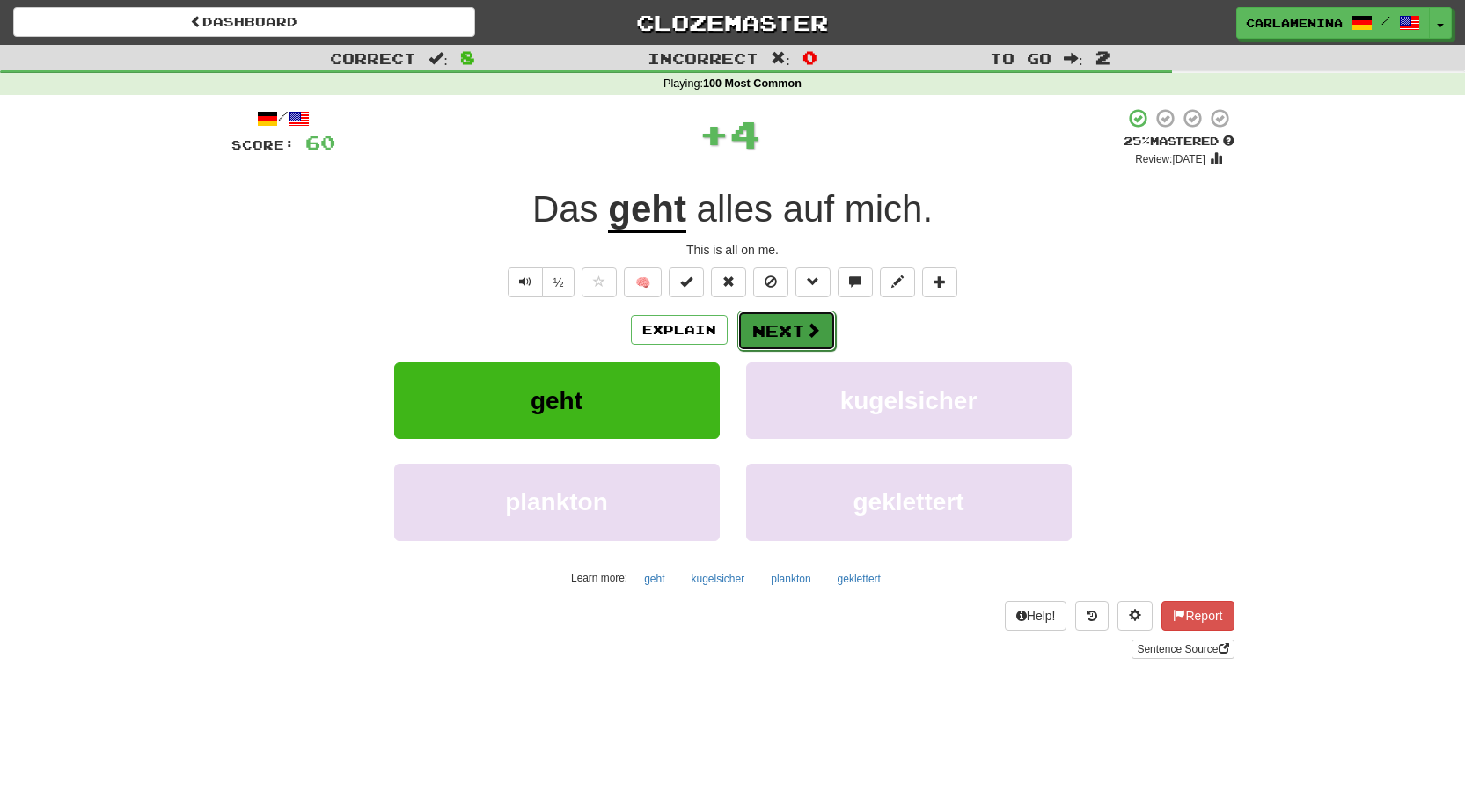
click at [812, 332] on span at bounding box center [812, 330] width 15 height 15
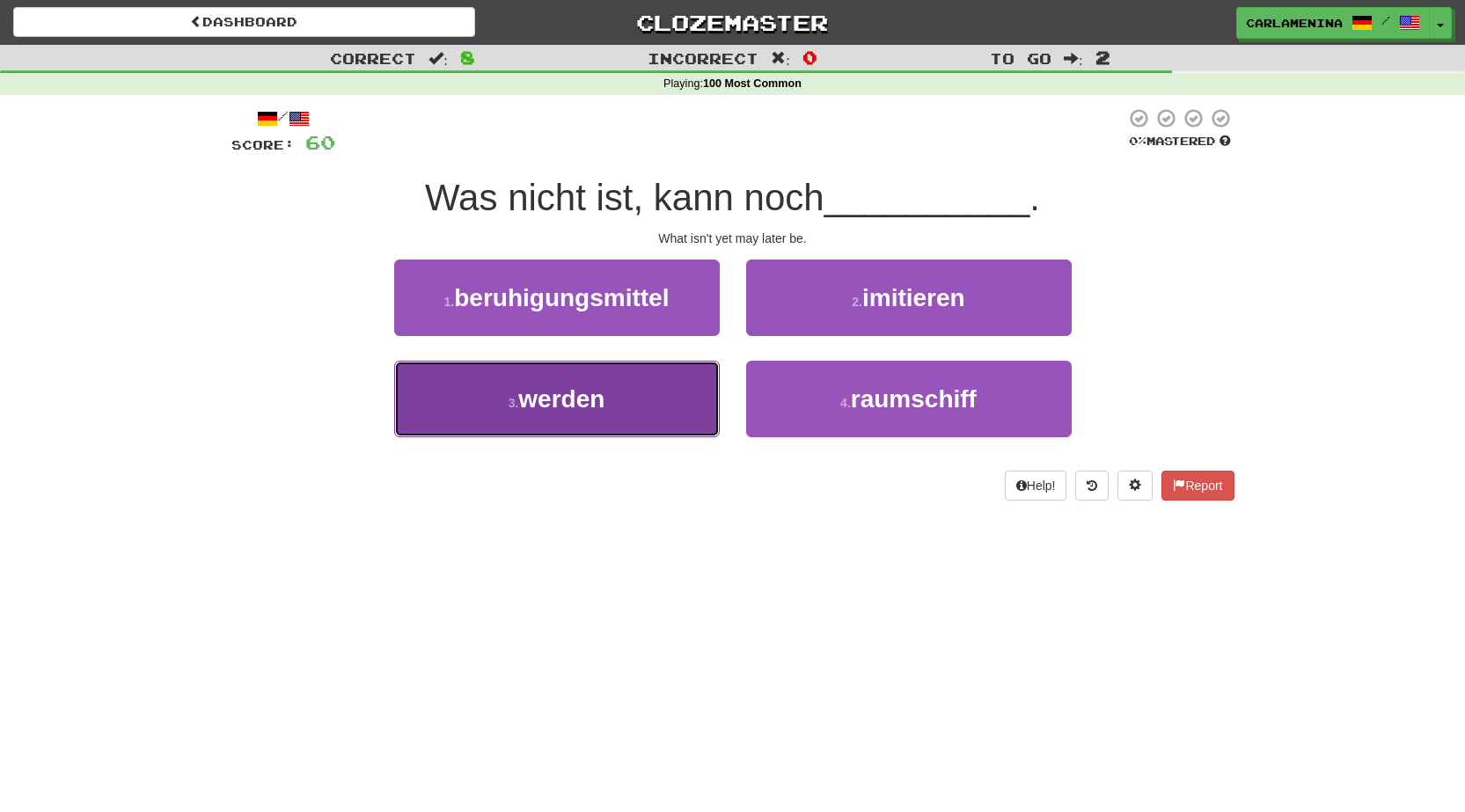
click at [635, 392] on button "3 . werden" at bounding box center [557, 399] width 325 height 76
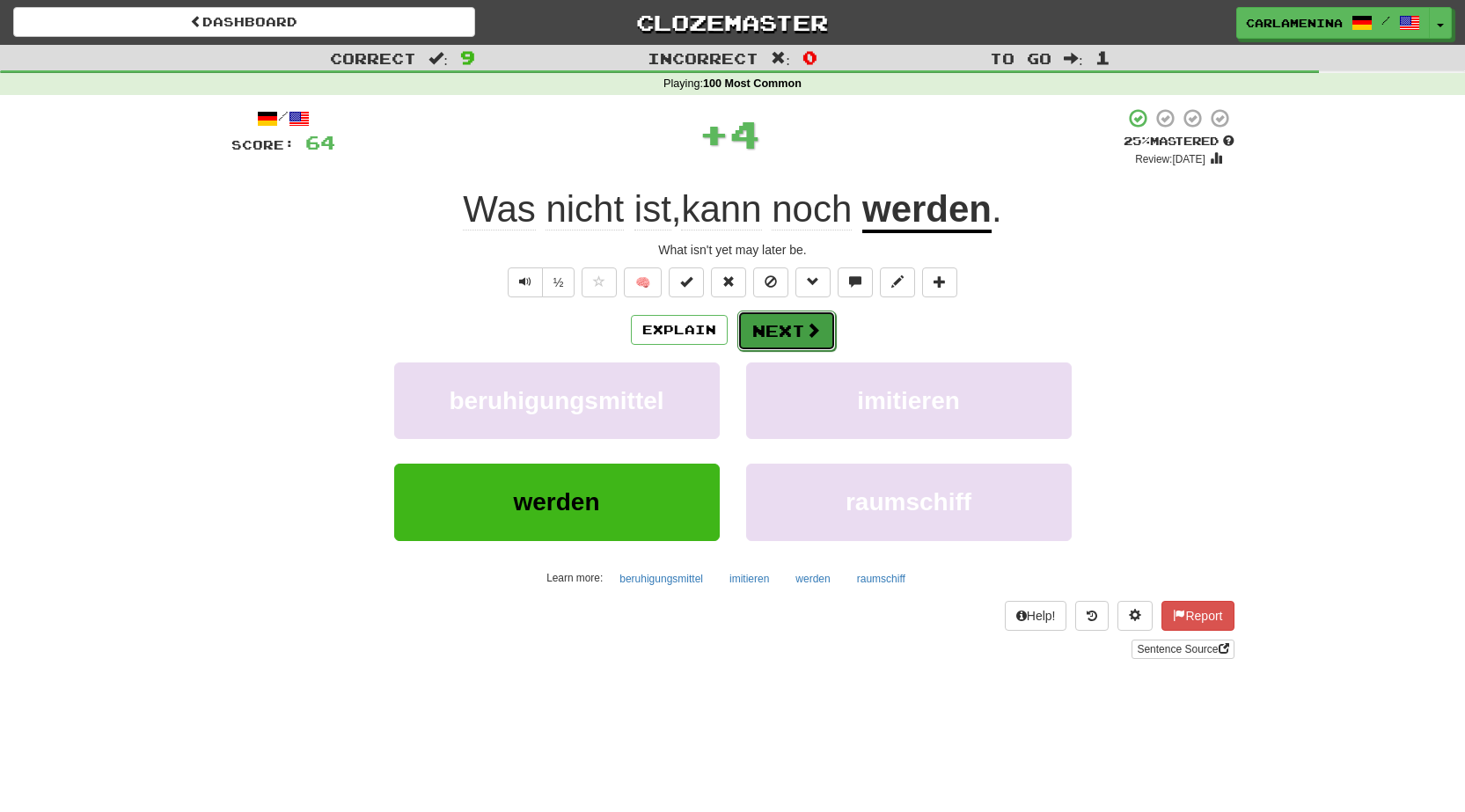
click at [798, 329] on button "Next" at bounding box center [787, 331] width 98 height 41
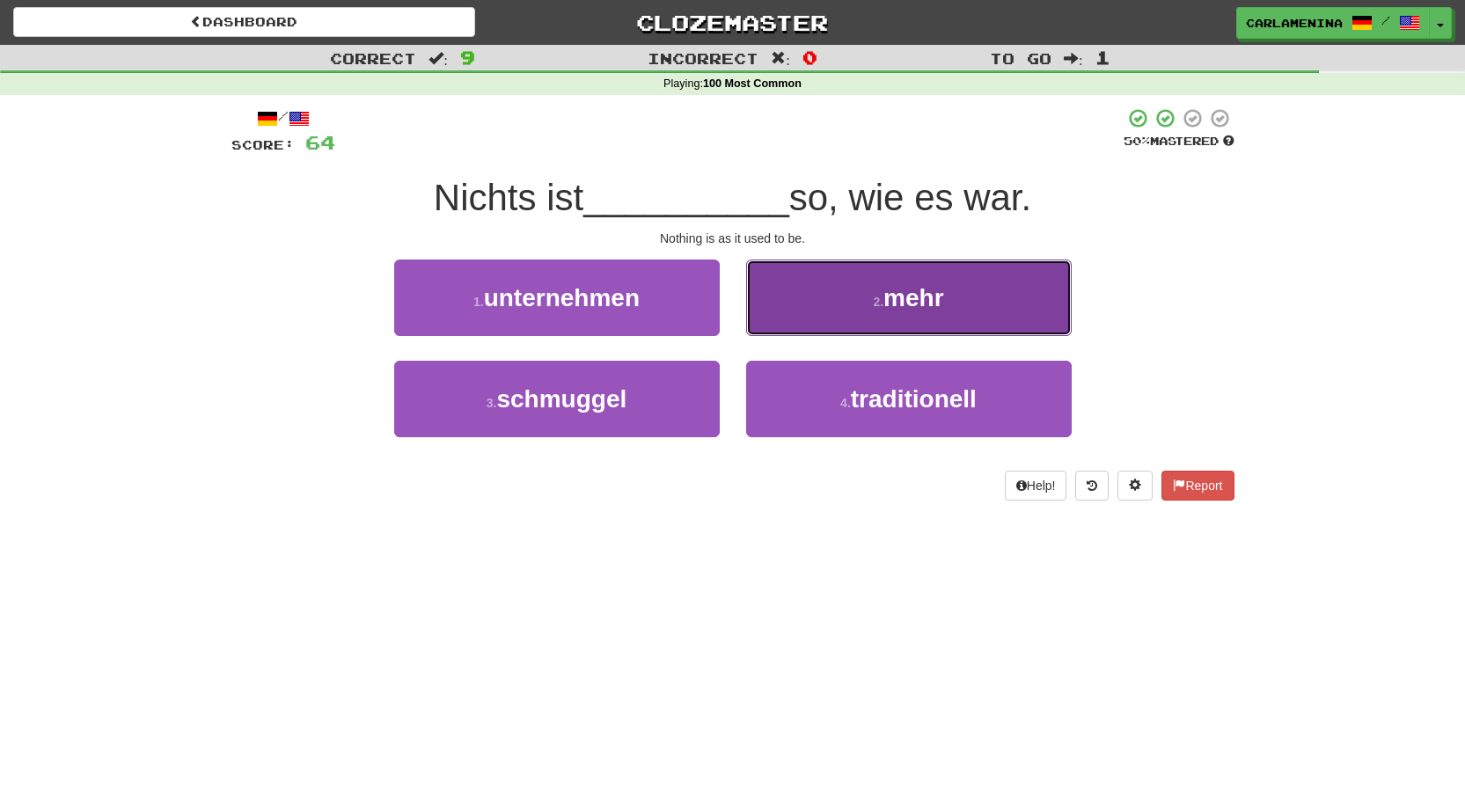
click at [970, 303] on button "2 . mehr" at bounding box center [908, 298] width 325 height 76
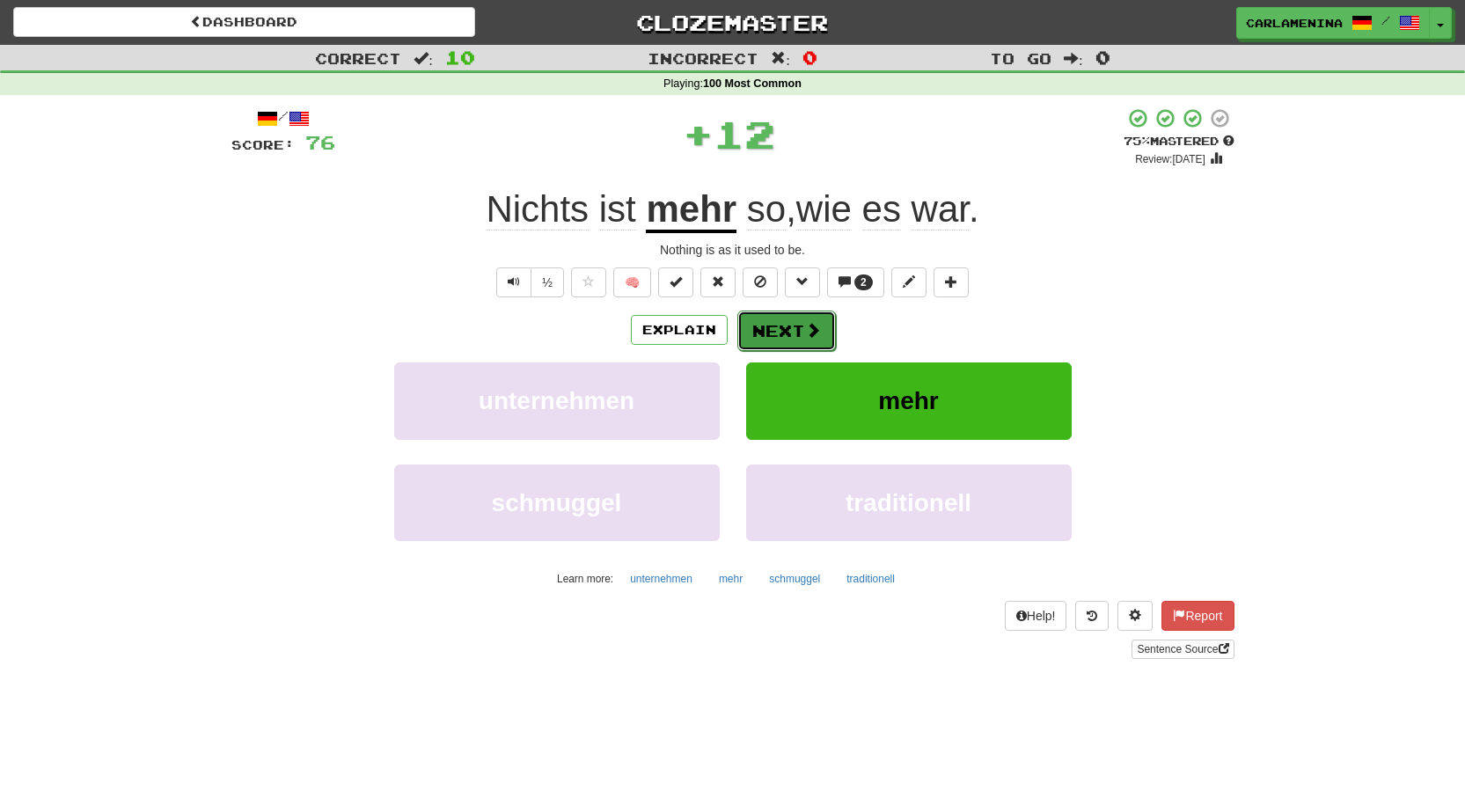
click at [805, 325] on span at bounding box center [812, 330] width 15 height 15
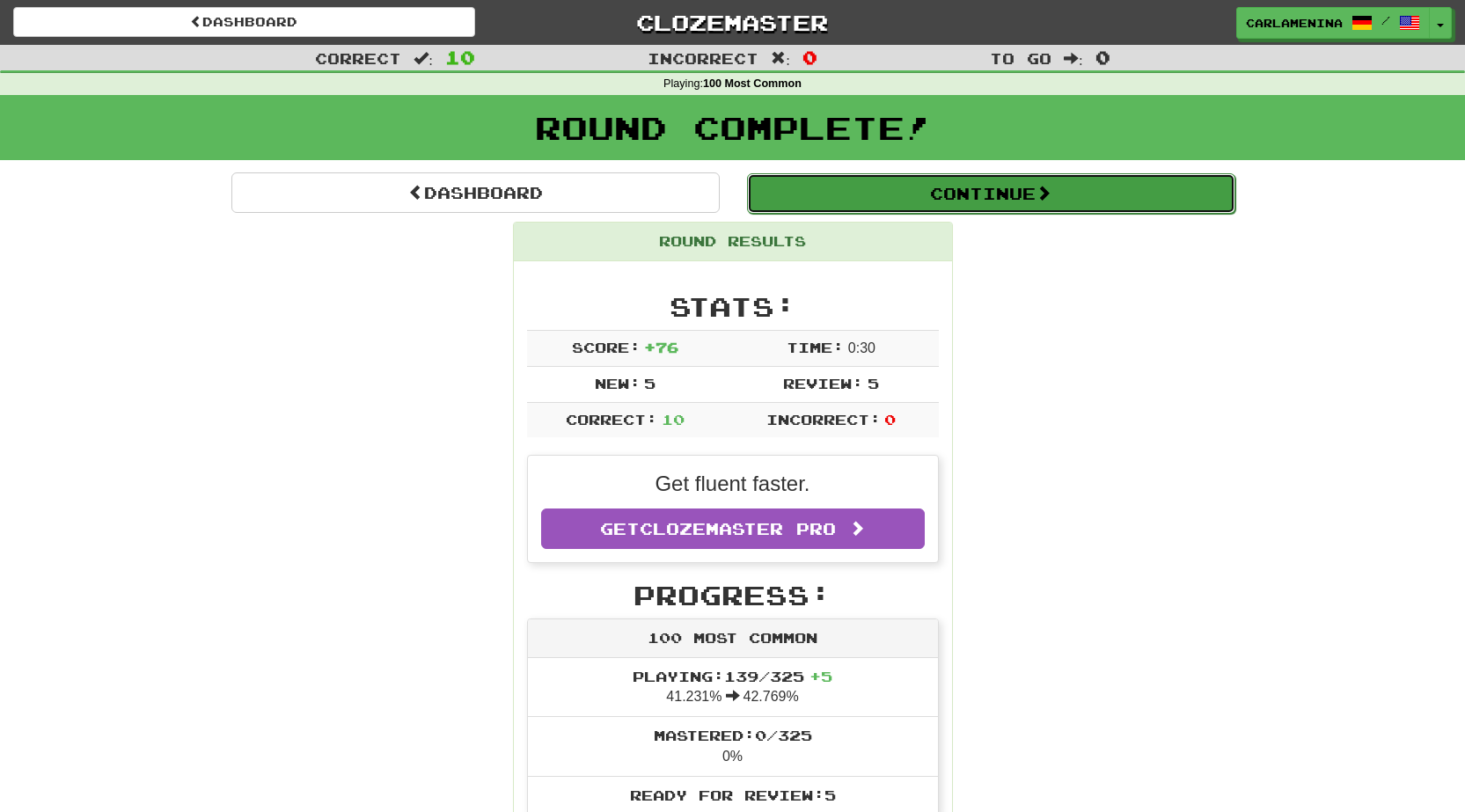
click at [969, 187] on button "Continue" at bounding box center [991, 193] width 489 height 41
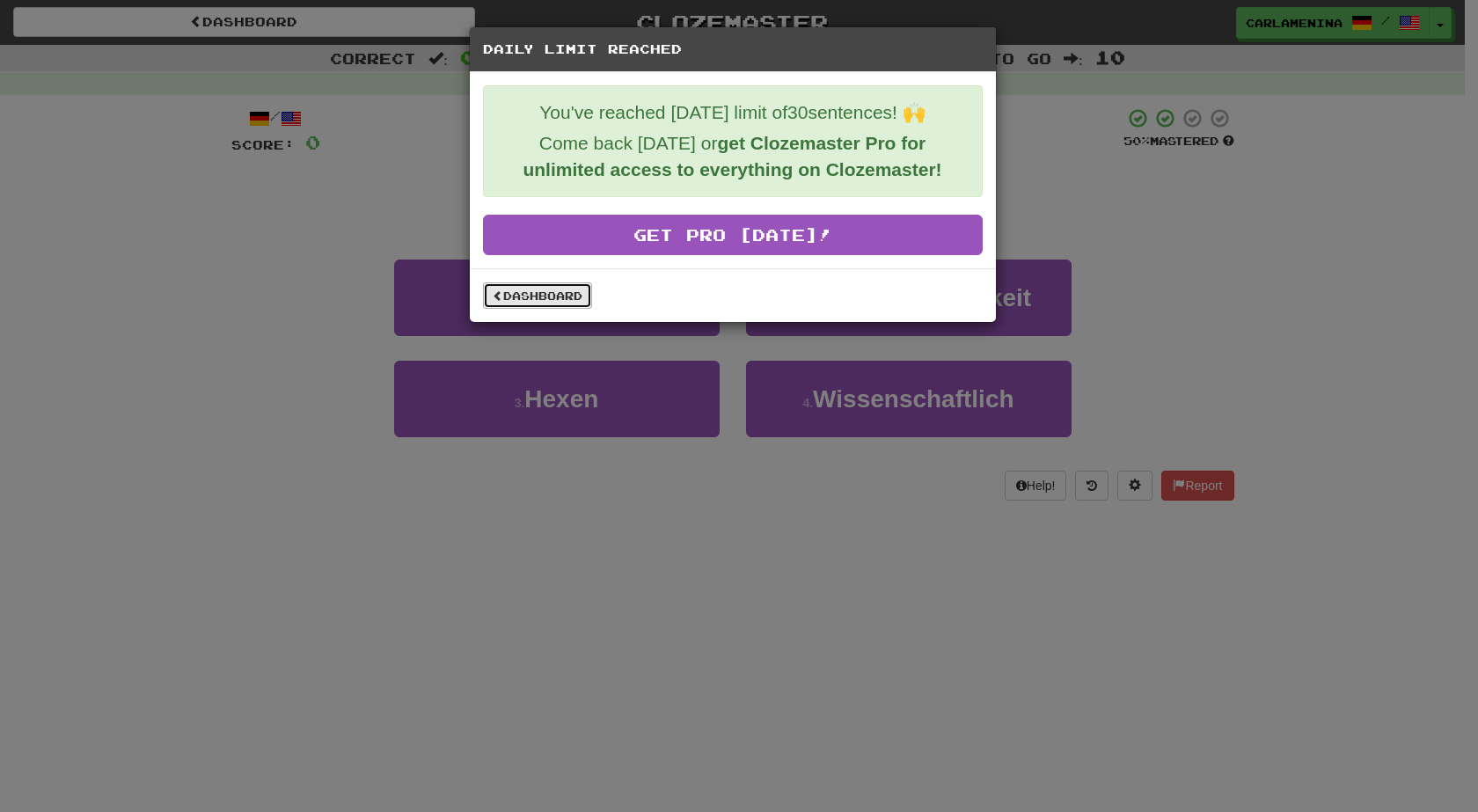
click at [570, 297] on link "Dashboard" at bounding box center [538, 295] width 109 height 26
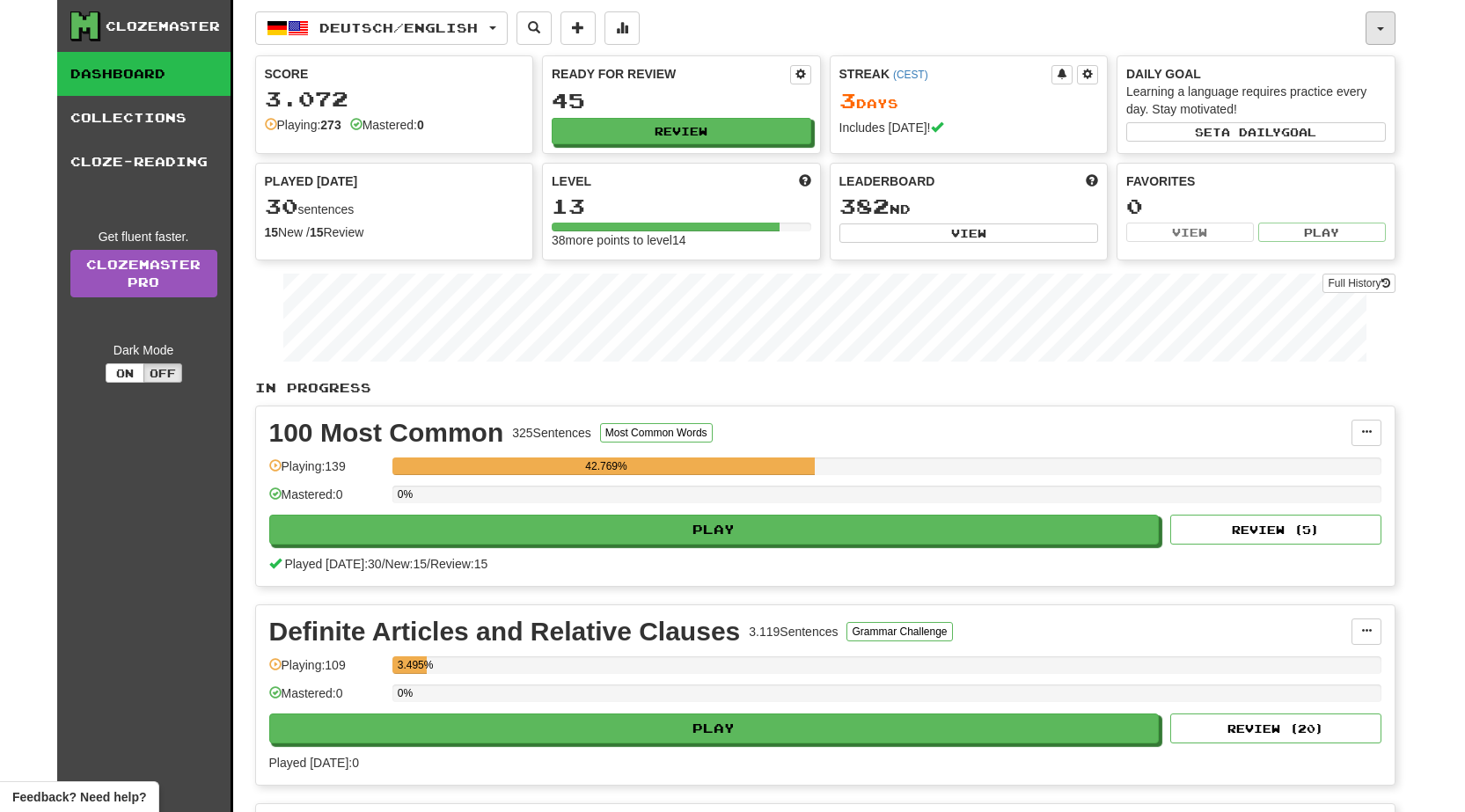
click at [1387, 30] on button "button" at bounding box center [1380, 28] width 30 height 34
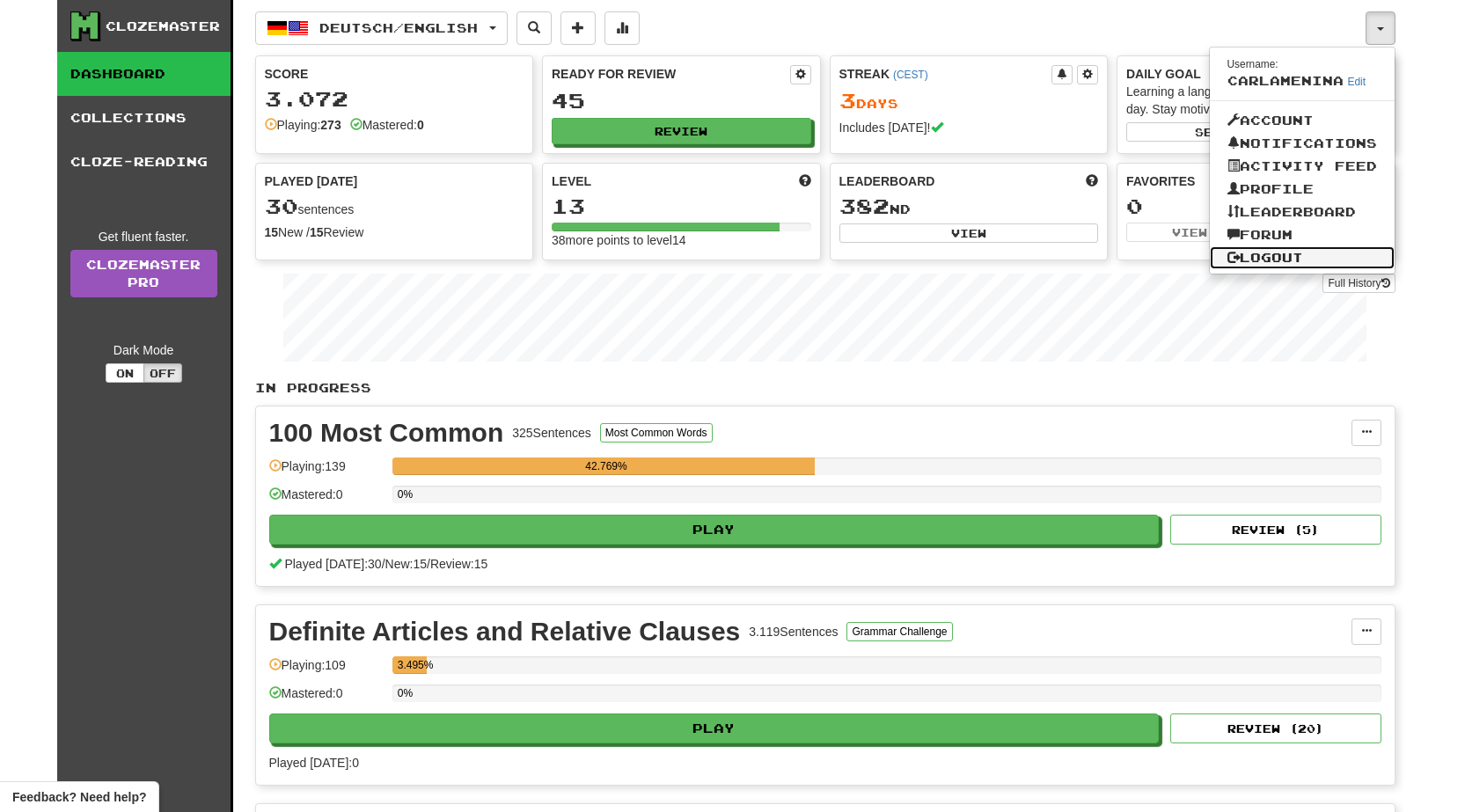
click at [1283, 255] on link "Logout" at bounding box center [1302, 257] width 184 height 23
